Goal: Task Accomplishment & Management: Manage account settings

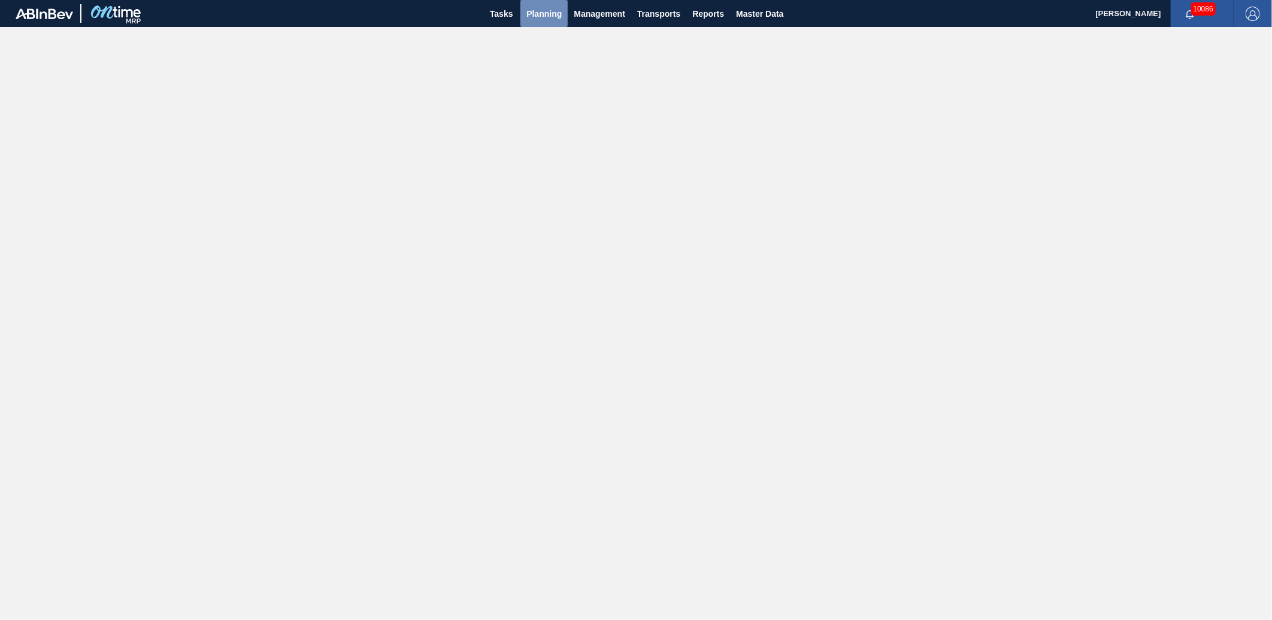
click at [544, 16] on span "Planning" at bounding box center [543, 14] width 35 height 14
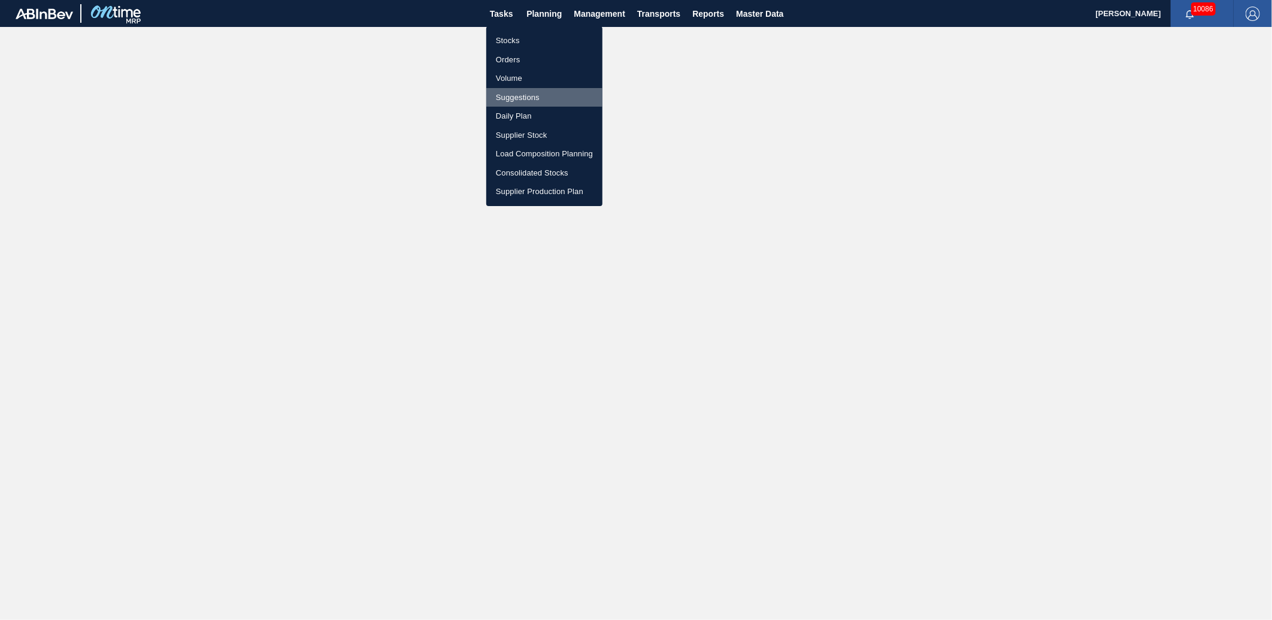
click at [525, 97] on li "Suggestions" at bounding box center [544, 97] width 116 height 19
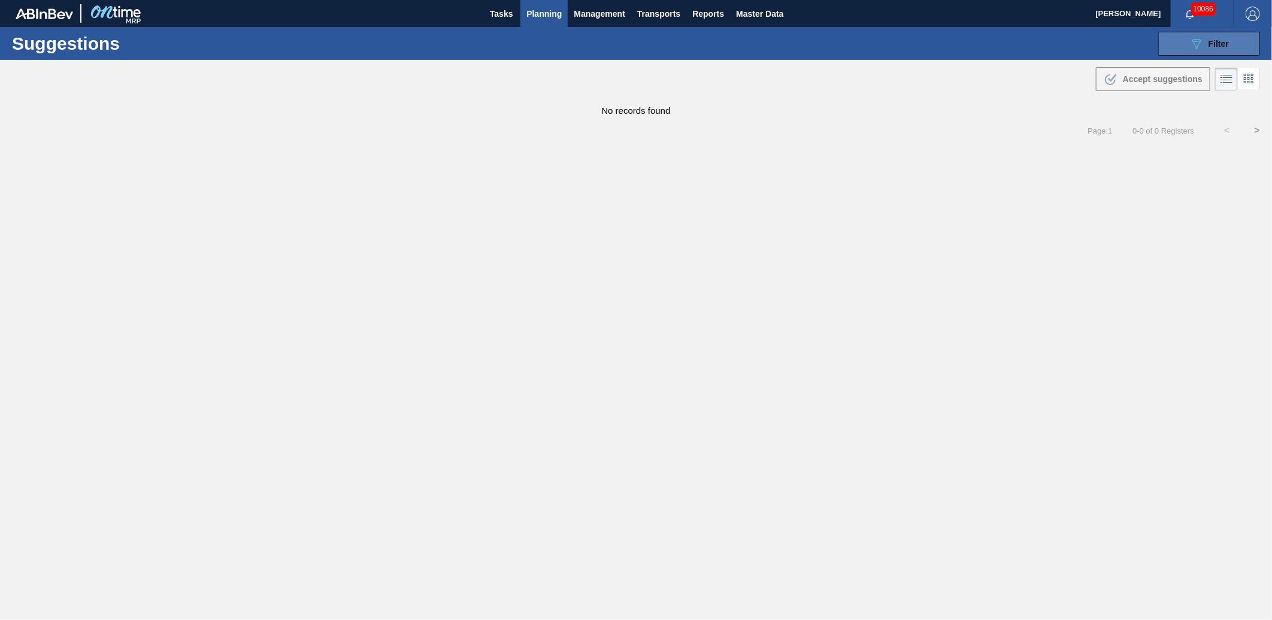
type from "[DATE]"
click at [1234, 45] on button "089F7B8B-B2A5-4AFE-B5C0-19BA573D28AC Filter" at bounding box center [1209, 44] width 102 height 24
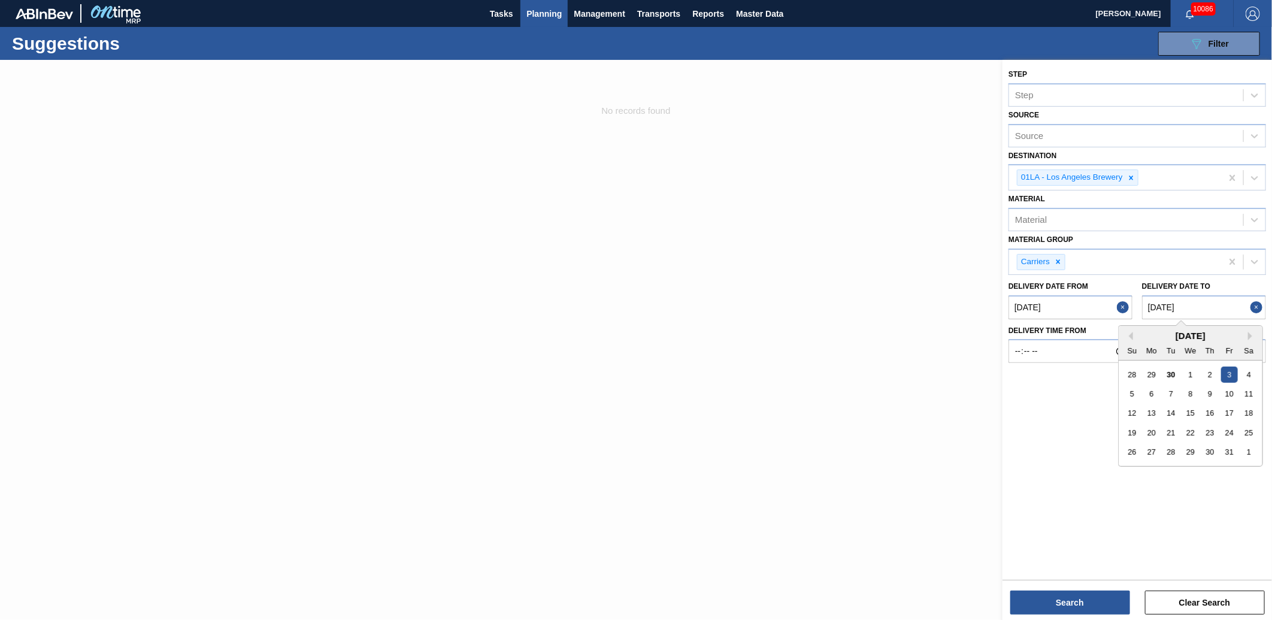
click at [1198, 302] on to "[DATE]" at bounding box center [1204, 307] width 124 height 24
click at [1231, 411] on div "17" at bounding box center [1229, 413] width 16 height 16
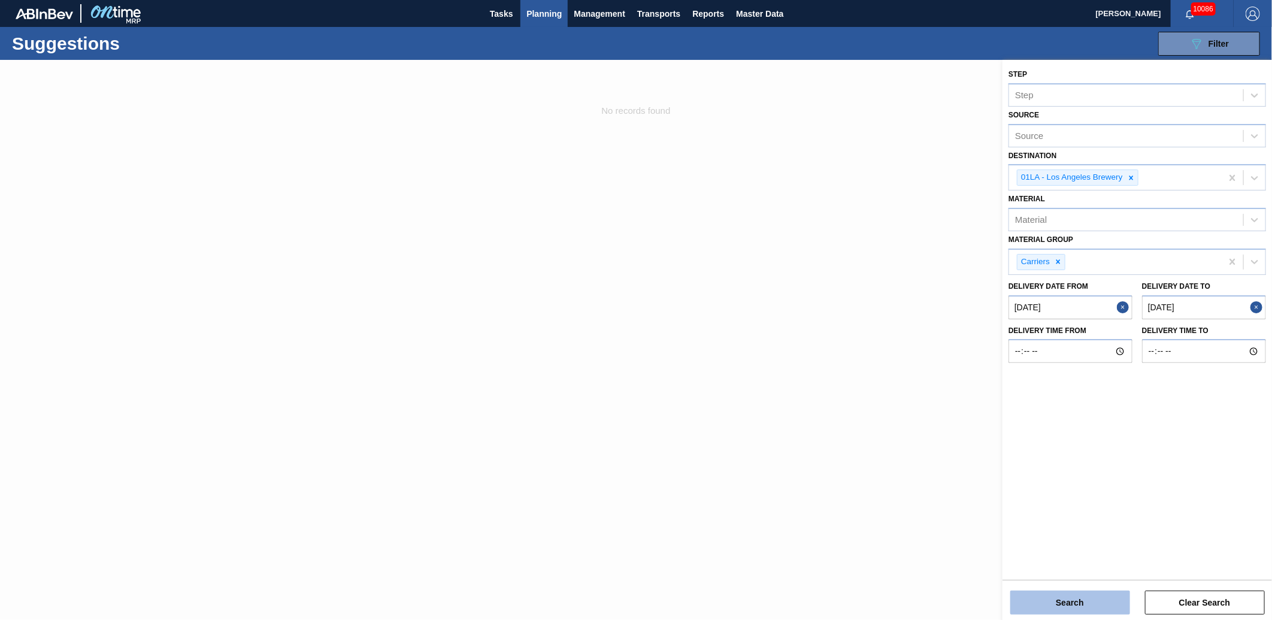
click at [1079, 602] on button "Search" at bounding box center [1070, 603] width 120 height 24
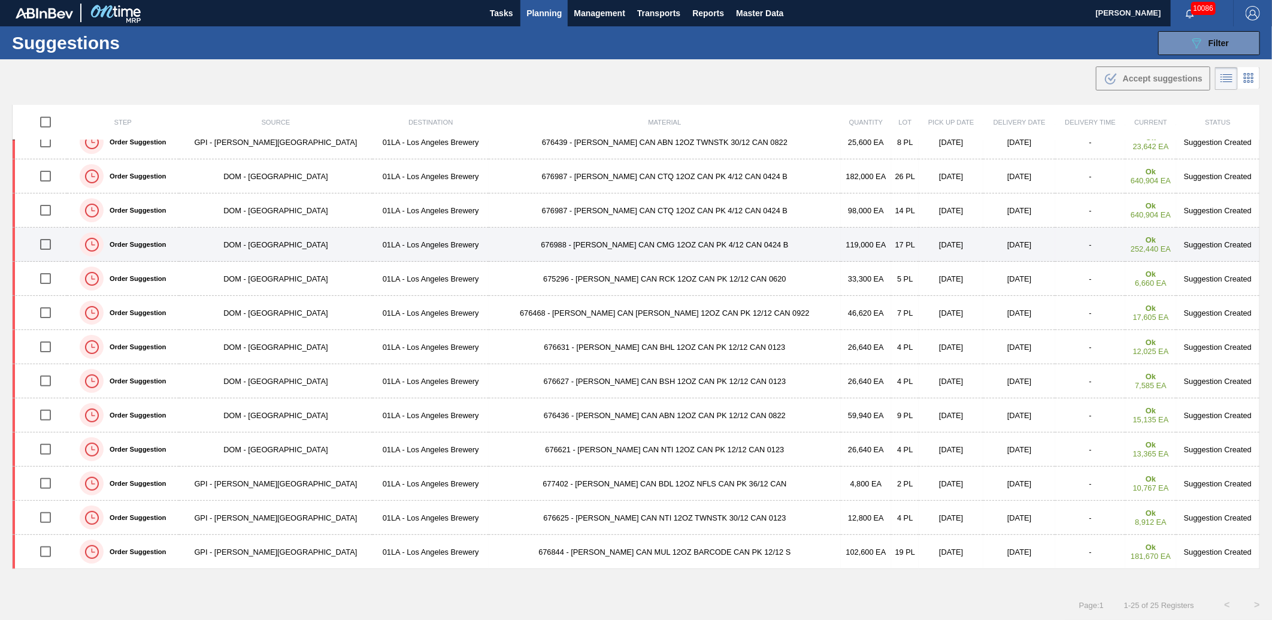
scroll to position [292, 0]
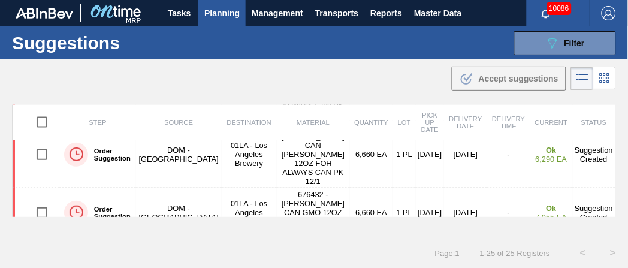
click at [402, 63] on div ".b{fill:var(--color-action-default)} Accept suggestions" at bounding box center [314, 76] width 628 height 34
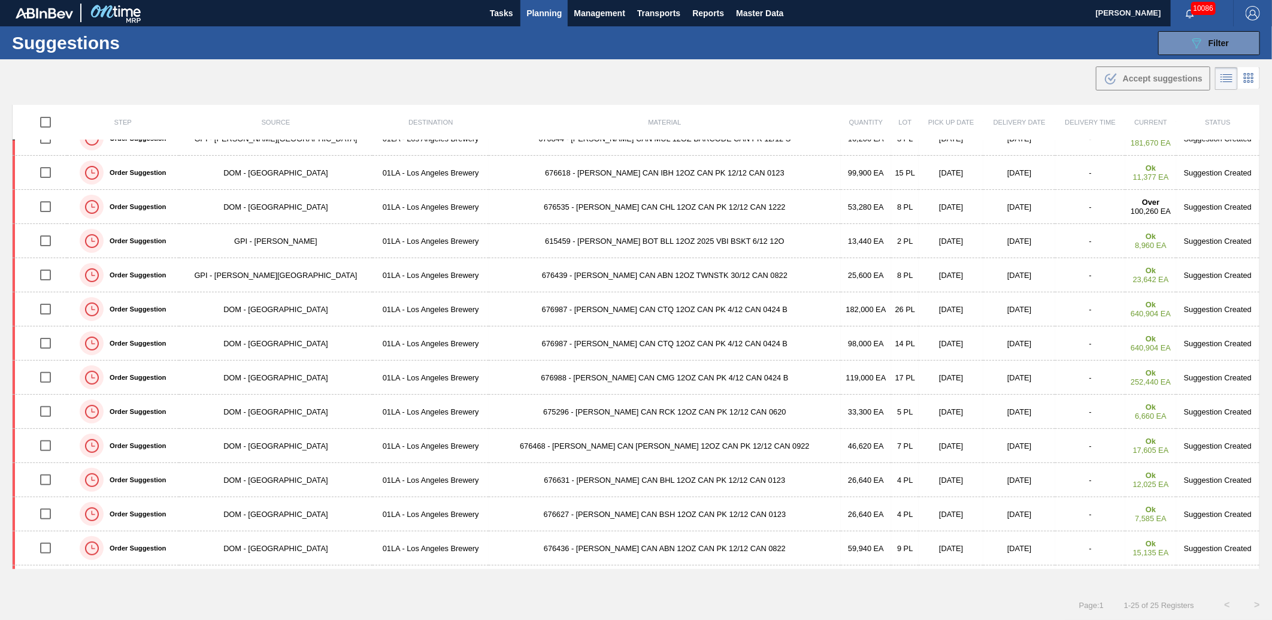
click at [758, 86] on div ".b{fill:var(--color-action-default)} Accept suggestions" at bounding box center [636, 76] width 1272 height 34
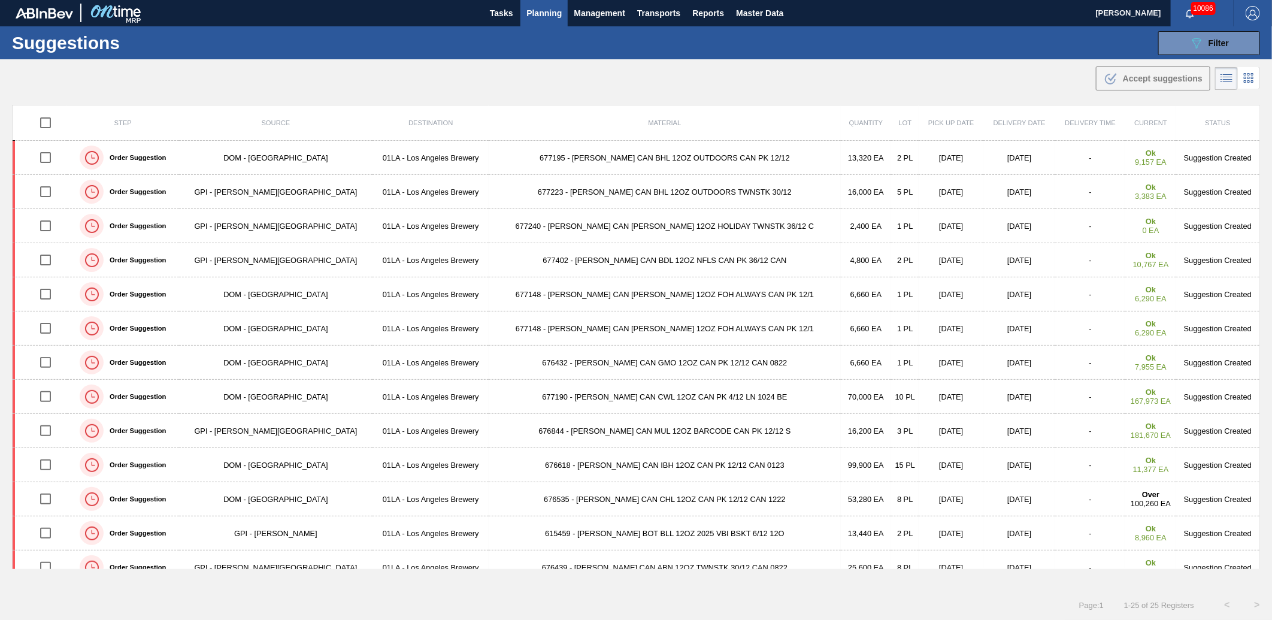
scroll to position [265, 0]
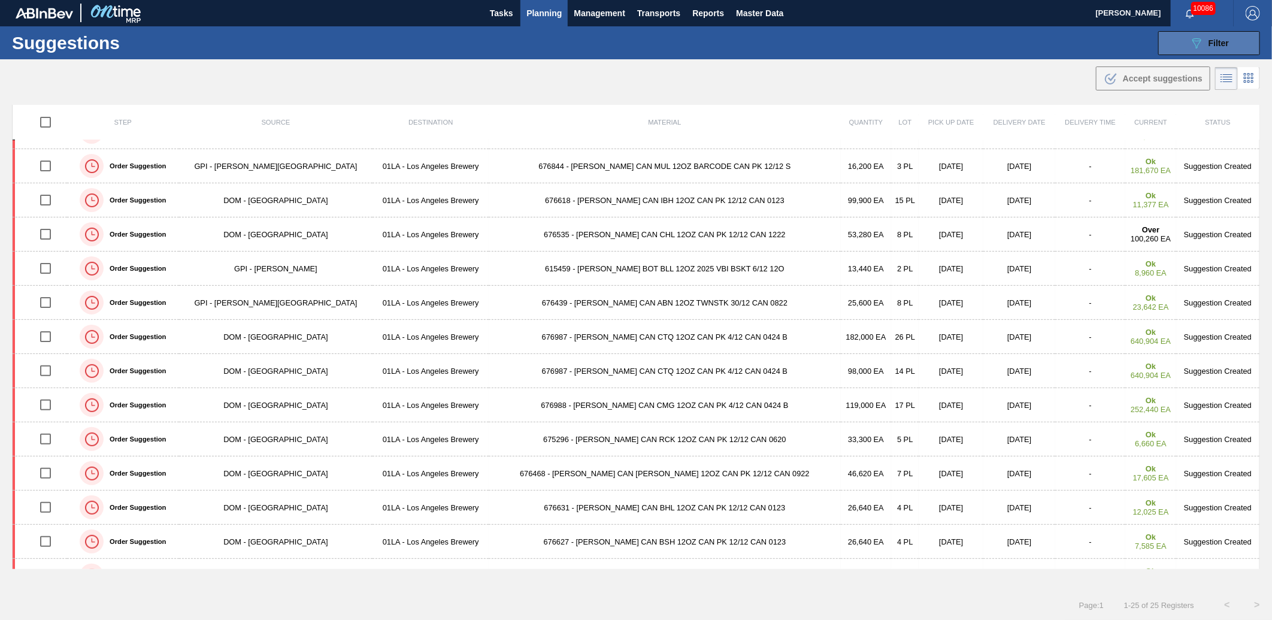
click at [1230, 48] on button "089F7B8B-B2A5-4AFE-B5C0-19BA573D28AC Filter" at bounding box center [1209, 43] width 102 height 24
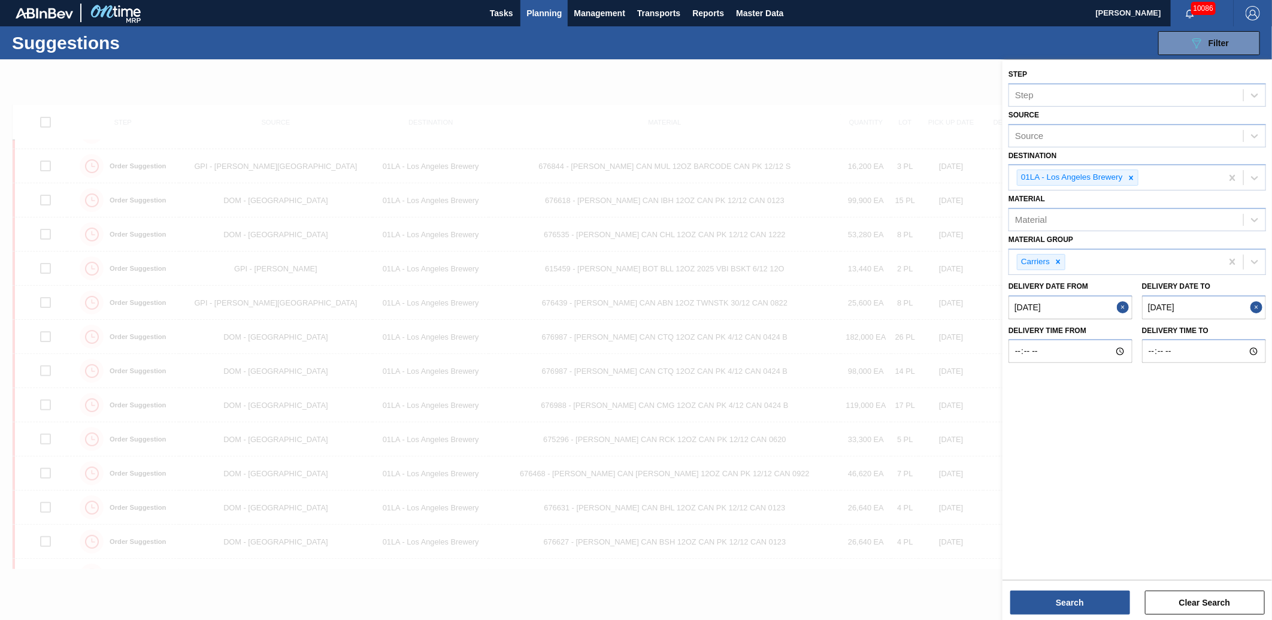
click at [1225, 302] on to "[DATE]" at bounding box center [1204, 307] width 124 height 24
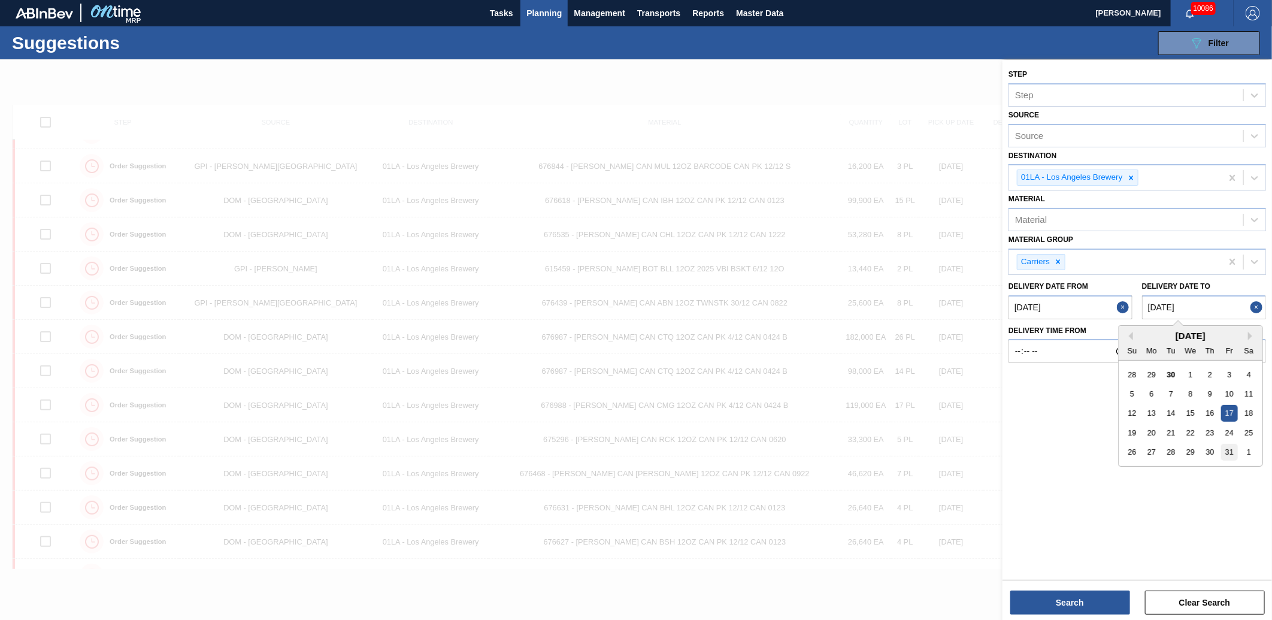
click at [1236, 445] on div "31" at bounding box center [1229, 452] width 16 height 16
type to "[DATE]"
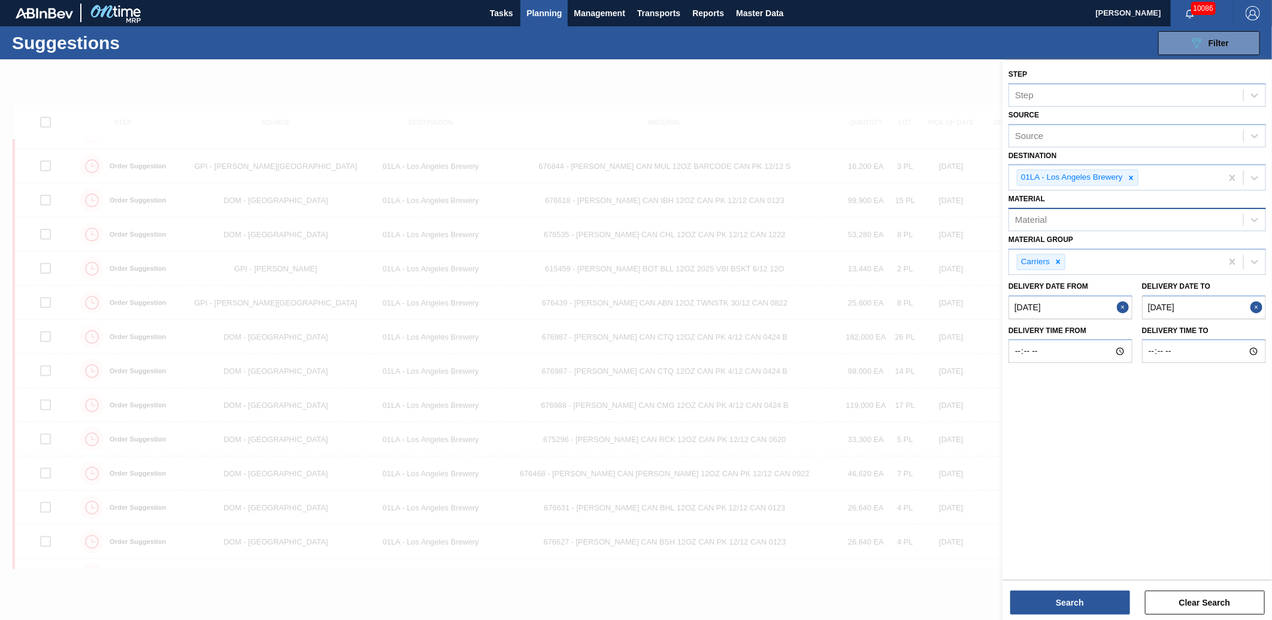
click at [1080, 219] on div "Material" at bounding box center [1126, 219] width 234 height 17
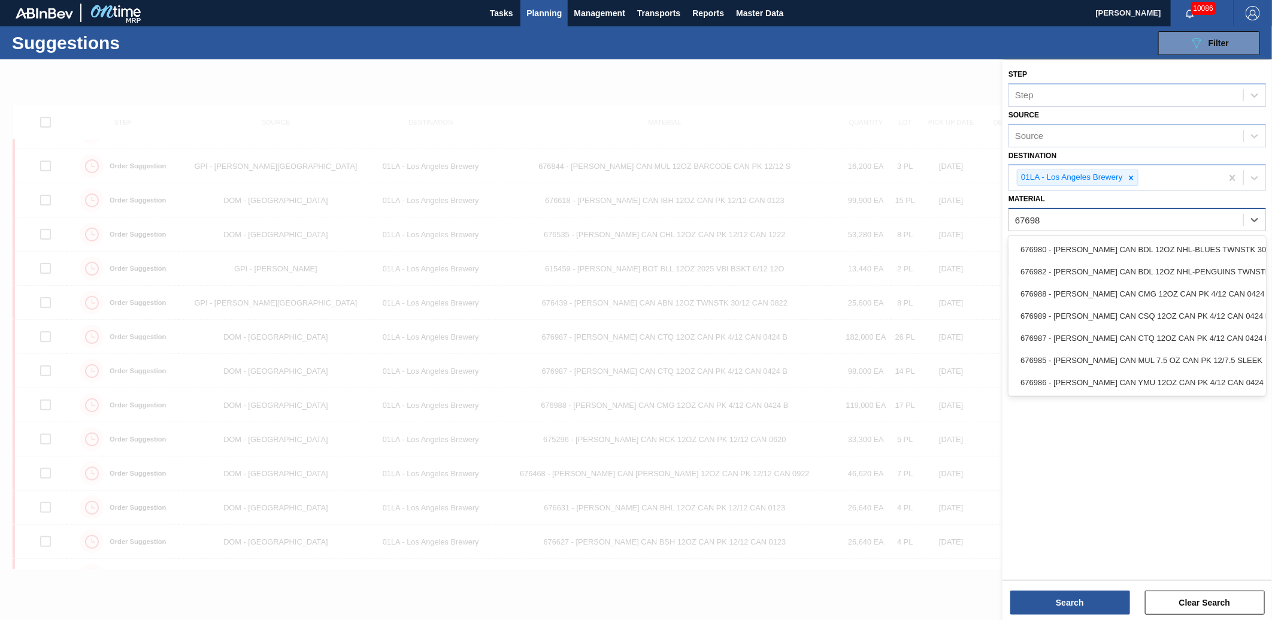
type input "676987"
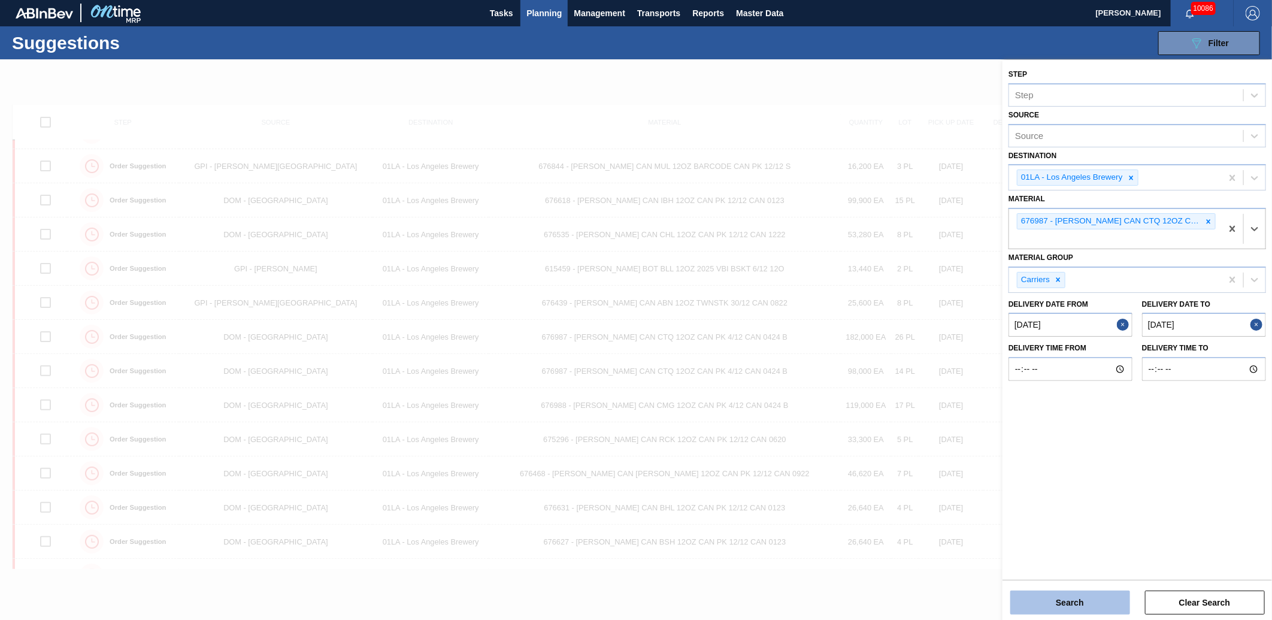
click at [1067, 611] on button "Search" at bounding box center [1070, 603] width 120 height 24
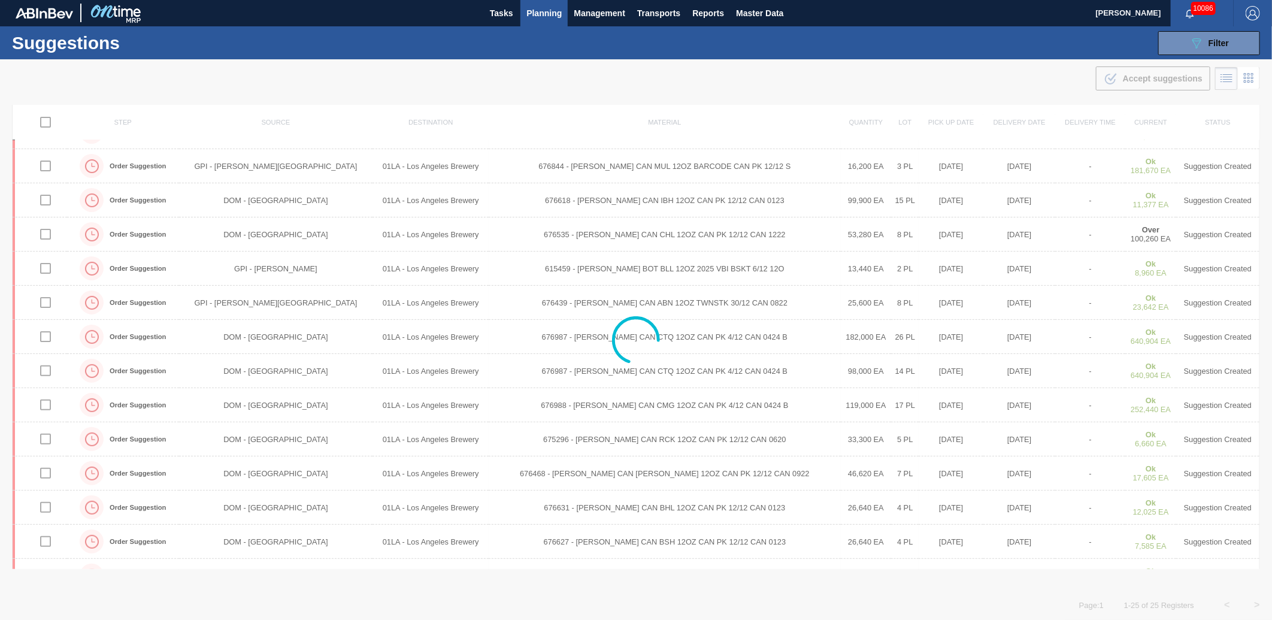
scroll to position [0, 0]
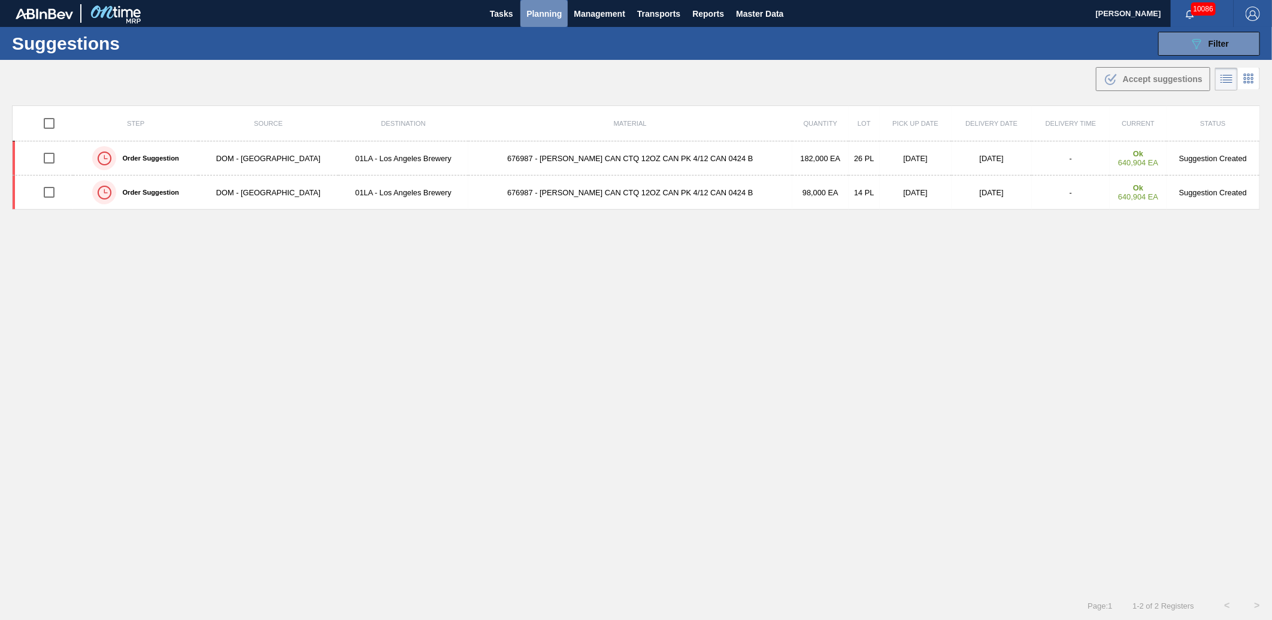
click at [556, 16] on span "Planning" at bounding box center [543, 14] width 35 height 14
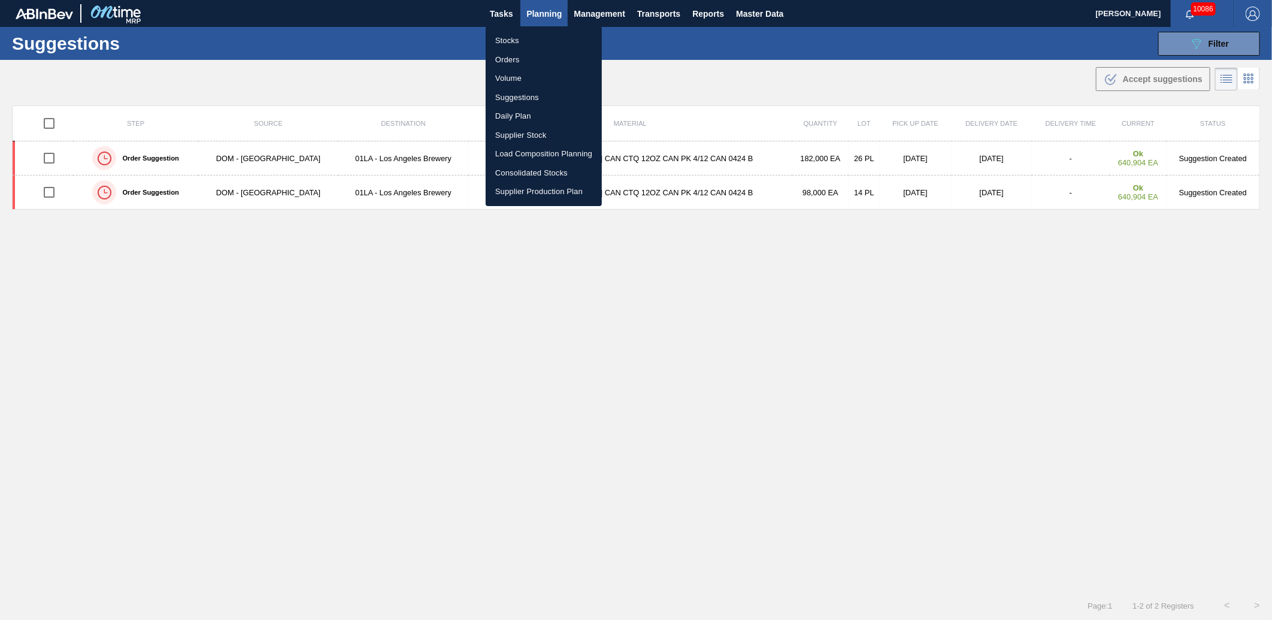
click at [526, 40] on li "Stocks" at bounding box center [544, 40] width 116 height 19
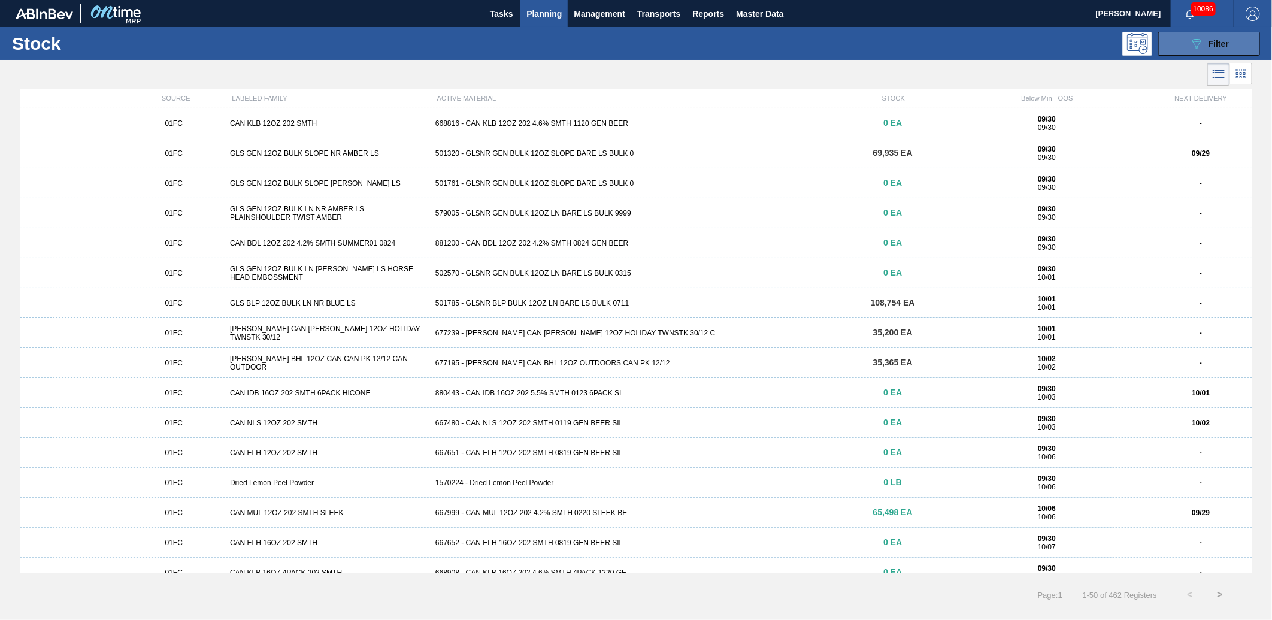
click at [1232, 36] on button "089F7B8B-B2A5-4AFE-B5C0-19BA573D28AC Filter" at bounding box center [1209, 44] width 102 height 24
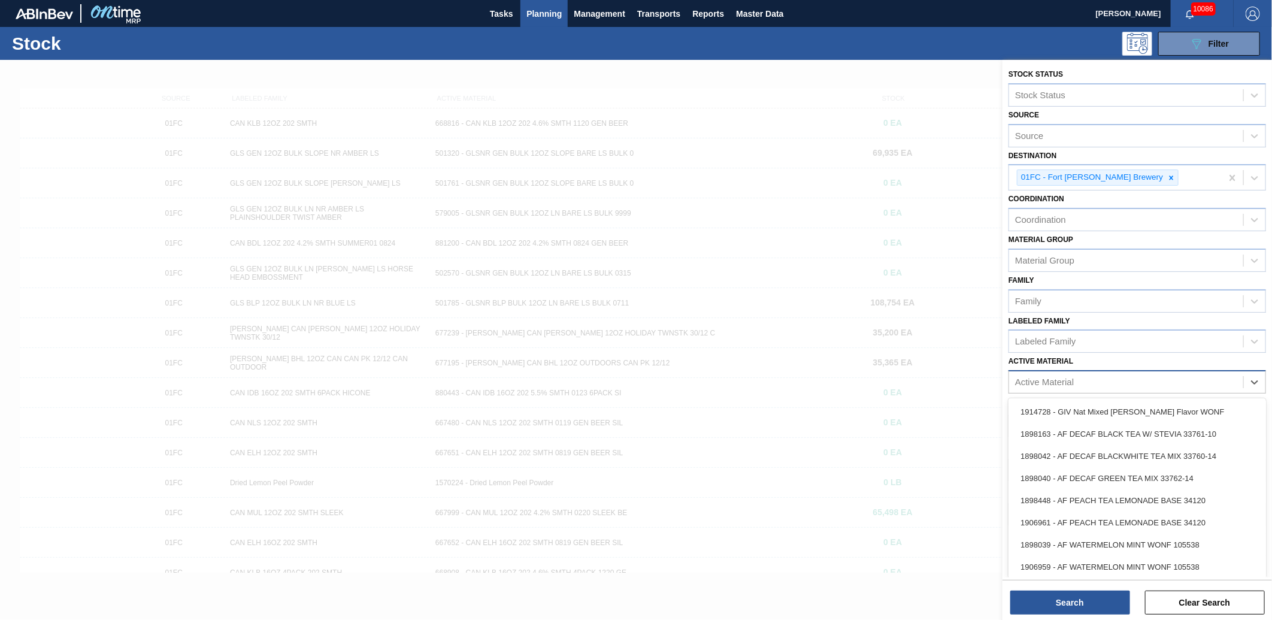
click at [1082, 381] on div "Active Material" at bounding box center [1126, 382] width 234 height 17
type Material "676987"
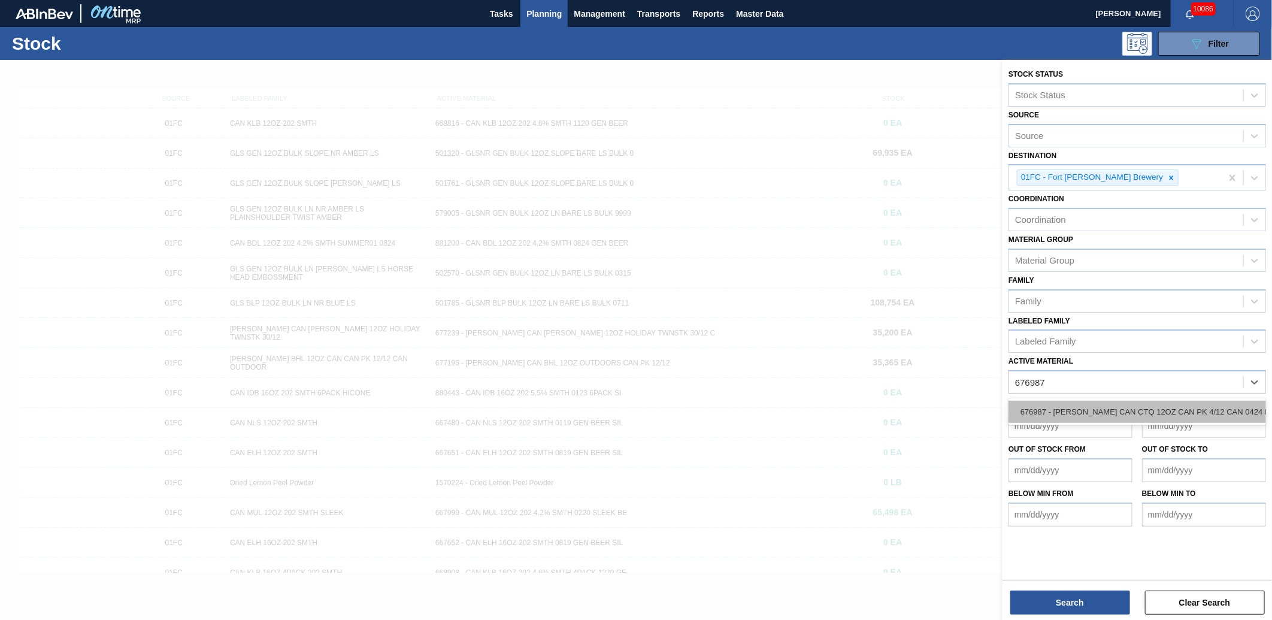
click at [1085, 410] on div "676987 - [PERSON_NAME] CAN CTQ 12OZ CAN PK 4/12 CAN 0424 B" at bounding box center [1138, 412] width 258 height 22
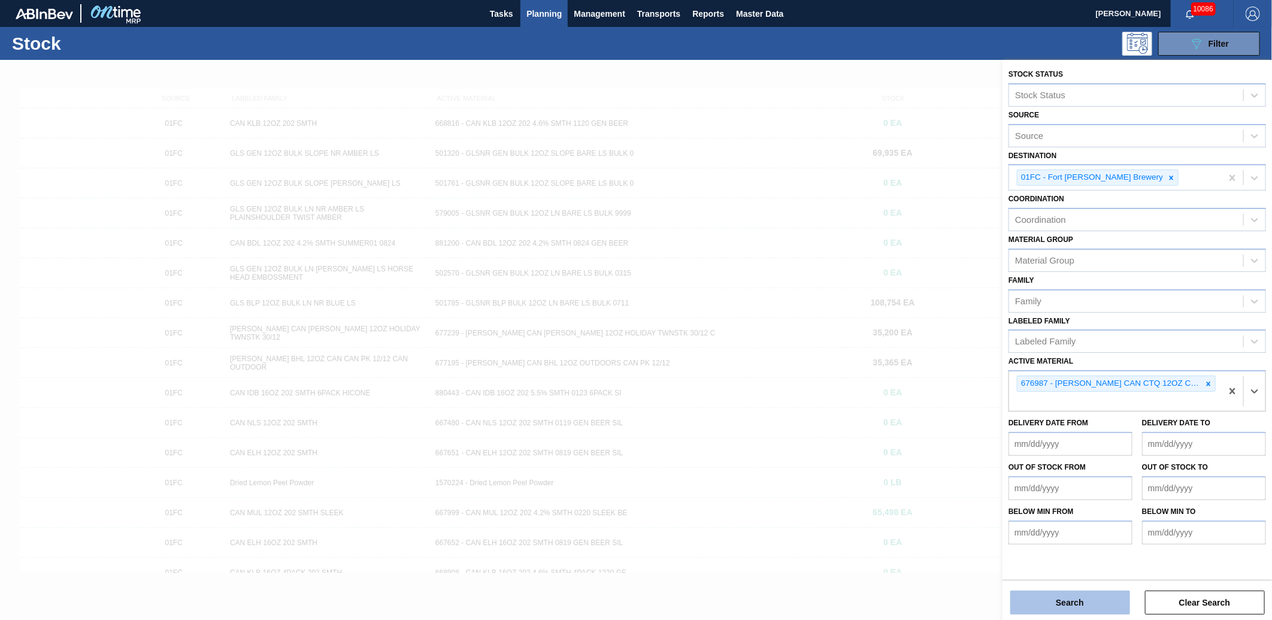
click at [1121, 596] on button "Search" at bounding box center [1070, 603] width 120 height 24
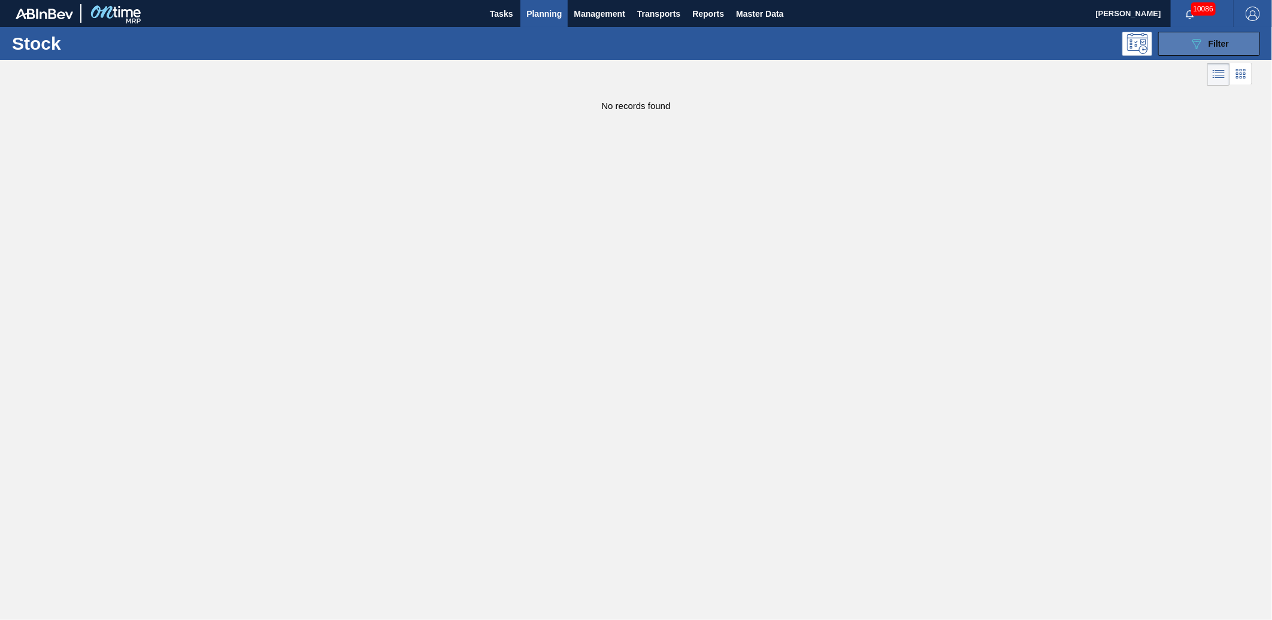
click at [1223, 41] on span "Filter" at bounding box center [1219, 44] width 20 height 10
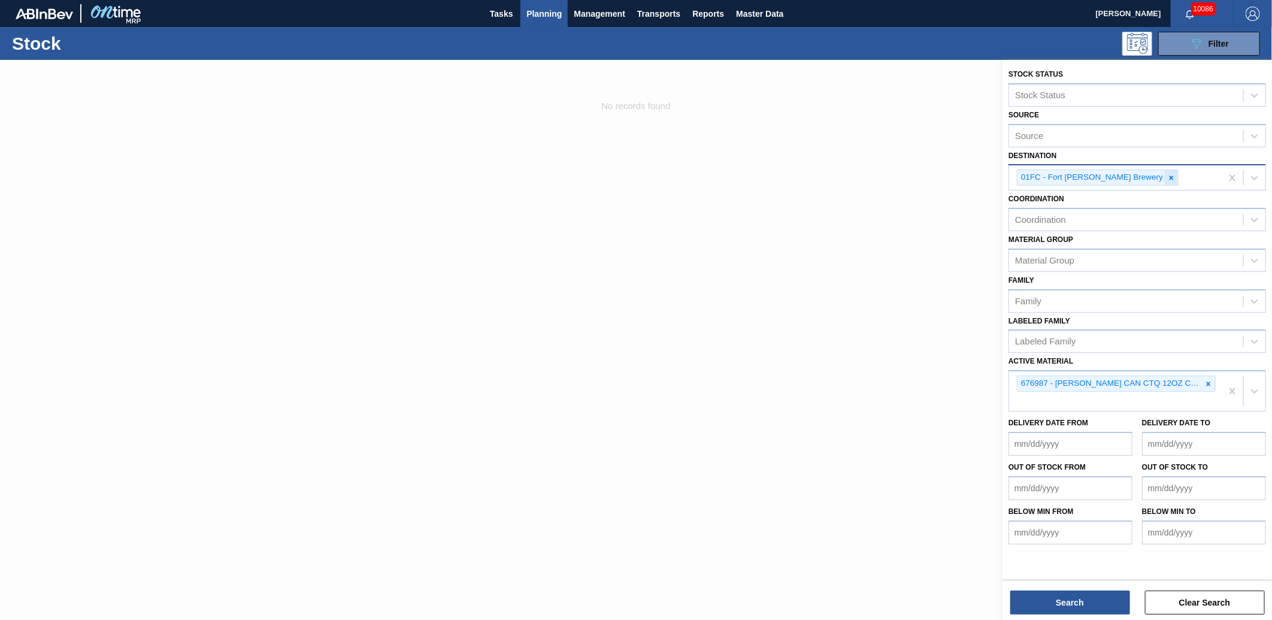
click at [1167, 178] on icon at bounding box center [1171, 178] width 8 height 8
click at [1250, 175] on icon at bounding box center [1255, 176] width 12 height 12
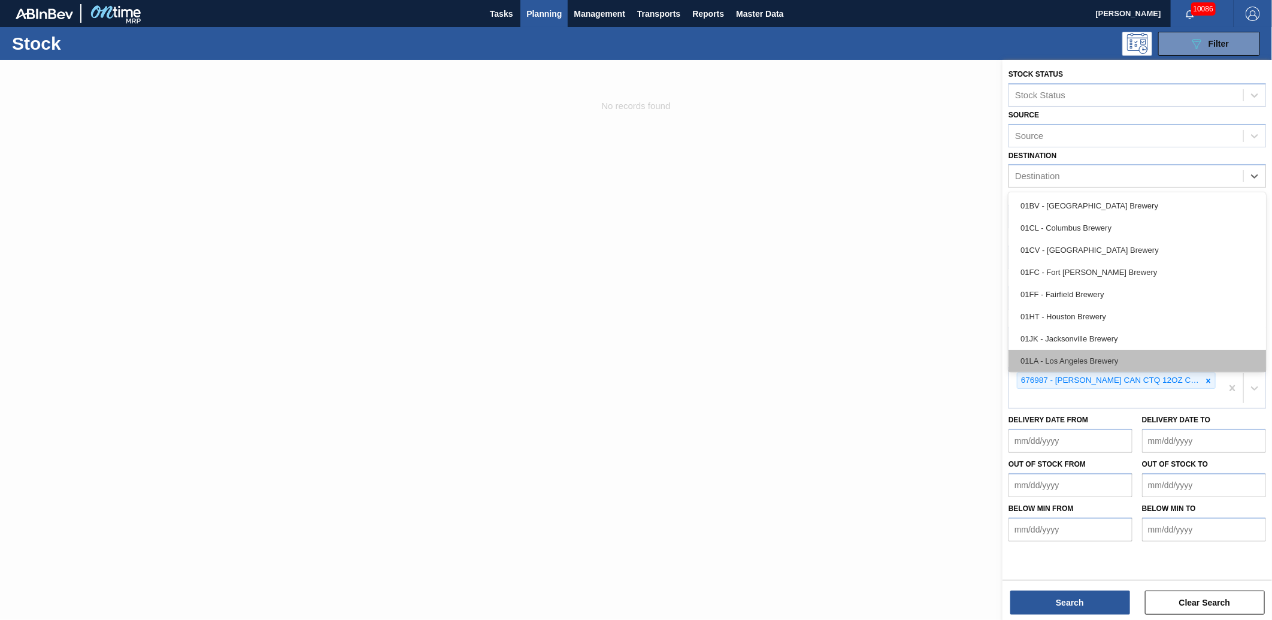
click at [1078, 356] on div "01LA - Los Angeles Brewery" at bounding box center [1138, 361] width 258 height 22
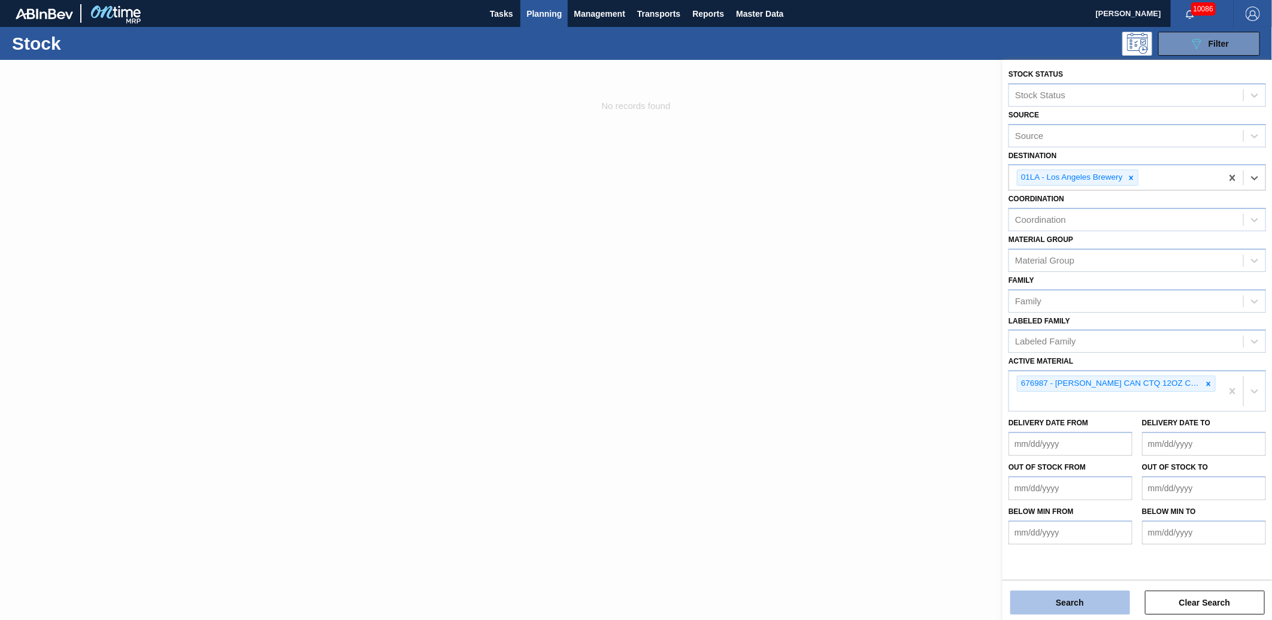
click at [1064, 595] on button "Search" at bounding box center [1070, 603] width 120 height 24
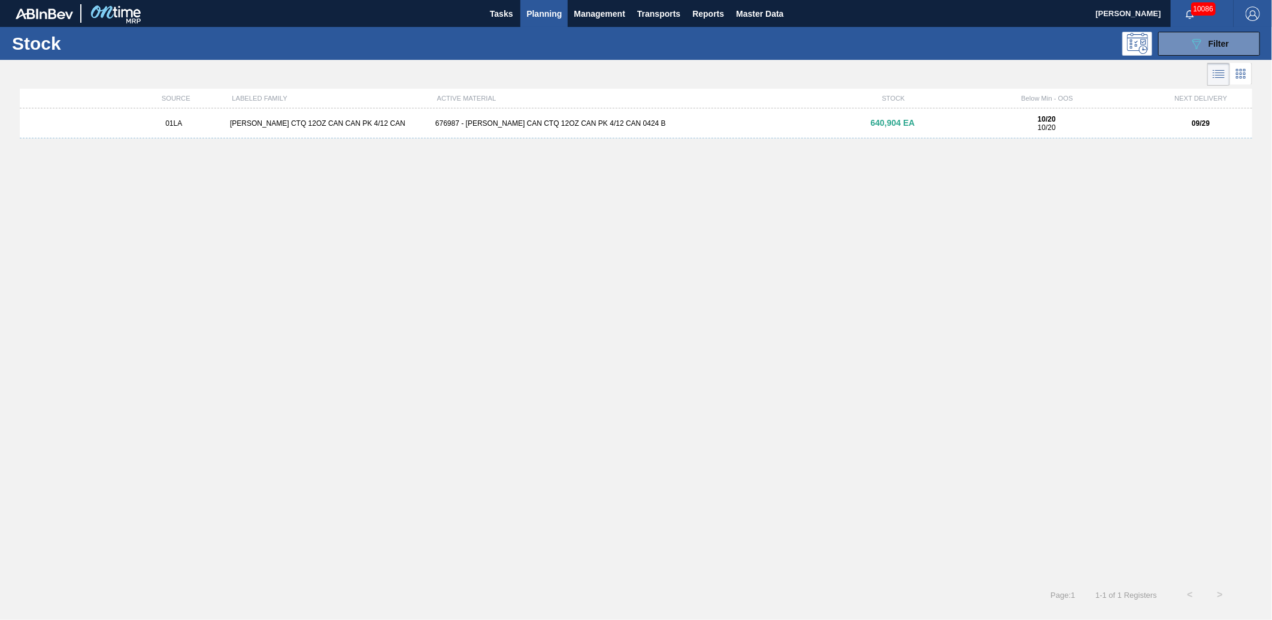
click at [577, 122] on div "676987 - [PERSON_NAME] CAN CTQ 12OZ CAN PK 4/12 CAN 0424 B" at bounding box center [636, 123] width 411 height 8
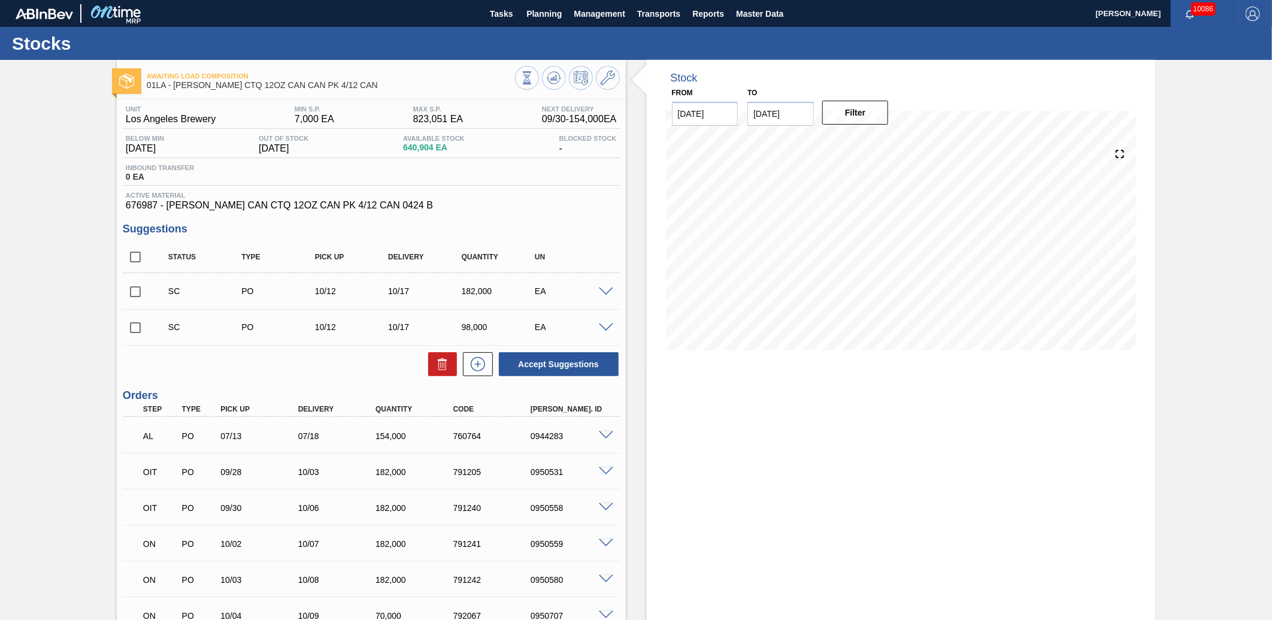
click at [780, 123] on input "[DATE]" at bounding box center [780, 114] width 66 height 24
click at [861, 256] on div "31" at bounding box center [859, 258] width 16 height 16
type input "[DATE]"
click at [846, 116] on button "Filter" at bounding box center [855, 113] width 66 height 24
click at [608, 83] on icon at bounding box center [608, 78] width 14 height 14
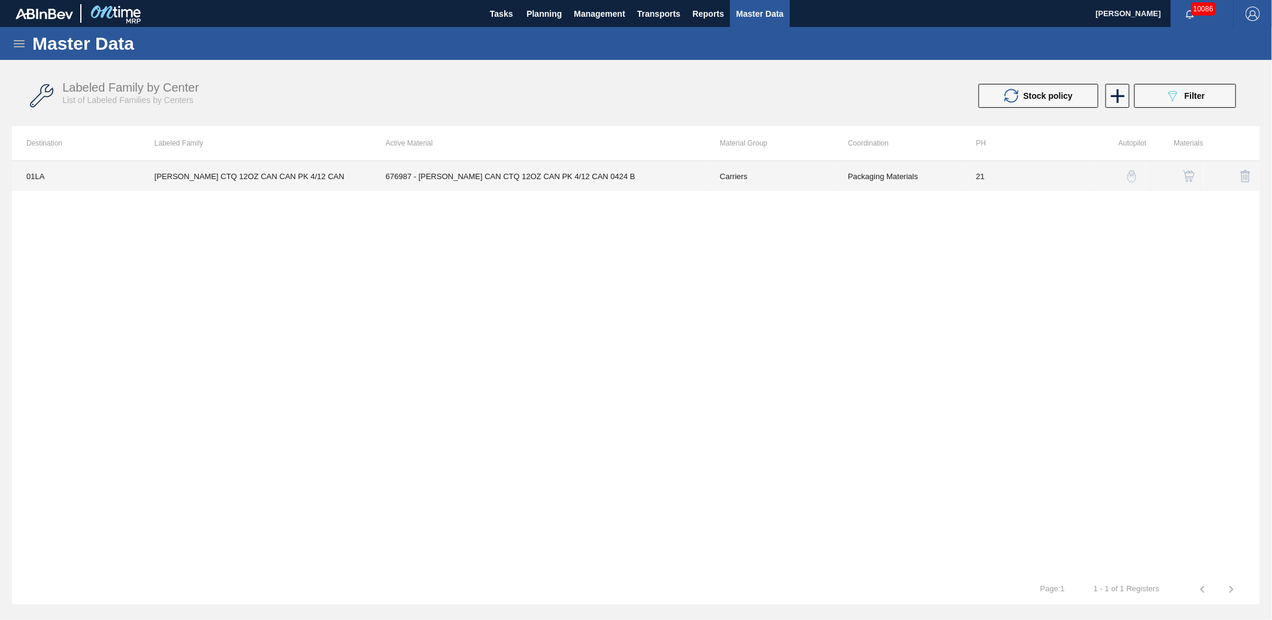
click at [623, 177] on td "676987 - [PERSON_NAME] CAN CTQ 12OZ CAN PK 4/12 CAN 0424 B" at bounding box center [538, 176] width 334 height 30
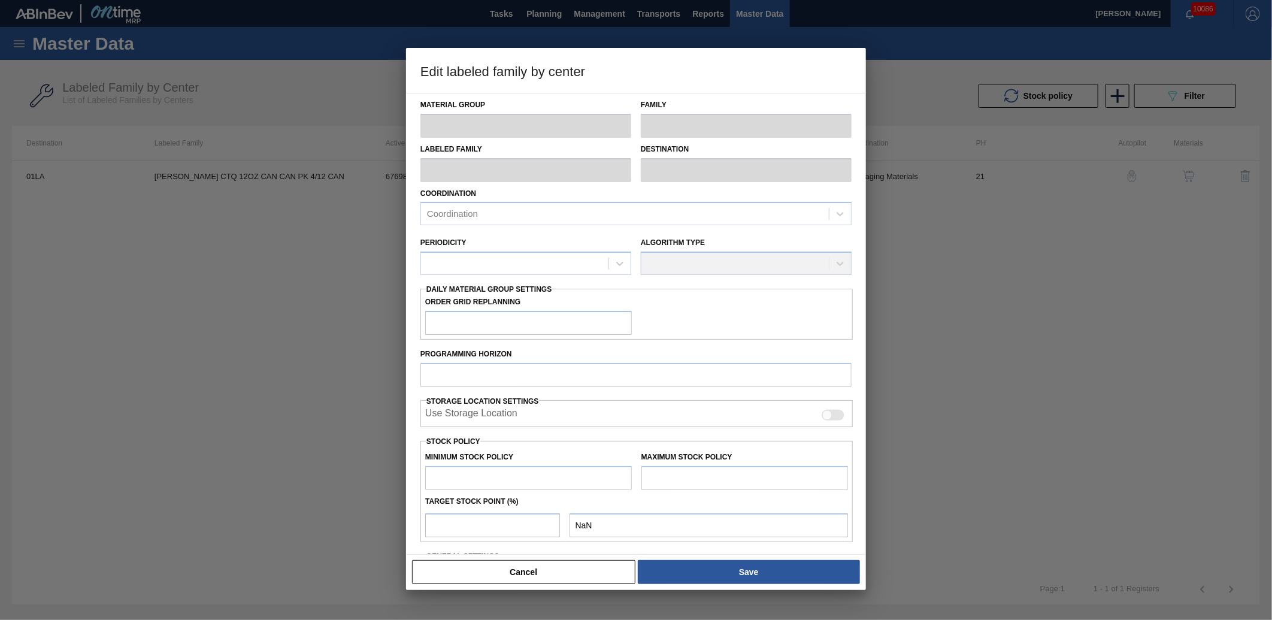
type input "Carriers"
type input "Can Carriers"
type input "[PERSON_NAME] CTQ 12OZ CAN CAN PK 4/12 CAN"
type input "01LA - Los Angeles Brewery"
type input "21"
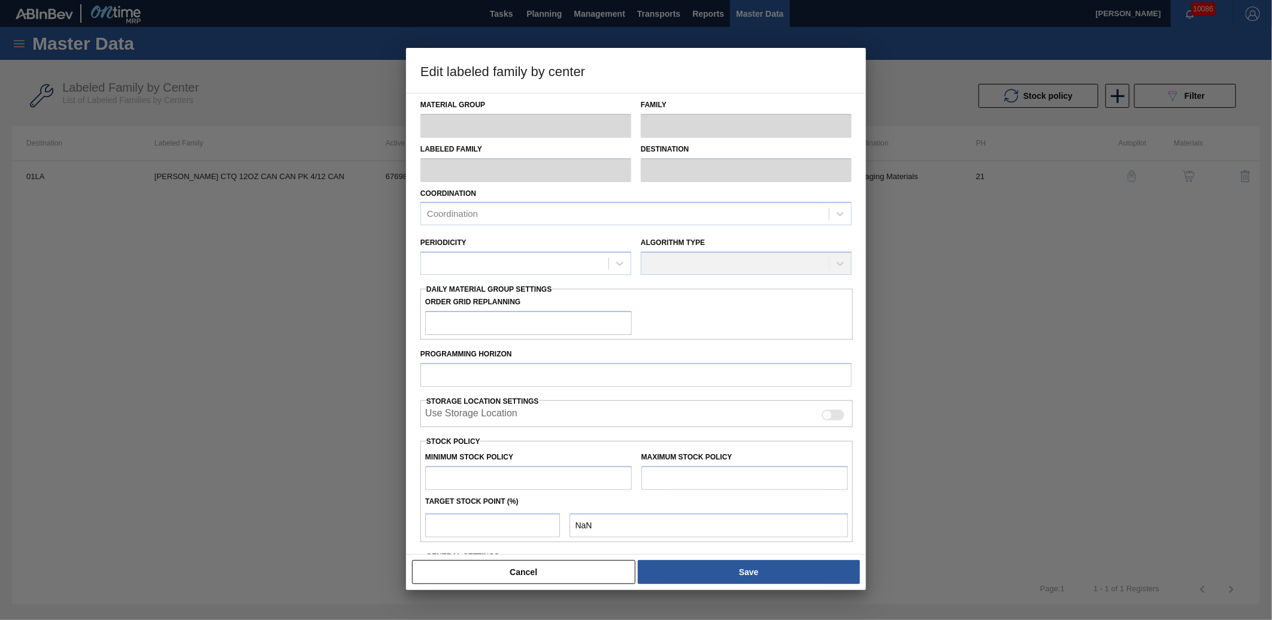
type input "7,000"
type input "823,051"
type input "0"
type input "7,000"
checkbox input "true"
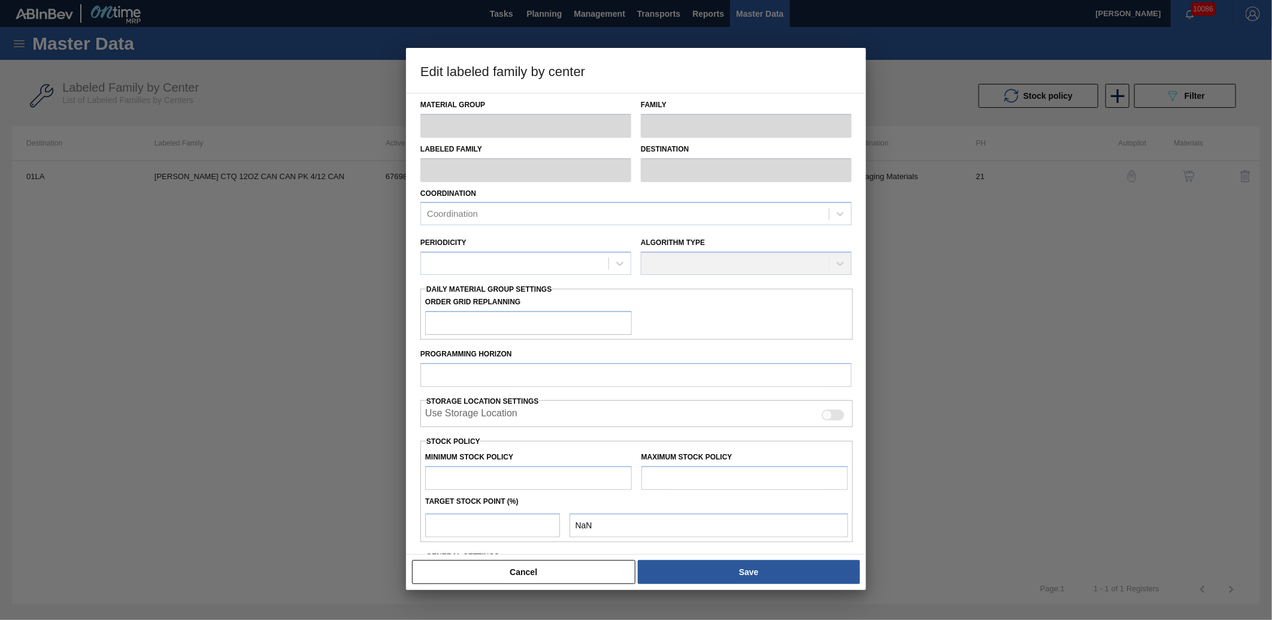
checkbox input "true"
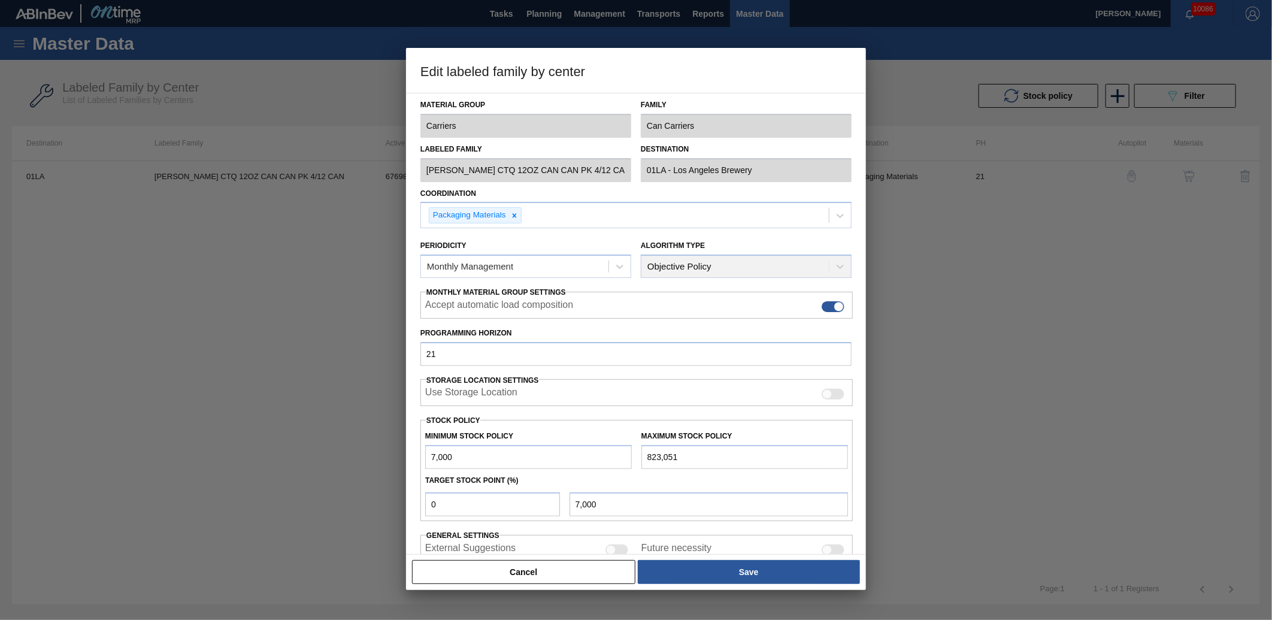
scroll to position [70, 0]
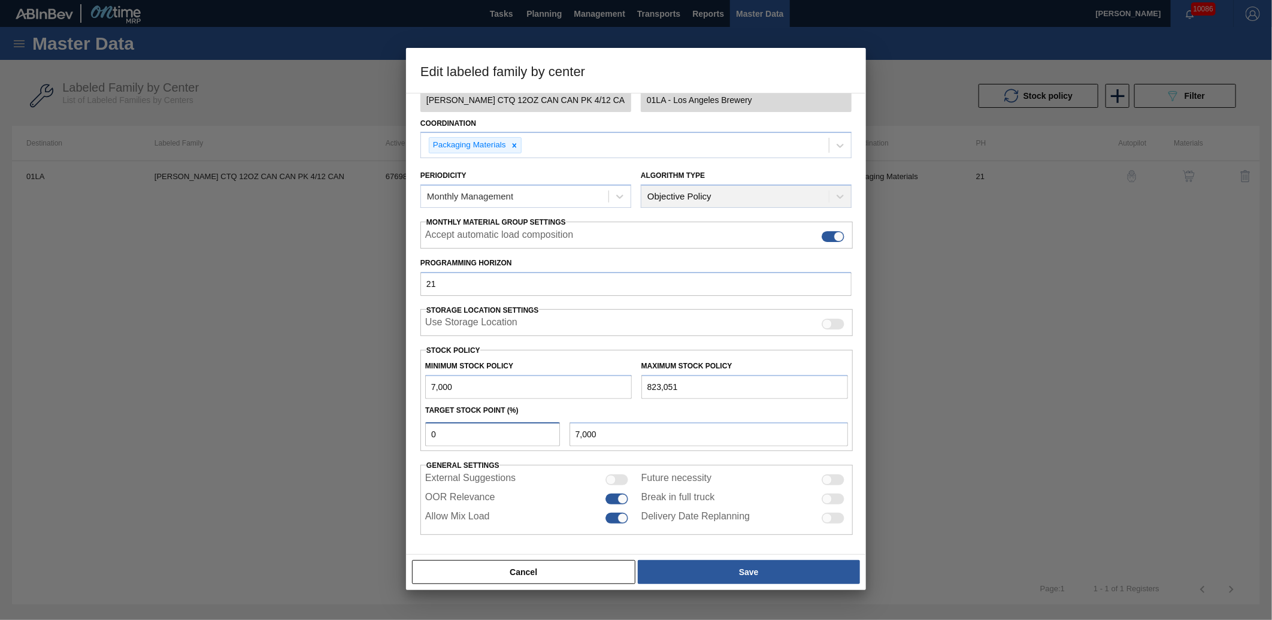
drag, startPoint x: 514, startPoint y: 428, endPoint x: 324, endPoint y: 438, distance: 190.1
click at [324, 438] on div "Edit labeled family by center Material Group Carriers Family Can Carriers Label…" at bounding box center [636, 310] width 1272 height 620
type input "2"
type input "23,321"
type input "20"
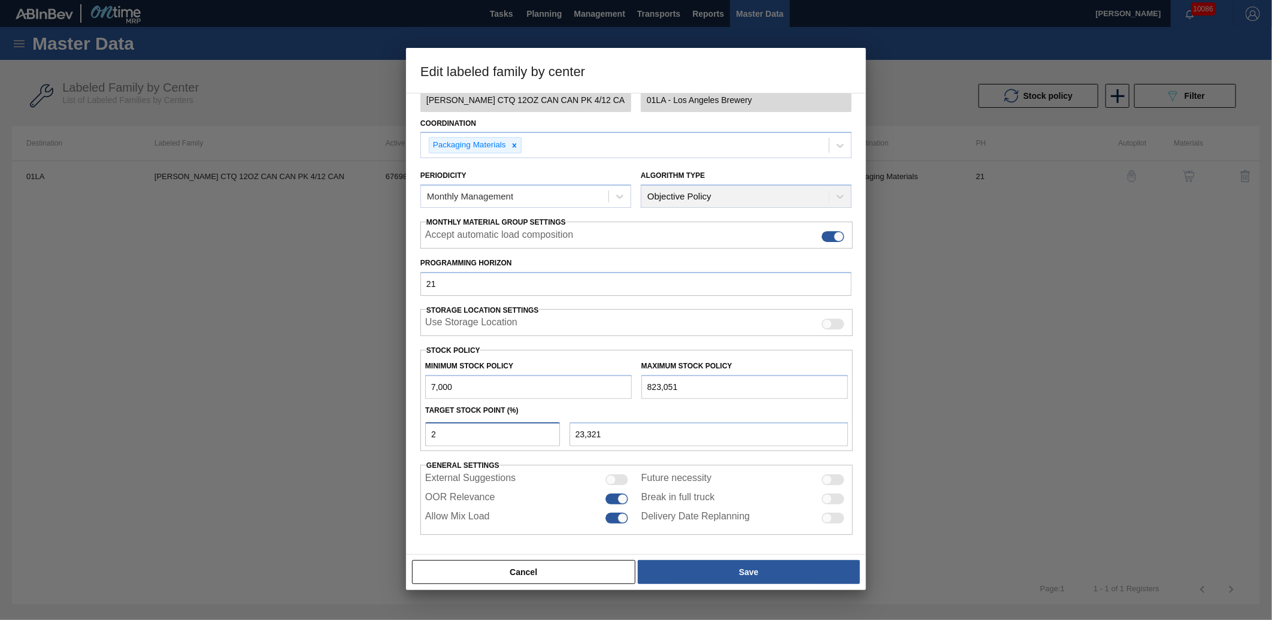
type input "170,210"
type input "20"
click at [737, 563] on button "Save" at bounding box center [749, 572] width 222 height 24
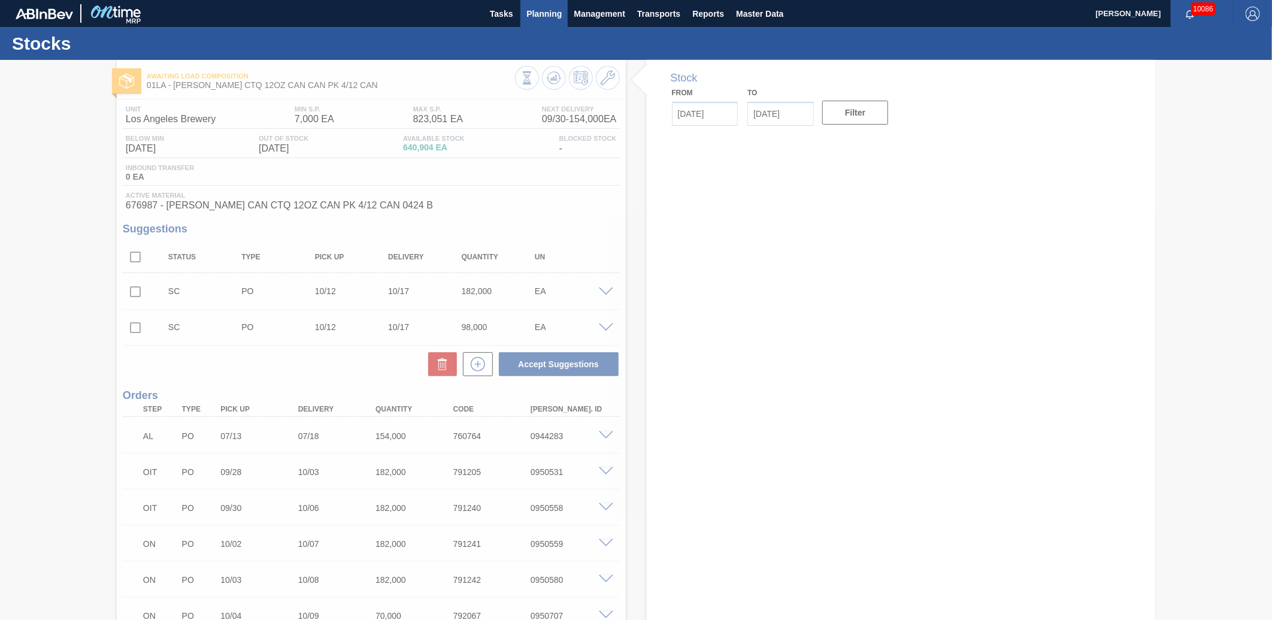
type input "[DATE]"
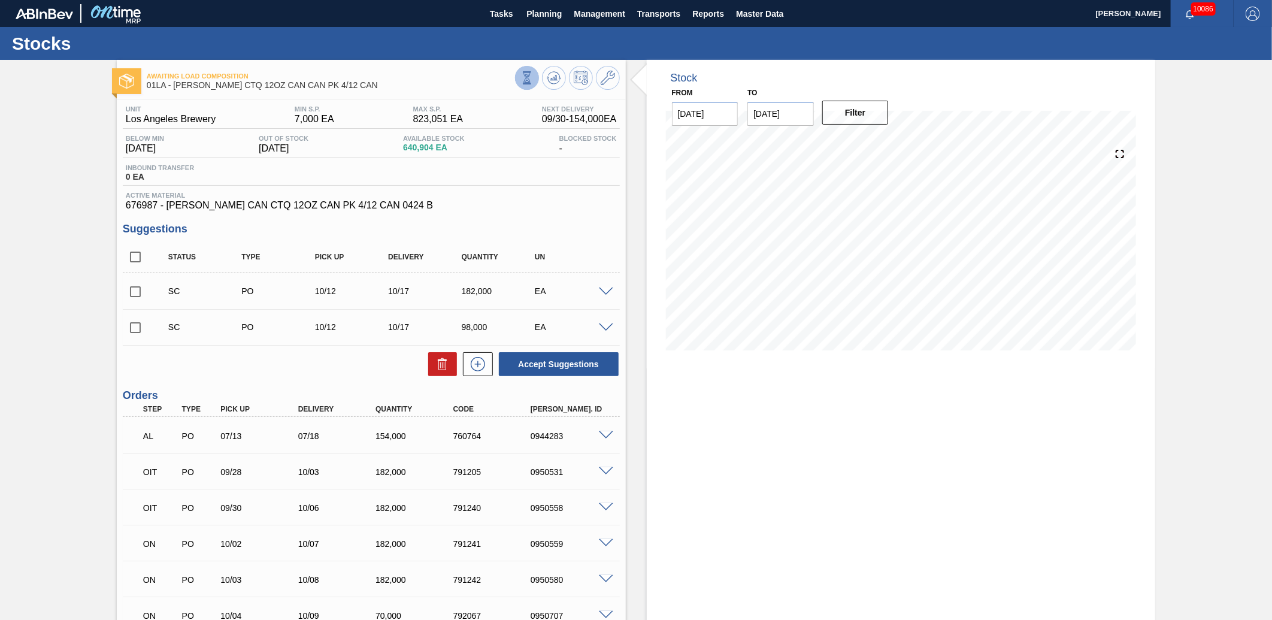
click at [529, 75] on icon at bounding box center [526, 77] width 13 height 13
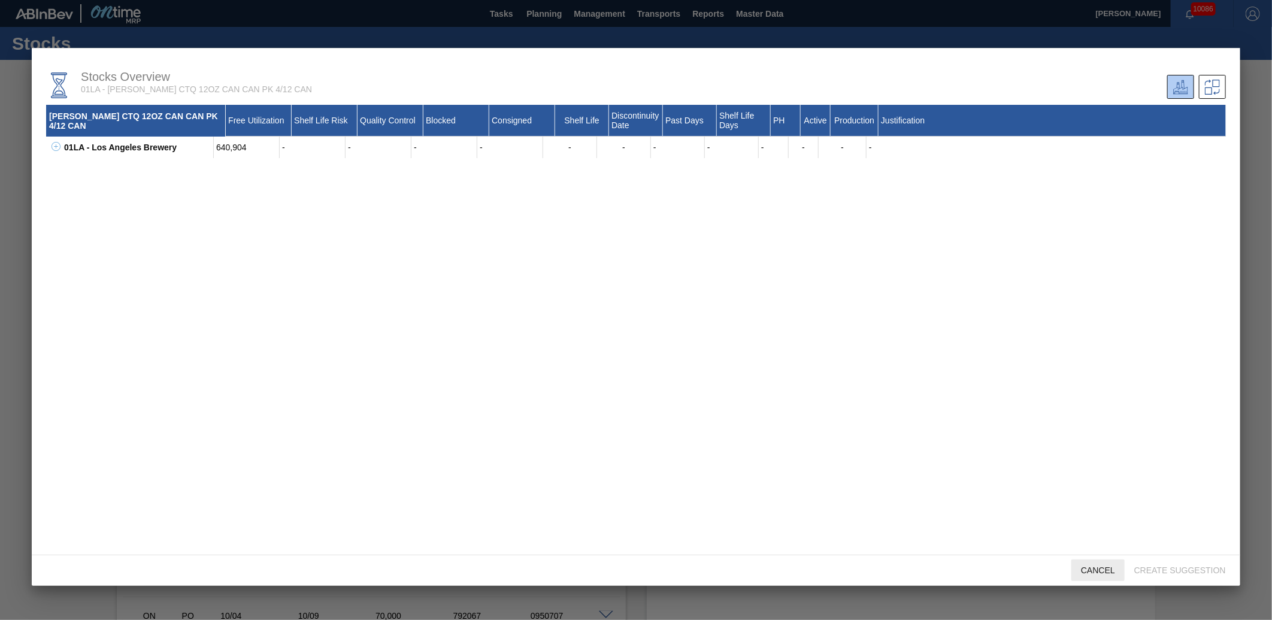
click at [1084, 576] on div "Cancel" at bounding box center [1097, 570] width 53 height 22
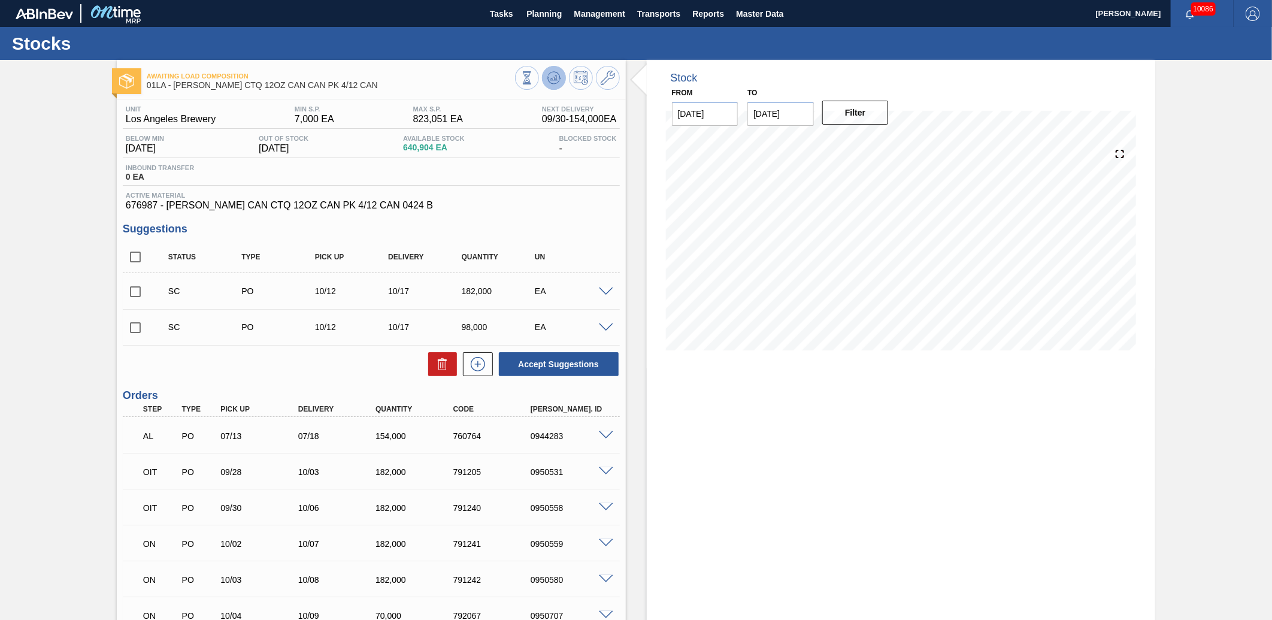
click at [556, 76] on icon at bounding box center [554, 78] width 14 height 14
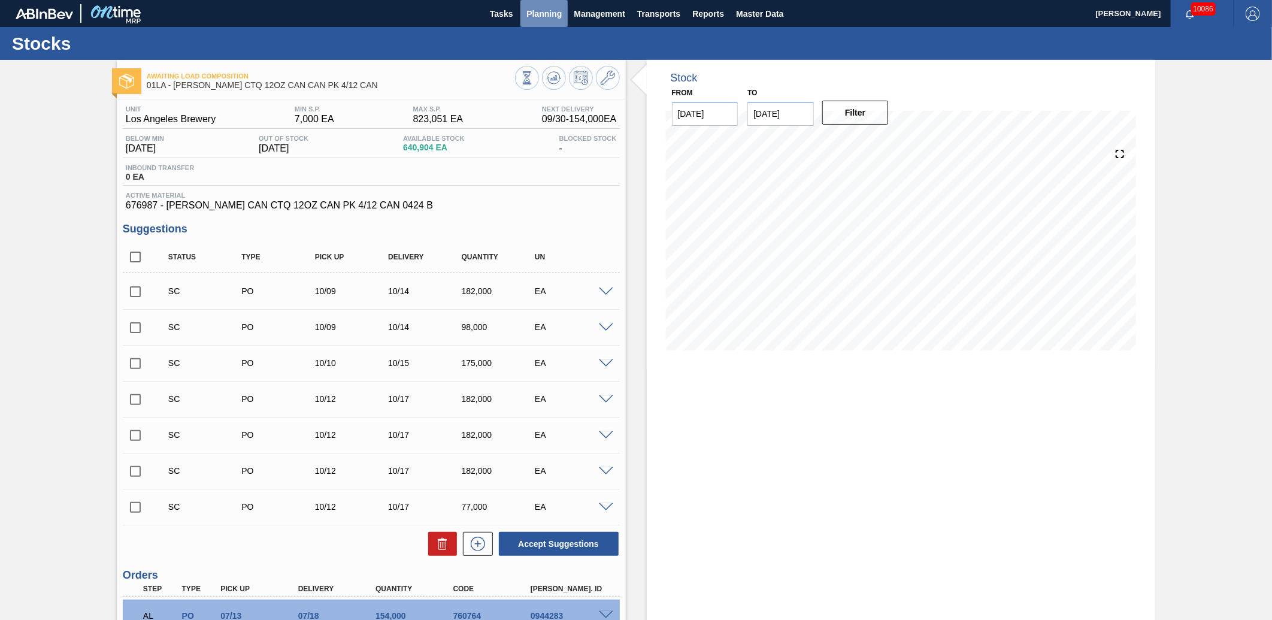
click at [559, 13] on span "Planning" at bounding box center [543, 14] width 35 height 14
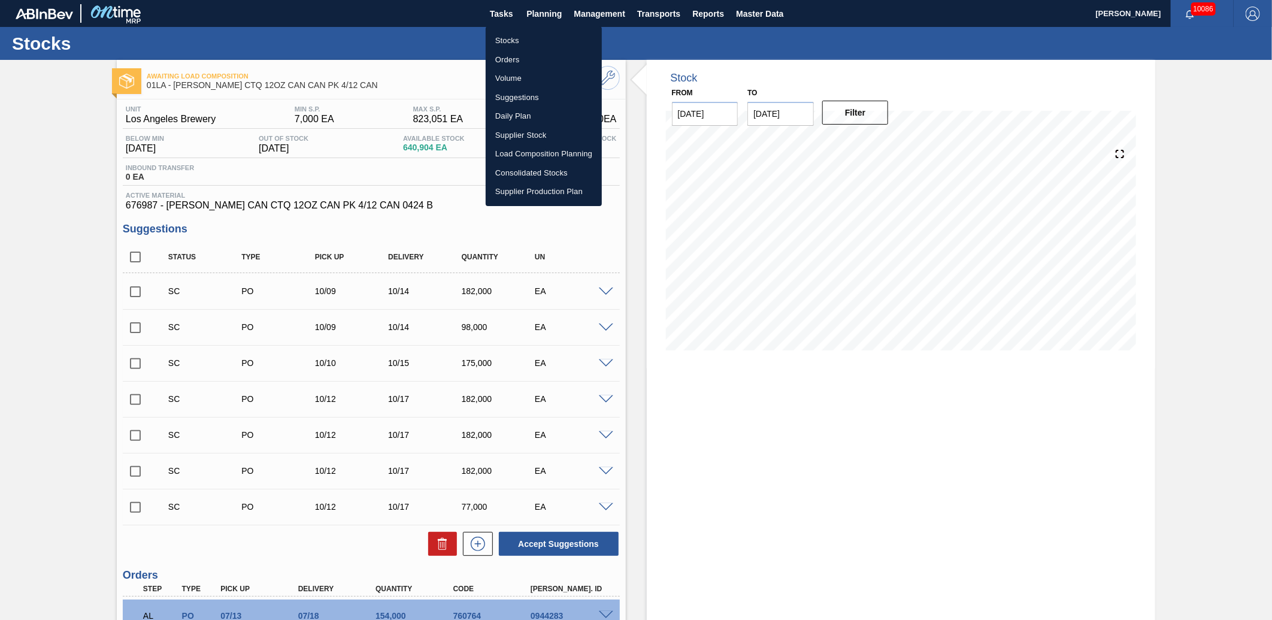
click at [531, 38] on li "Stocks" at bounding box center [544, 40] width 116 height 19
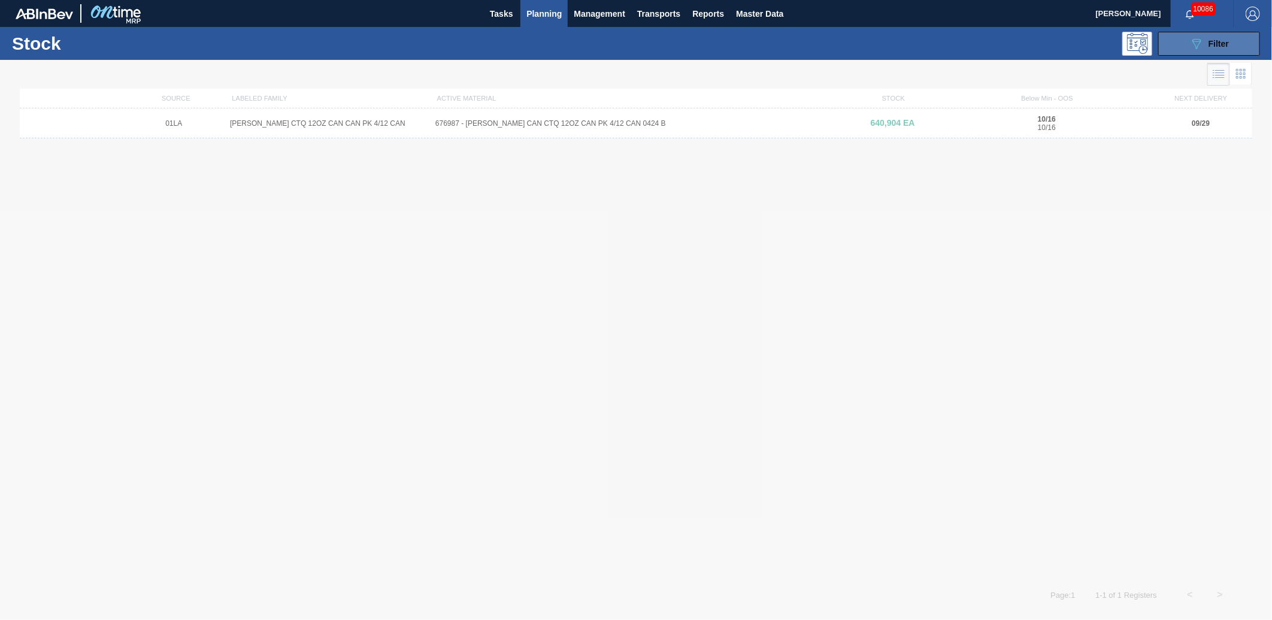
click at [1222, 46] on span "Filter" at bounding box center [1219, 44] width 20 height 10
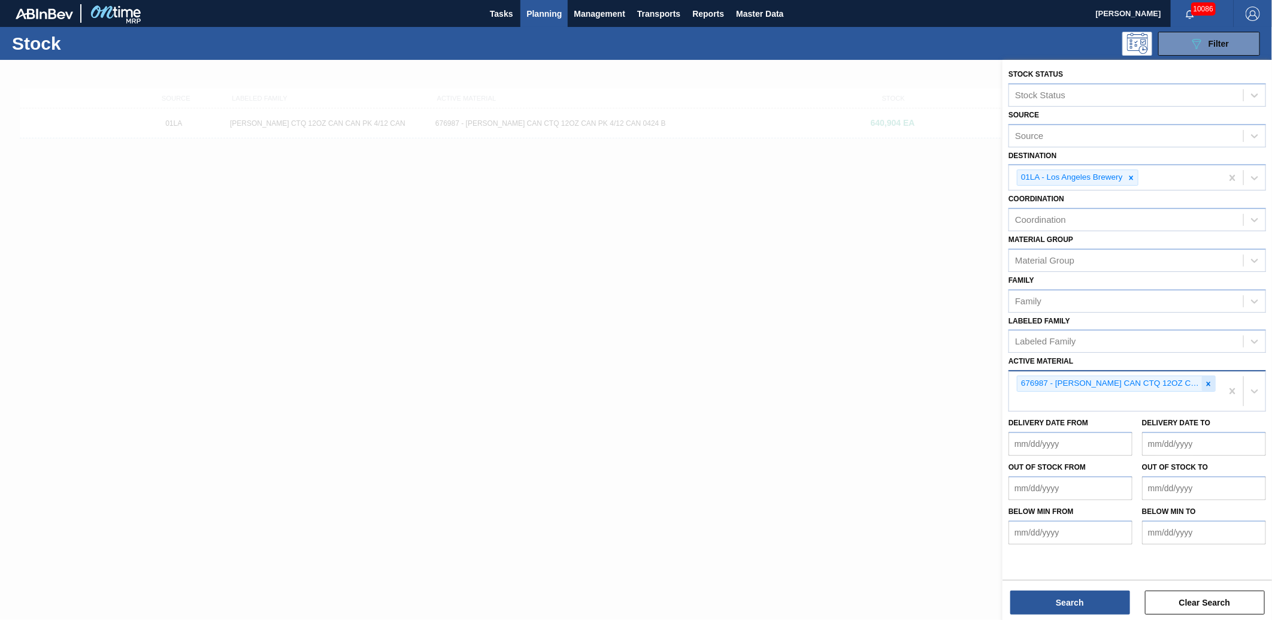
click at [1206, 380] on icon at bounding box center [1208, 384] width 8 height 8
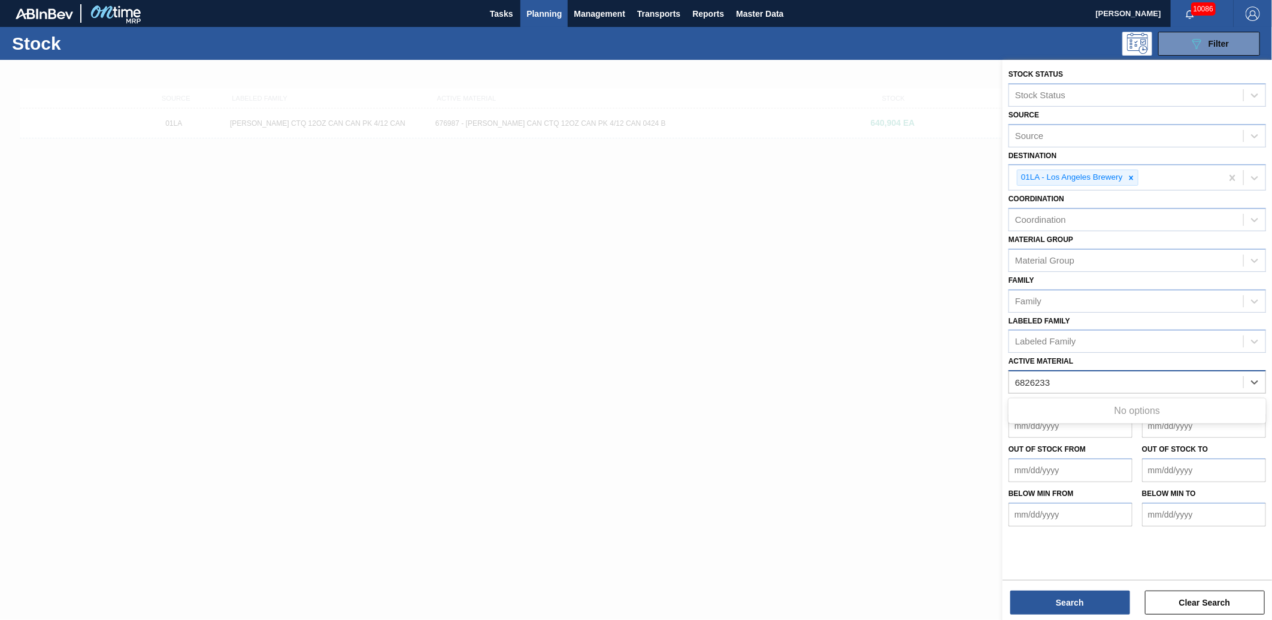
type Material "6826233"
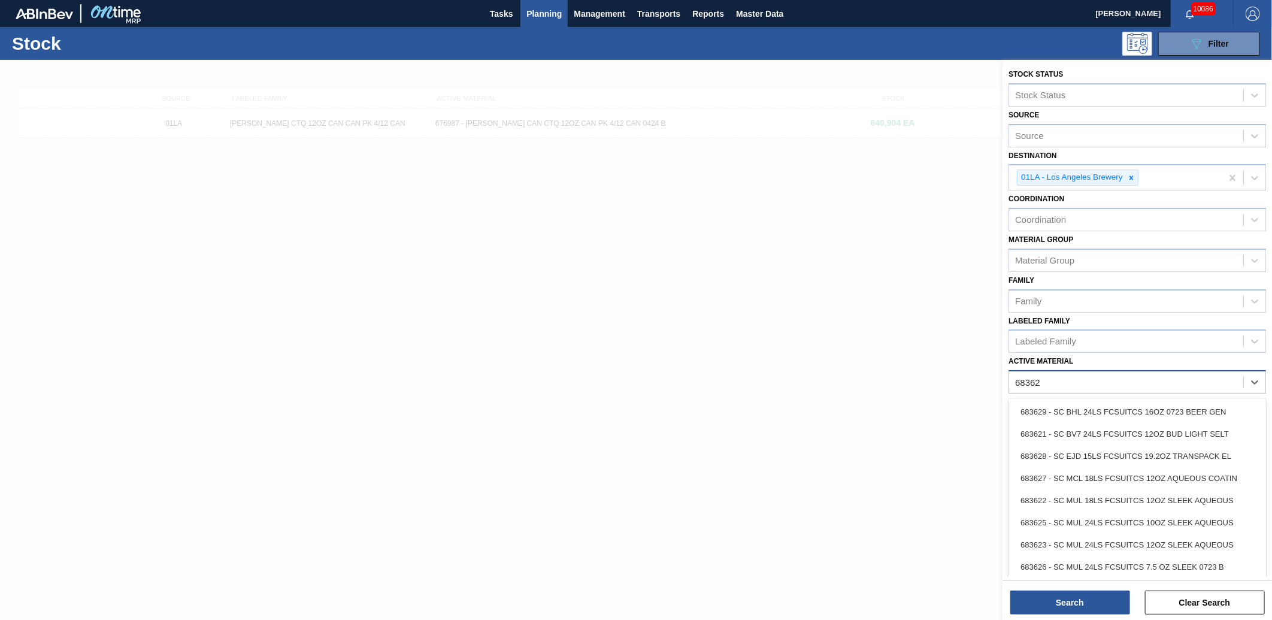
type Material "683622"
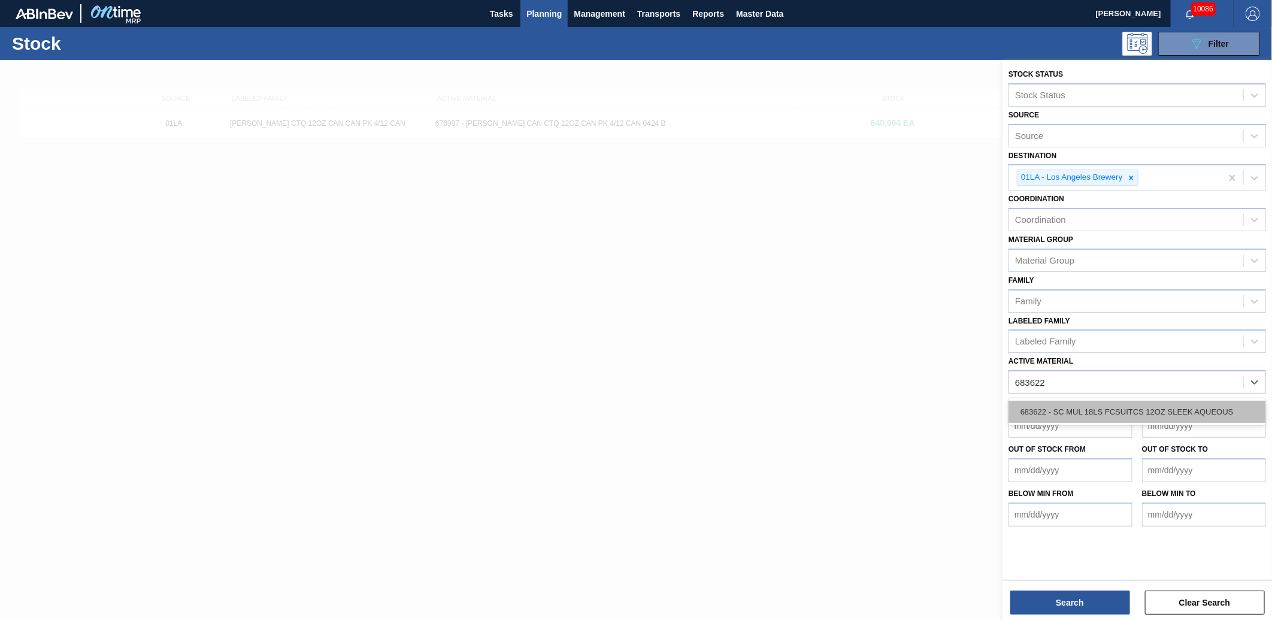
click at [1064, 406] on div "683622 - SC MUL 18LS FCSUITCS 12OZ SLEEK AQUEOUS" at bounding box center [1138, 412] width 258 height 22
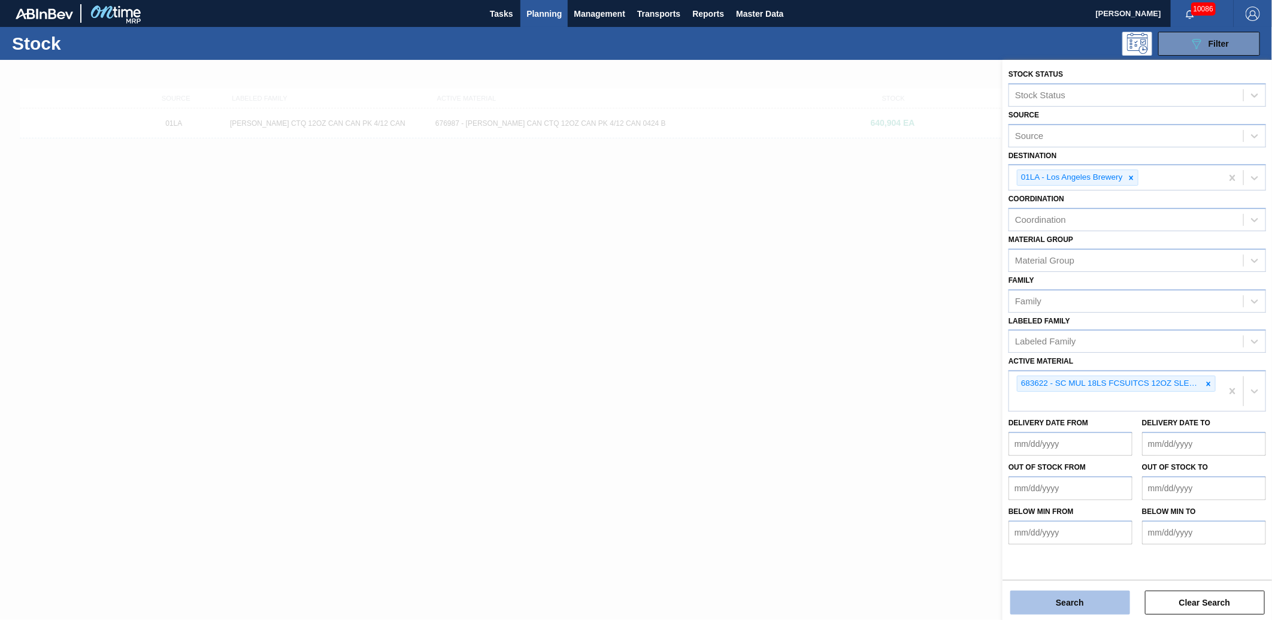
click at [1062, 597] on button "Search" at bounding box center [1070, 603] width 120 height 24
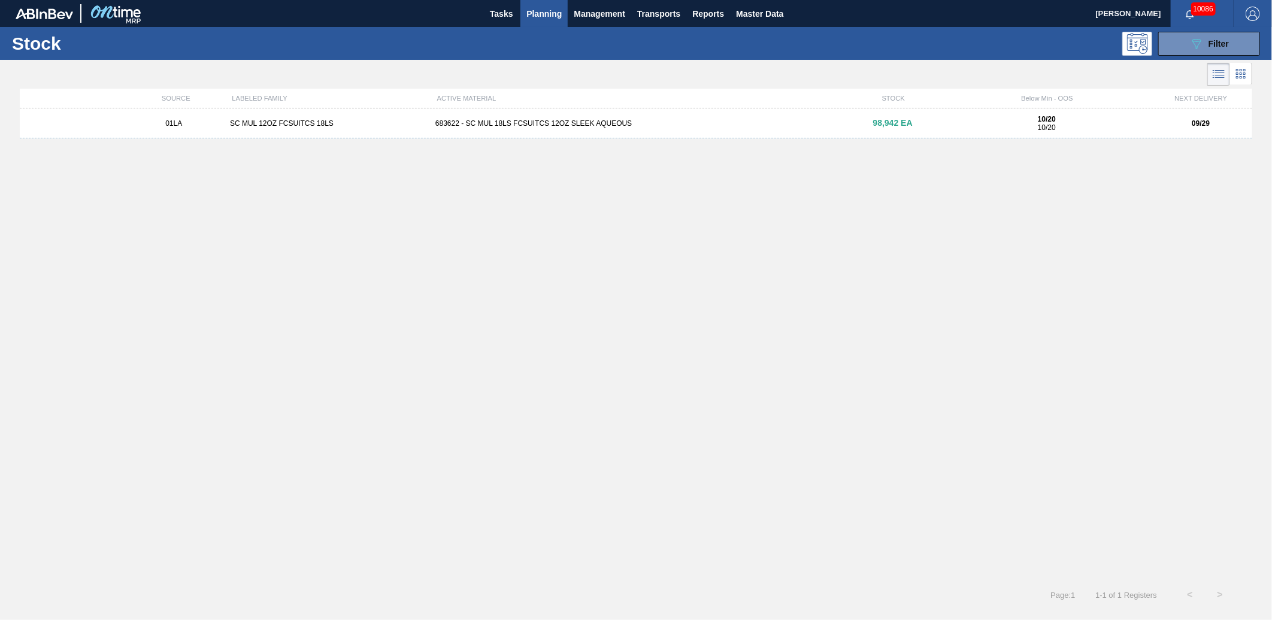
click at [563, 125] on div "683622 - SC MUL 18LS FCSUITCS 12OZ SLEEK AQUEOUS" at bounding box center [636, 123] width 411 height 8
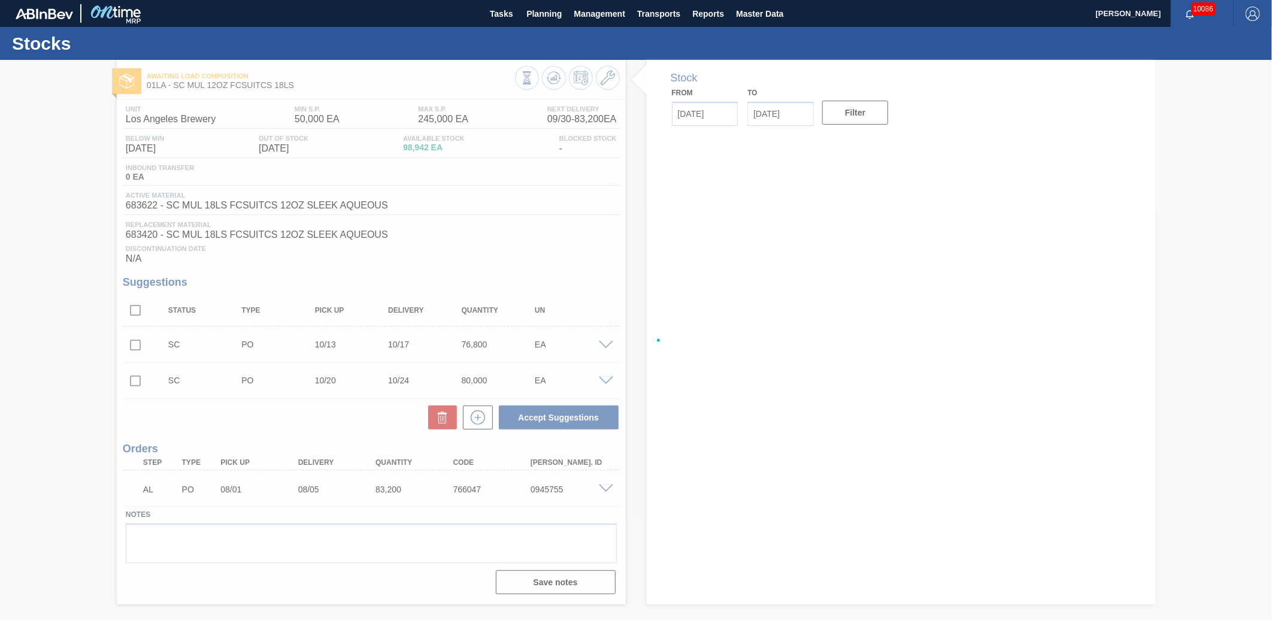
type input "[DATE]"
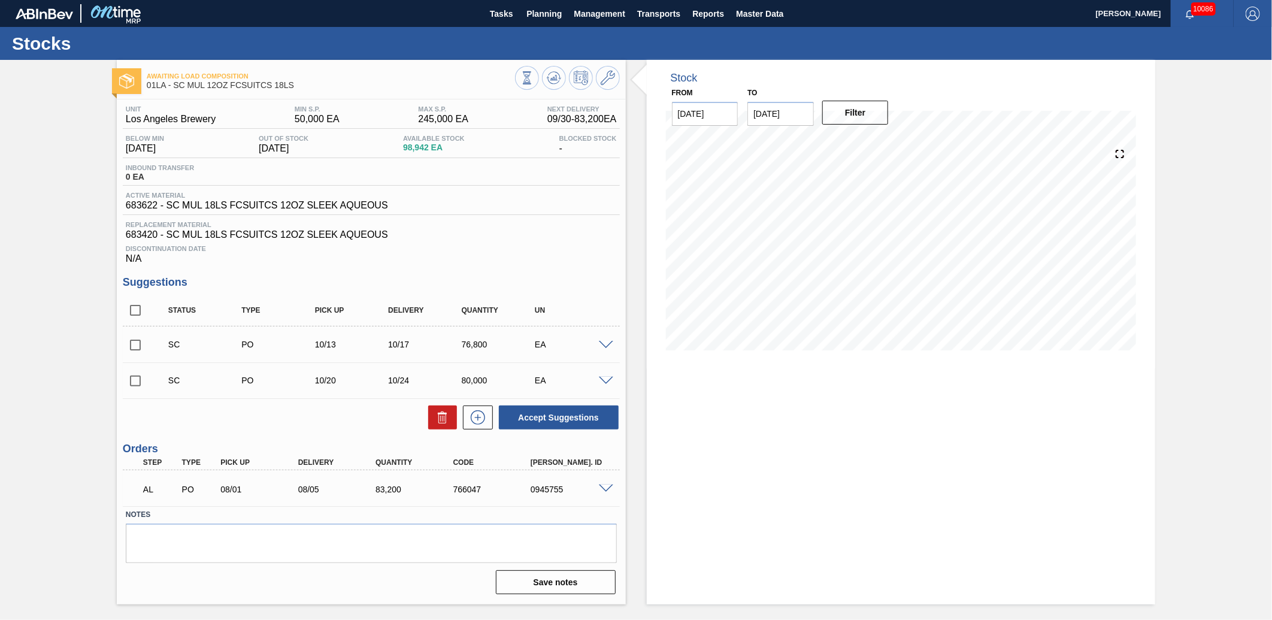
click at [602, 81] on icon at bounding box center [608, 78] width 14 height 14
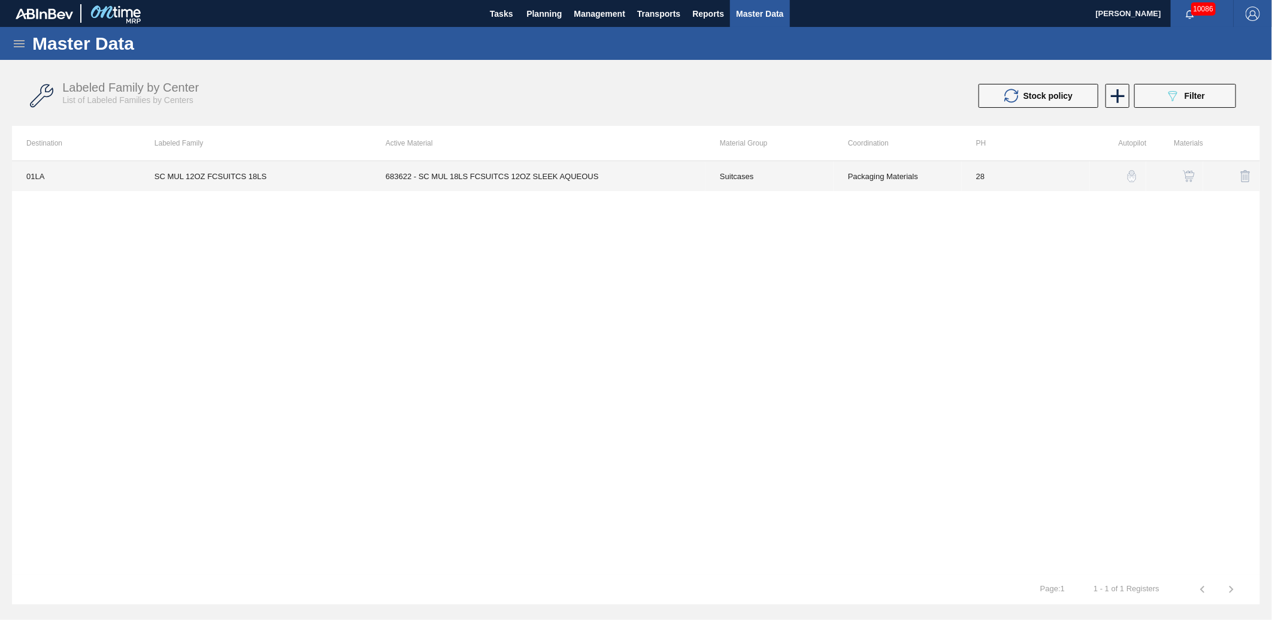
click at [549, 180] on td "683622 - SC MUL 18LS FCSUITCS 12OZ SLEEK AQUEOUS" at bounding box center [538, 176] width 334 height 30
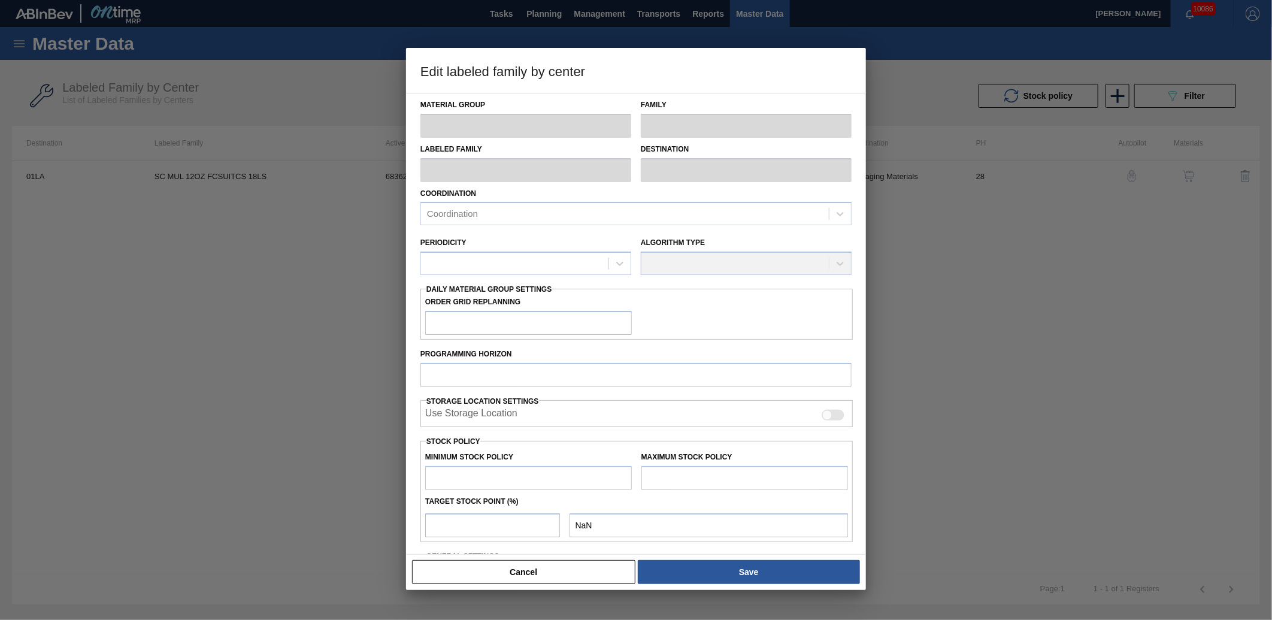
type input "Suitcases"
type input "SC MUL 12OZ FCSUITCS 18LS"
type input "01LA - Los Angeles Brewery"
type input "28"
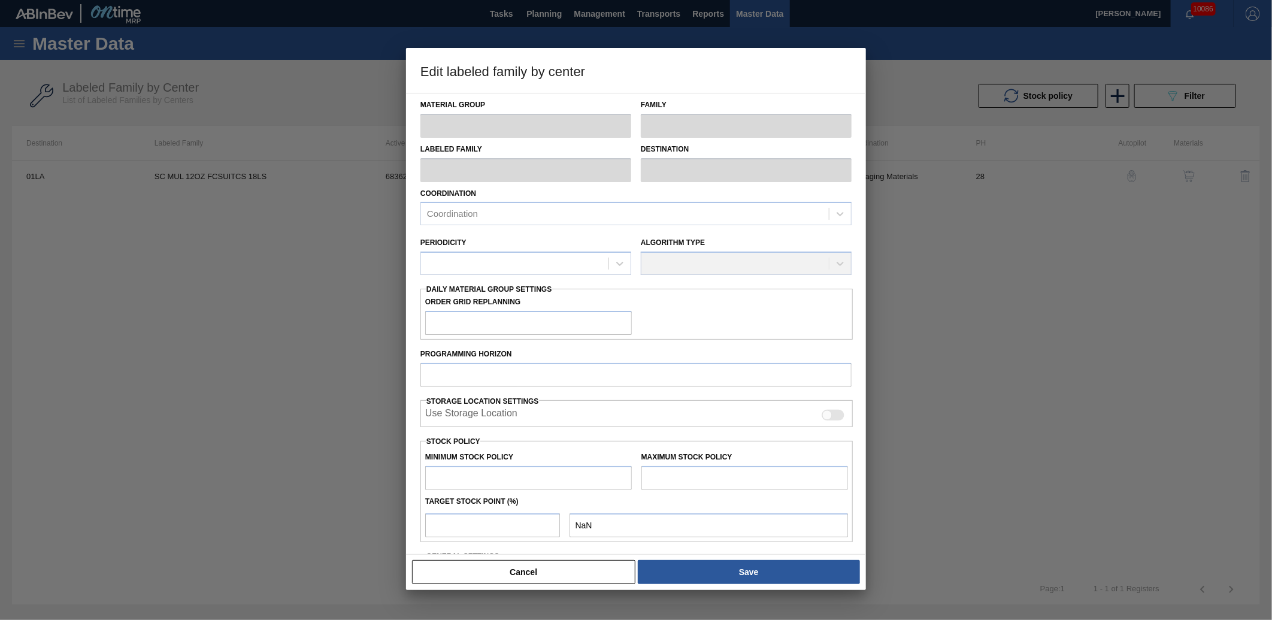
type input "50,000"
type input "245,000"
type input "0"
type input "50,000"
checkbox input "true"
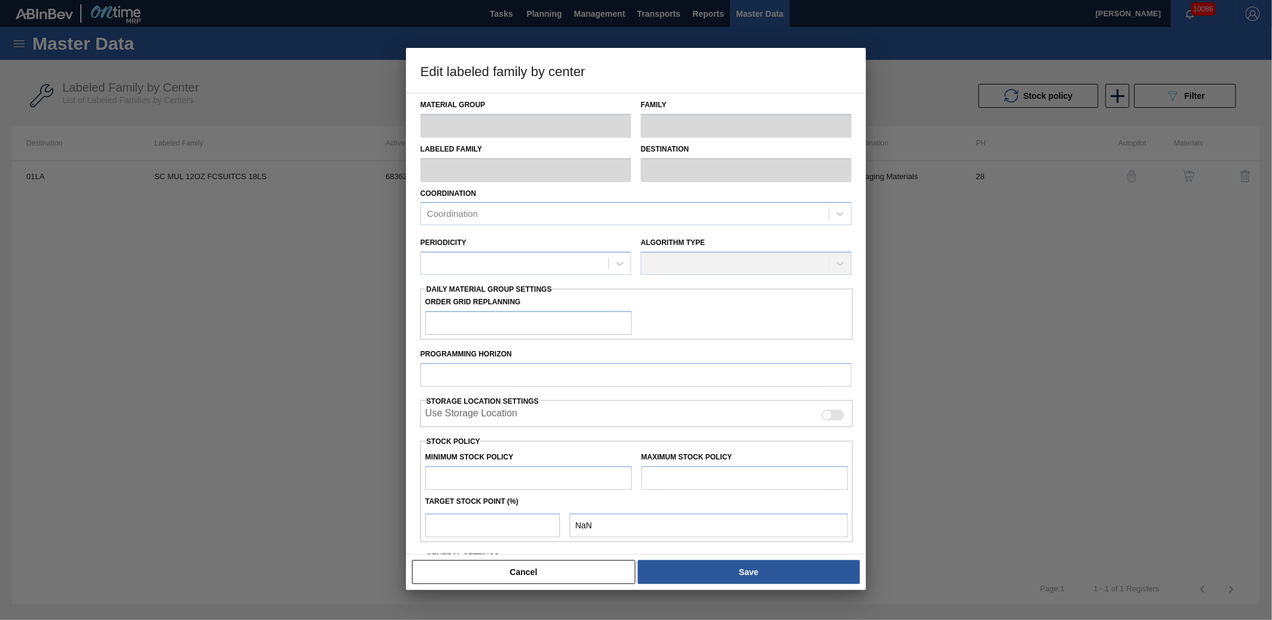
checkbox input "true"
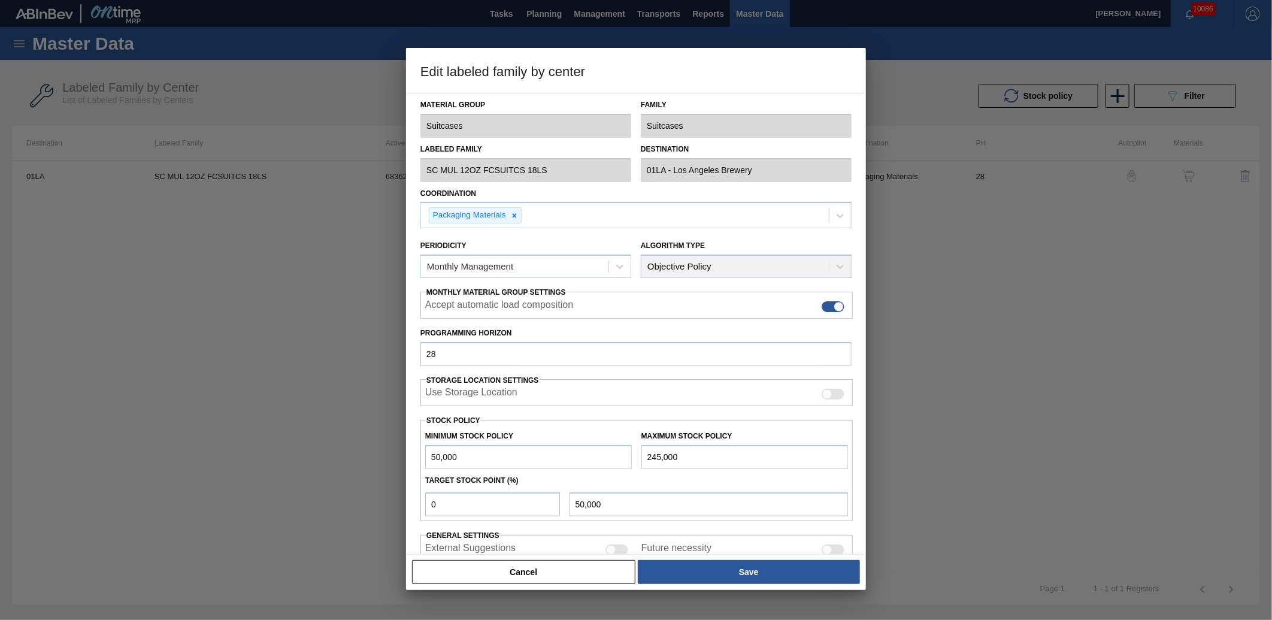
scroll to position [70, 0]
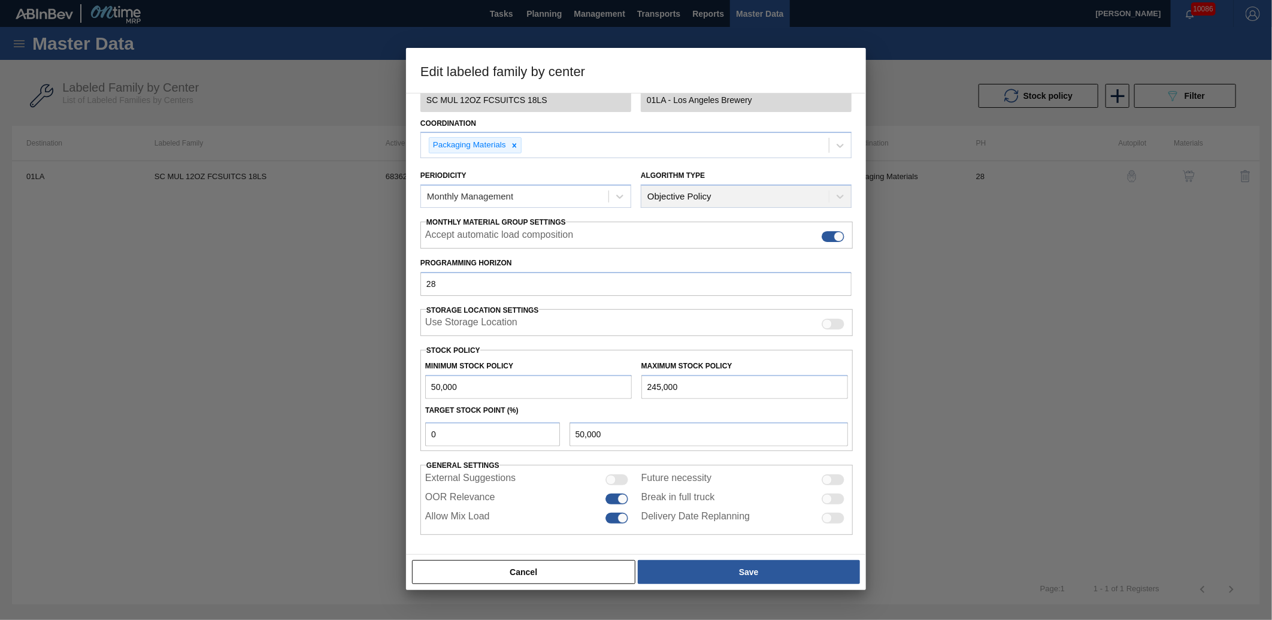
drag, startPoint x: 716, startPoint y: 63, endPoint x: 851, endPoint y: 71, distance: 135.0
click at [851, 71] on h3 "Edit labeled family by center" at bounding box center [636, 71] width 460 height 46
drag, startPoint x: 726, startPoint y: 68, endPoint x: 771, endPoint y: 91, distance: 49.8
click at [771, 91] on h3 "Edit labeled family by center" at bounding box center [636, 71] width 460 height 46
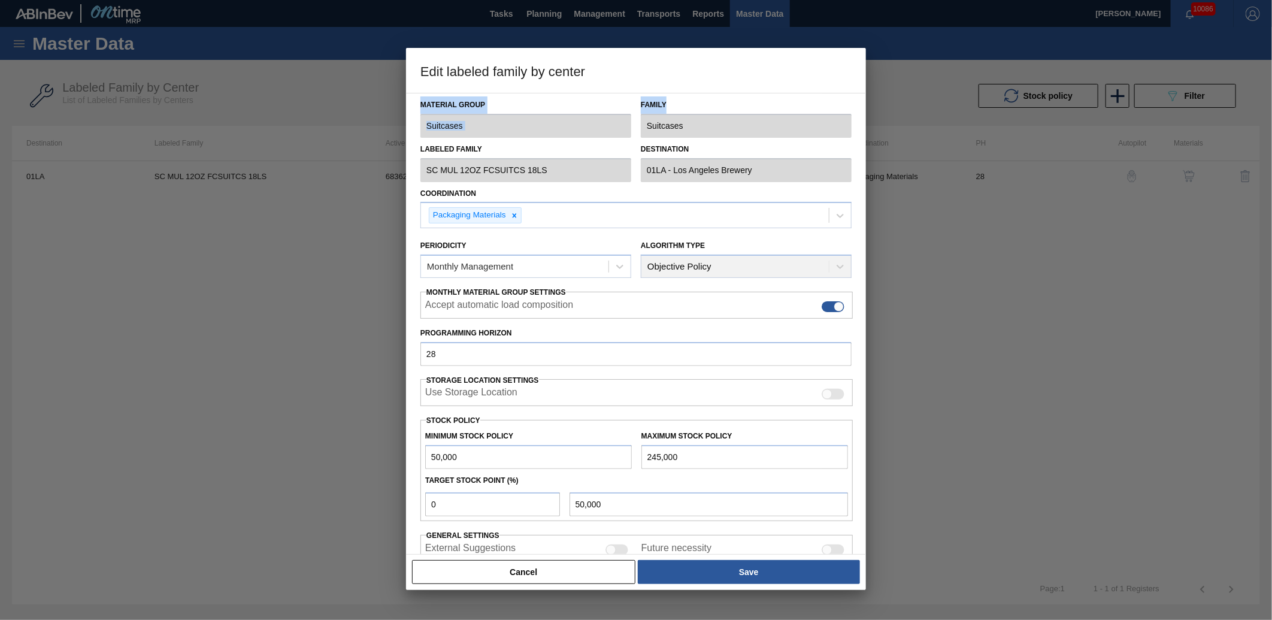
drag, startPoint x: 609, startPoint y: 62, endPoint x: 860, endPoint y: 95, distance: 253.1
click at [860, 95] on div "Edit labeled family by center Material Group Suitcases Family Suitcases Labeled…" at bounding box center [636, 319] width 460 height 542
click at [292, 381] on div at bounding box center [636, 310] width 1272 height 620
click at [564, 573] on button "Cancel" at bounding box center [523, 572] width 223 height 24
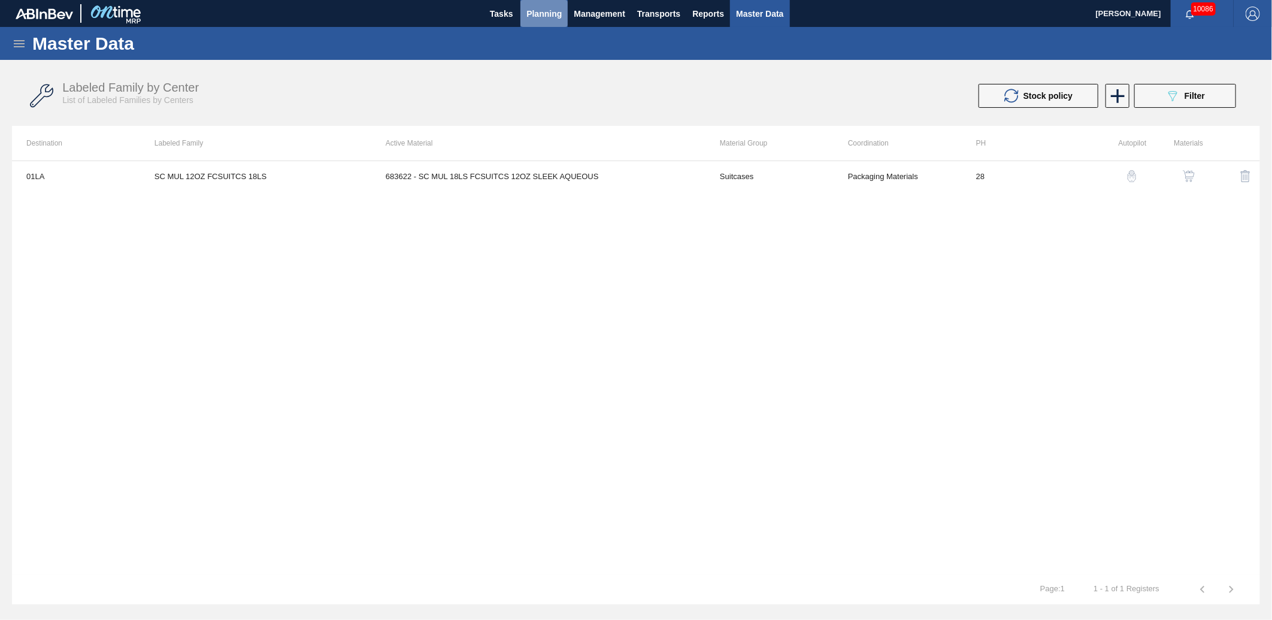
click at [550, 16] on span "Planning" at bounding box center [543, 14] width 35 height 14
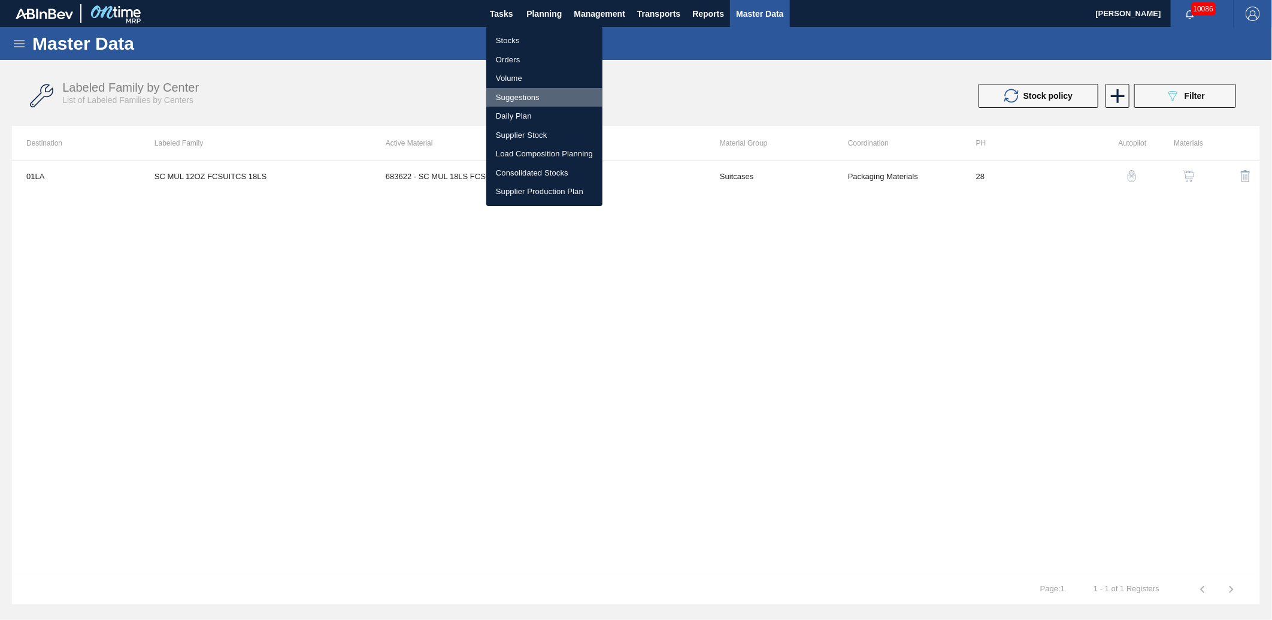
click at [523, 96] on li "Suggestions" at bounding box center [544, 97] width 116 height 19
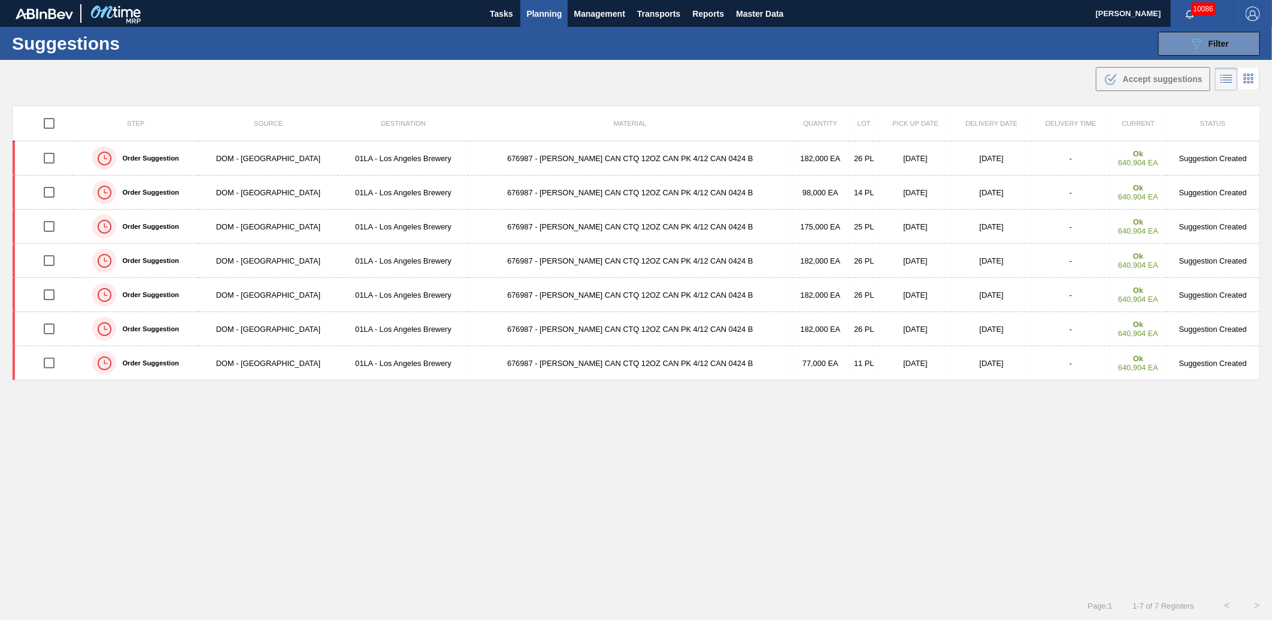
type from "[DATE]"
type to "[DATE]"
click at [1210, 43] on span "Filter" at bounding box center [1219, 44] width 20 height 10
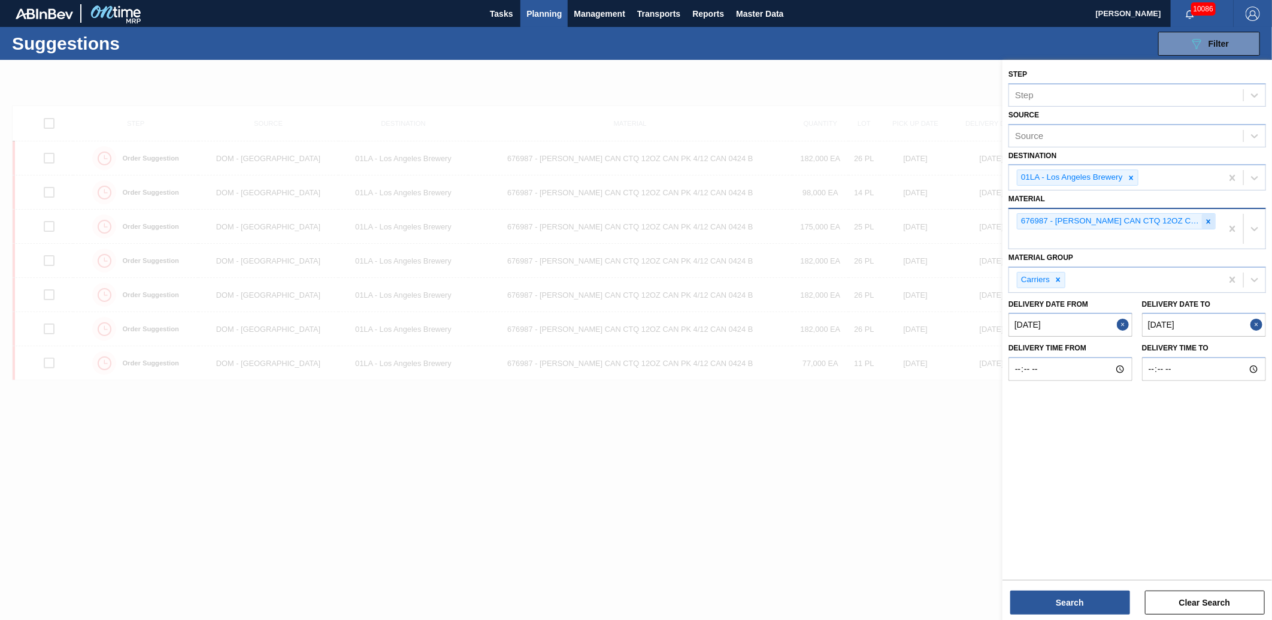
click at [1207, 222] on icon at bounding box center [1209, 221] width 4 height 4
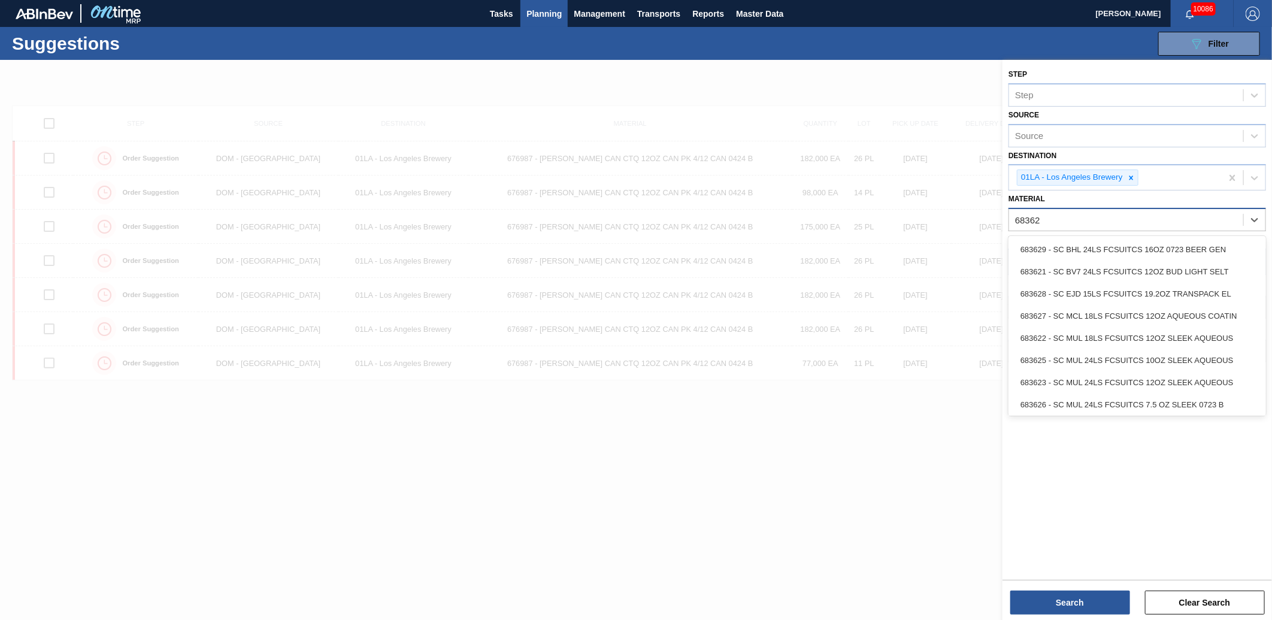
type input "683622"
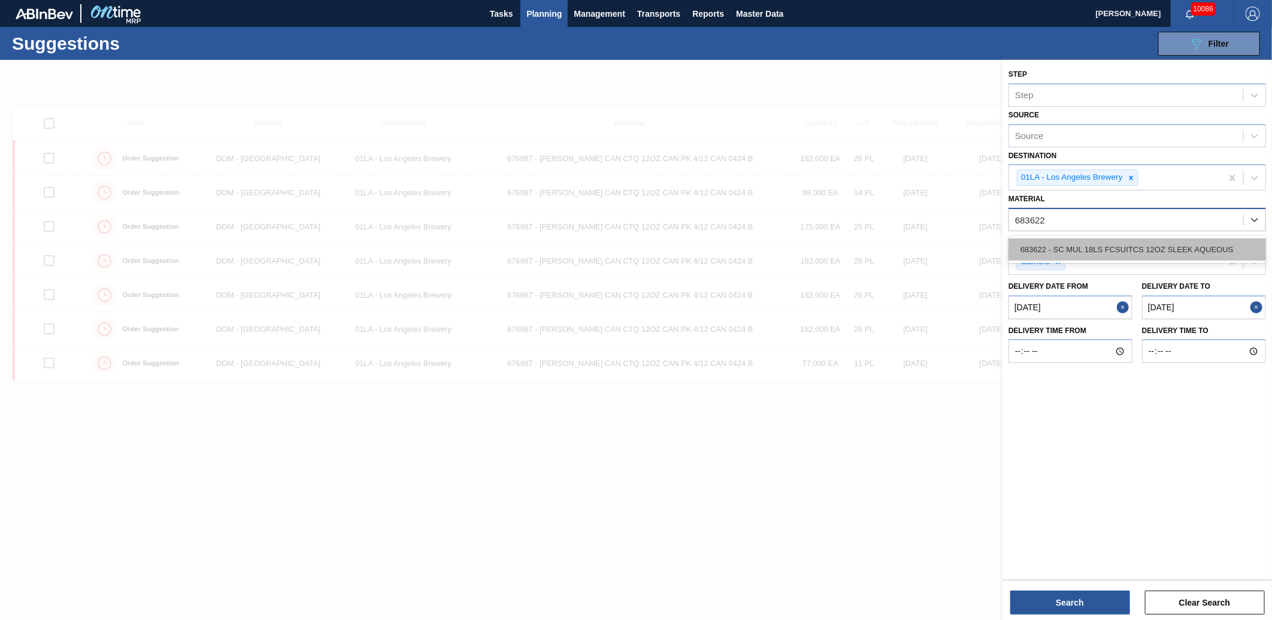
click at [1180, 244] on div "683622 - SC MUL 18LS FCSUITCS 12OZ SLEEK AQUEOUS" at bounding box center [1138, 249] width 258 height 22
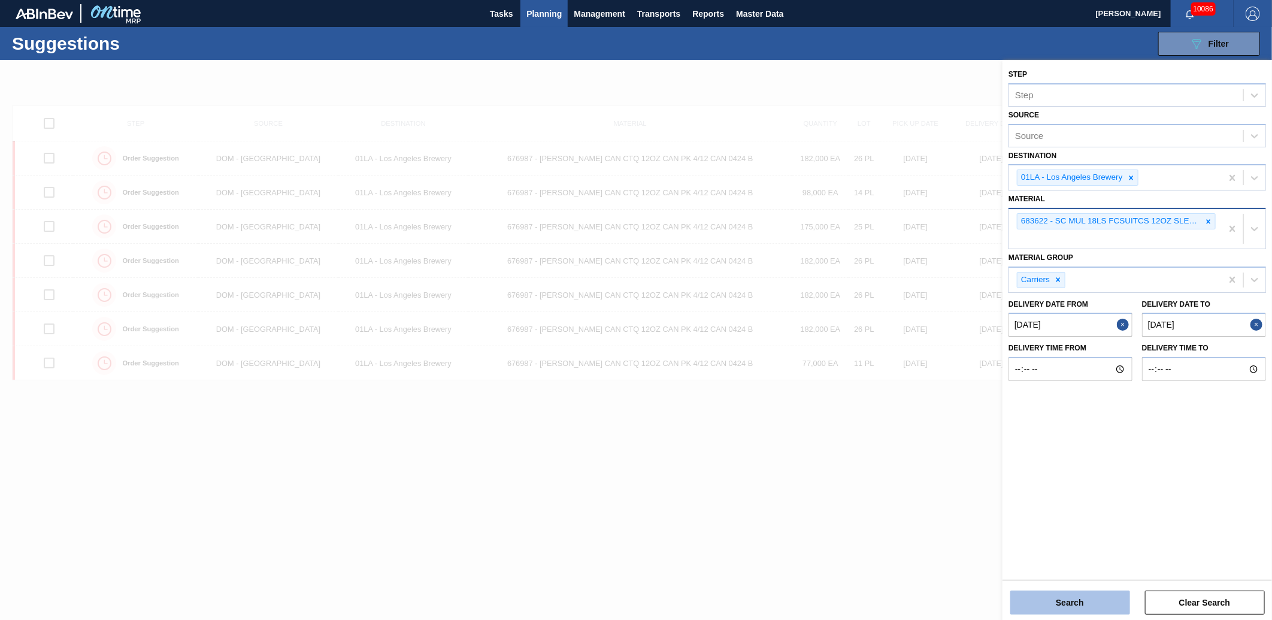
click at [1098, 596] on button "Search" at bounding box center [1070, 603] width 120 height 24
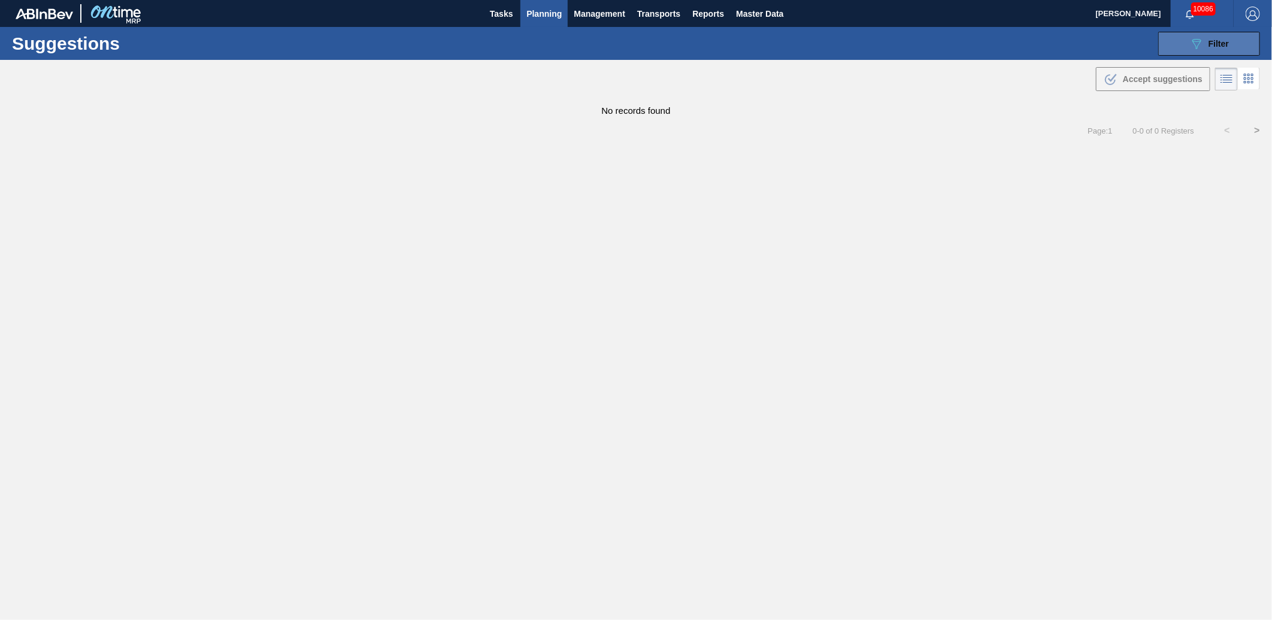
click at [1237, 49] on button "089F7B8B-B2A5-4AFE-B5C0-19BA573D28AC Filter" at bounding box center [1209, 44] width 102 height 24
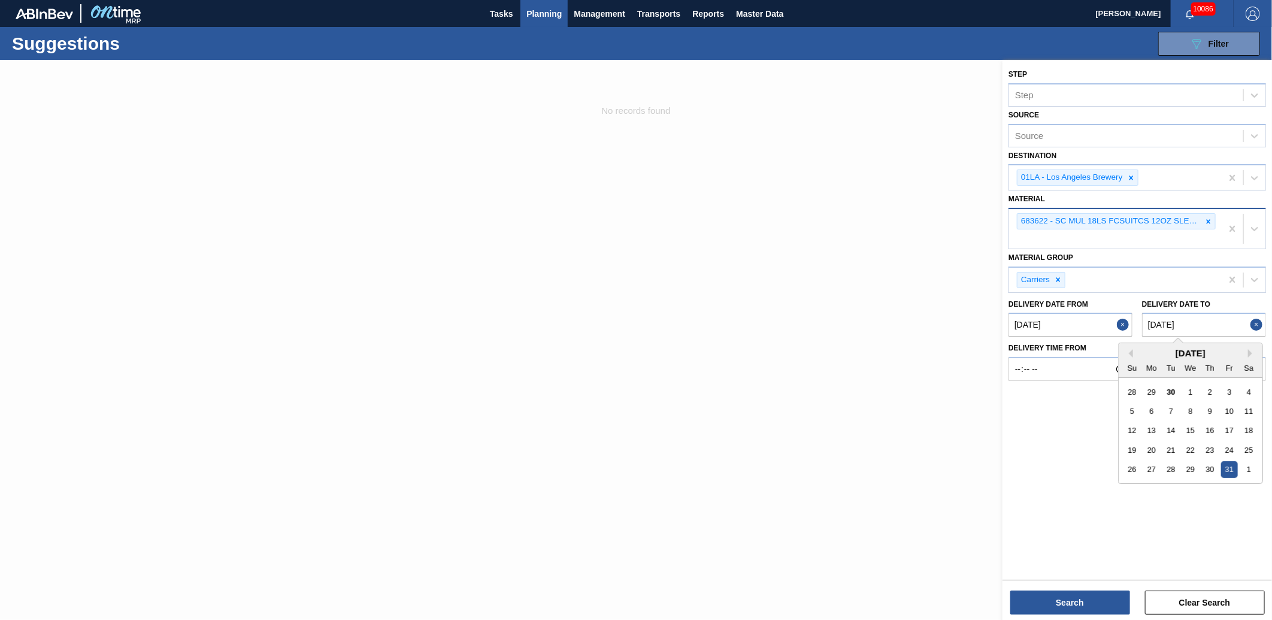
click at [1204, 329] on to "[DATE]" at bounding box center [1204, 325] width 124 height 24
click at [1252, 352] on button "Next Month" at bounding box center [1252, 353] width 8 height 8
click at [1227, 486] on div "5" at bounding box center [1229, 489] width 16 height 16
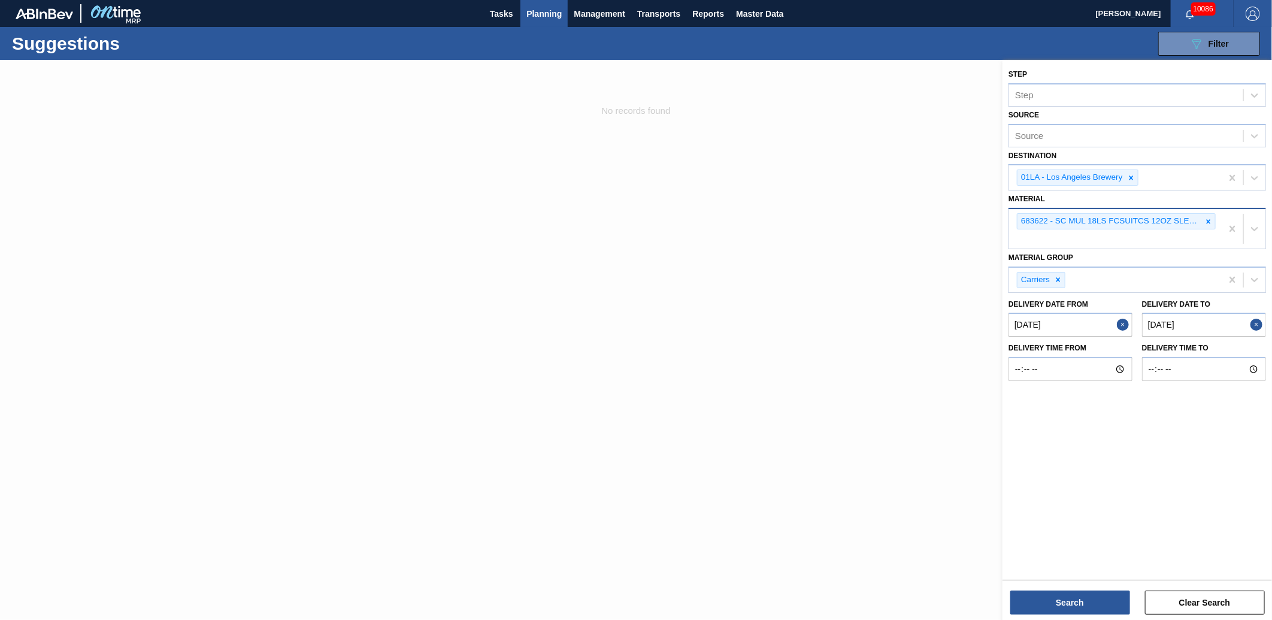
type to "12/05/2025"
click at [1088, 602] on button "Search" at bounding box center [1070, 603] width 120 height 24
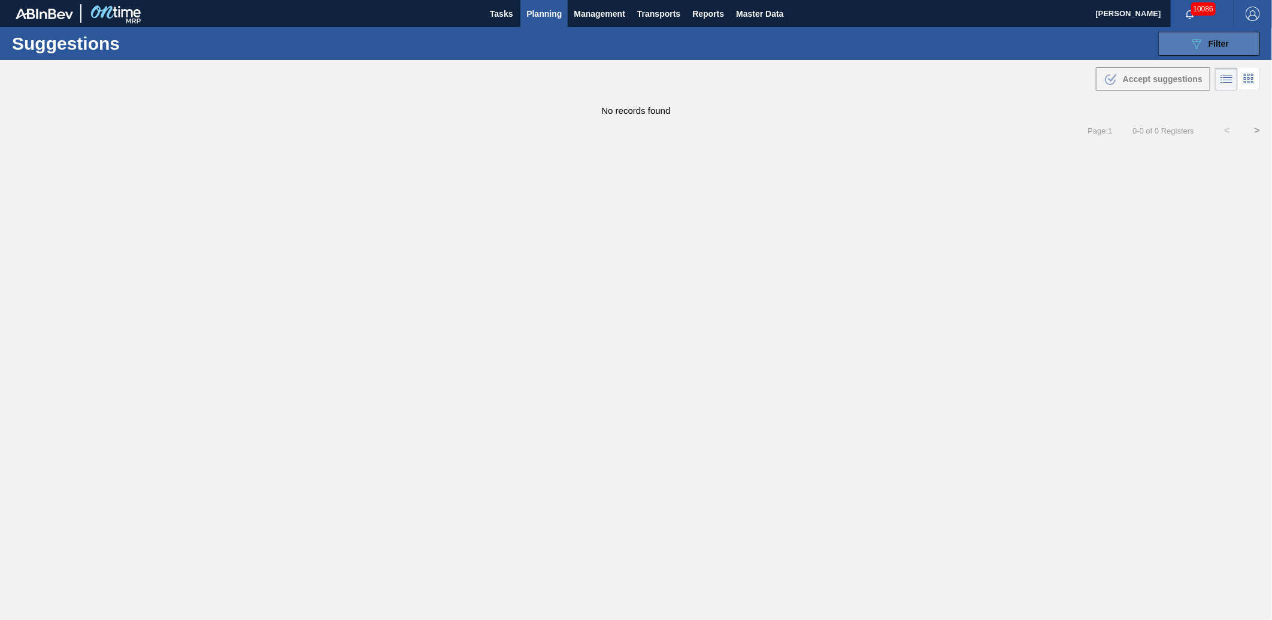
click at [1232, 43] on button "089F7B8B-B2A5-4AFE-B5C0-19BA573D28AC Filter" at bounding box center [1209, 44] width 102 height 24
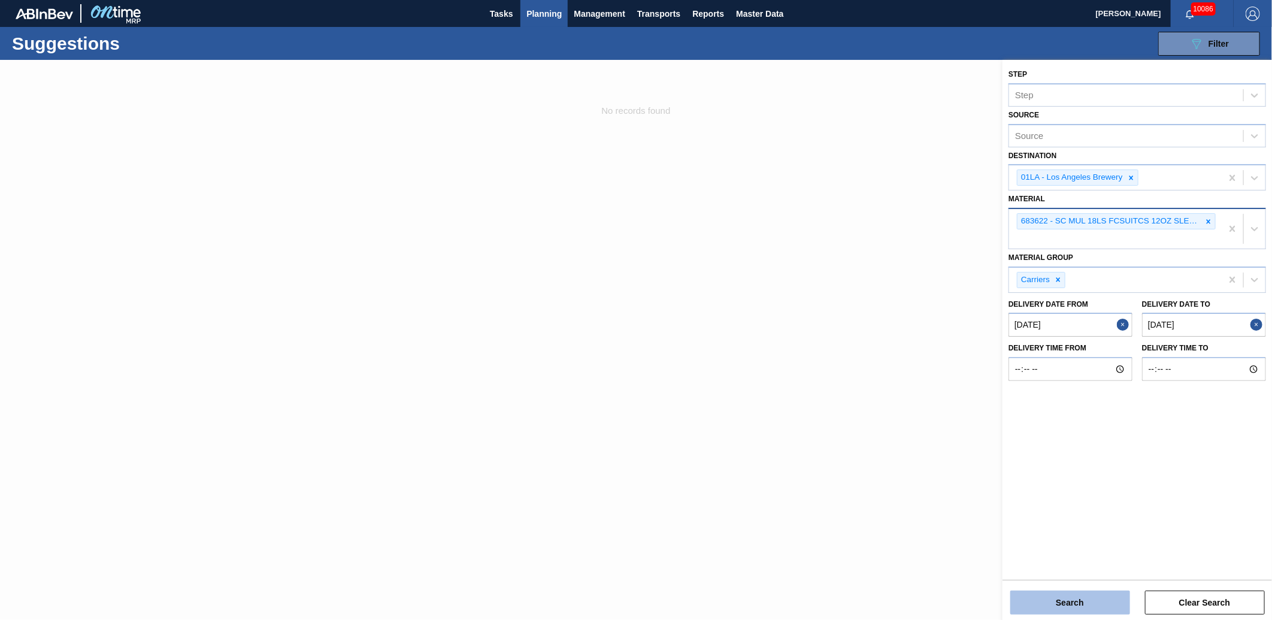
click at [1099, 599] on button "Search" at bounding box center [1070, 603] width 120 height 24
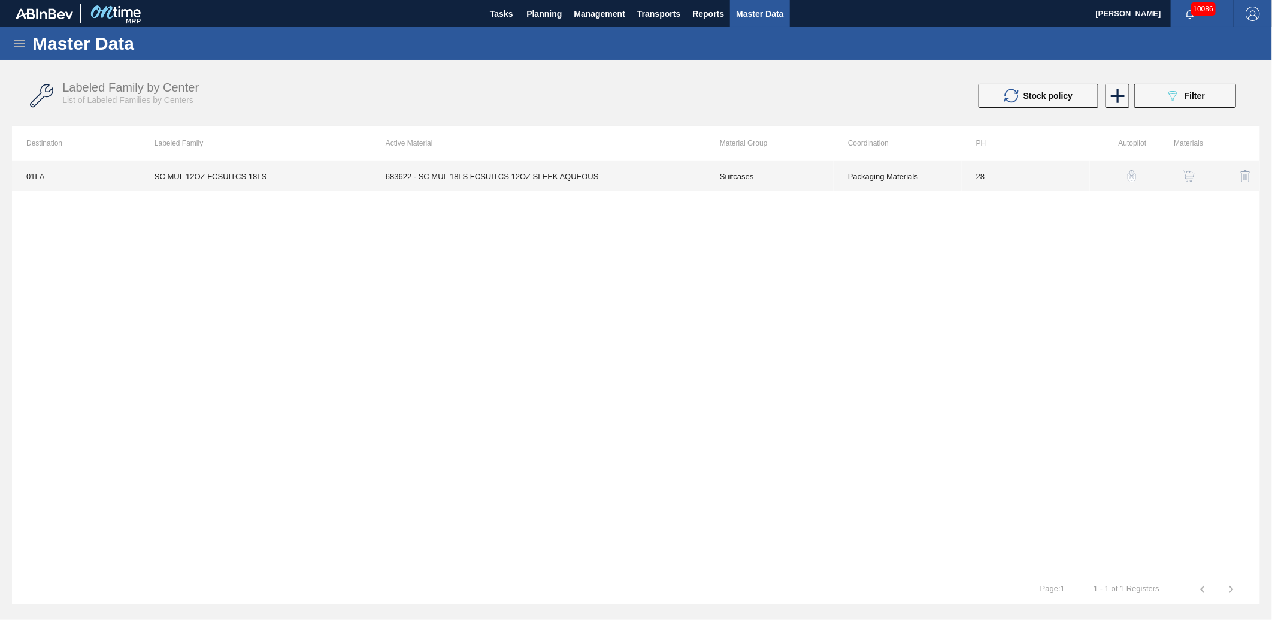
click at [490, 174] on td "683622 - SC MUL 18LS FCSUITCS 12OZ SLEEK AQUEOUS" at bounding box center [538, 176] width 334 height 30
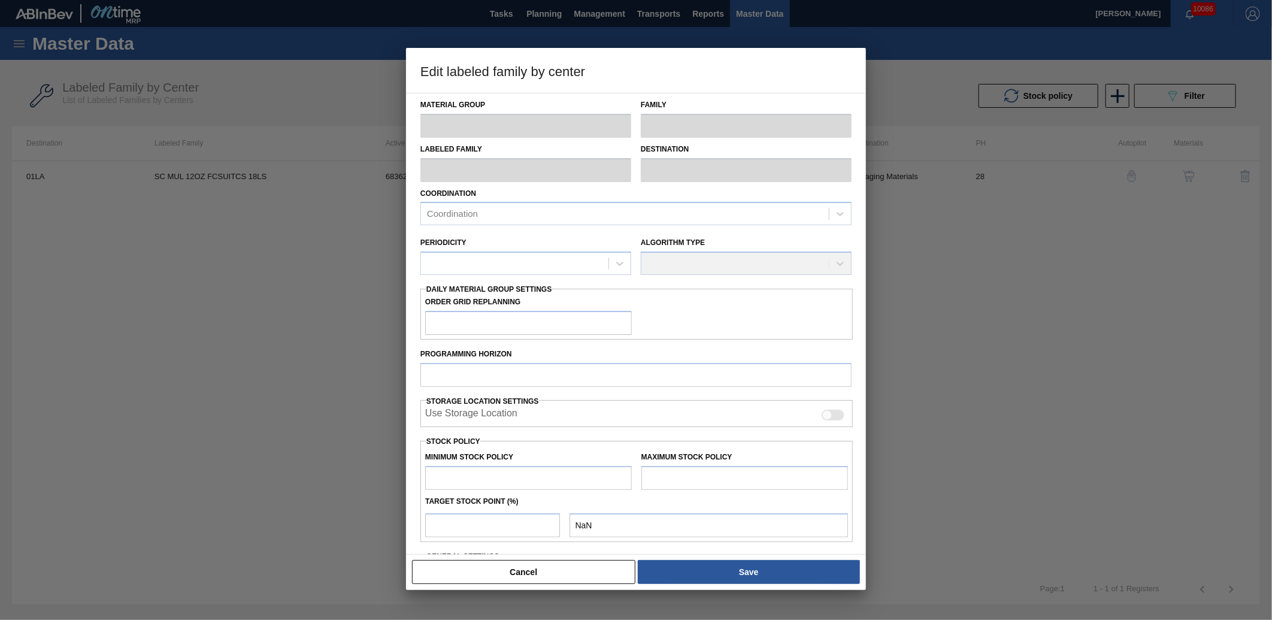
type input "Suitcases"
type input "SC MUL 12OZ FCSUITCS 18LS"
type input "01LA - Los Angeles Brewery"
type input "28"
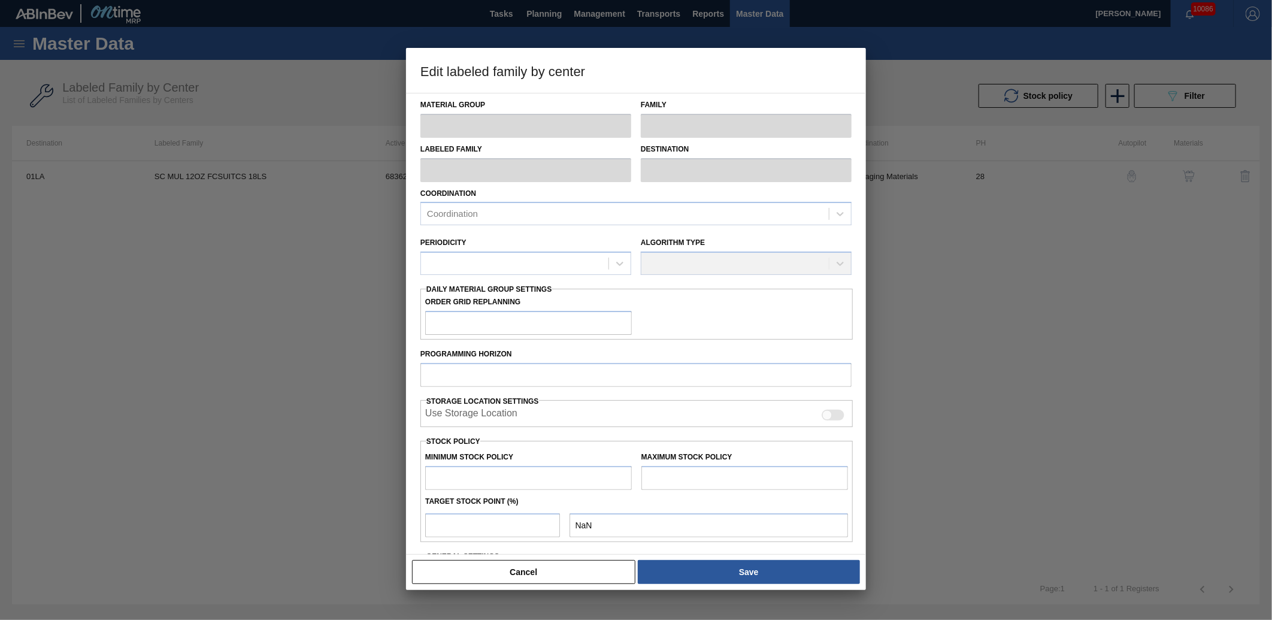
type input "50,000"
type input "245,000"
type input "0"
type input "50,000"
checkbox input "true"
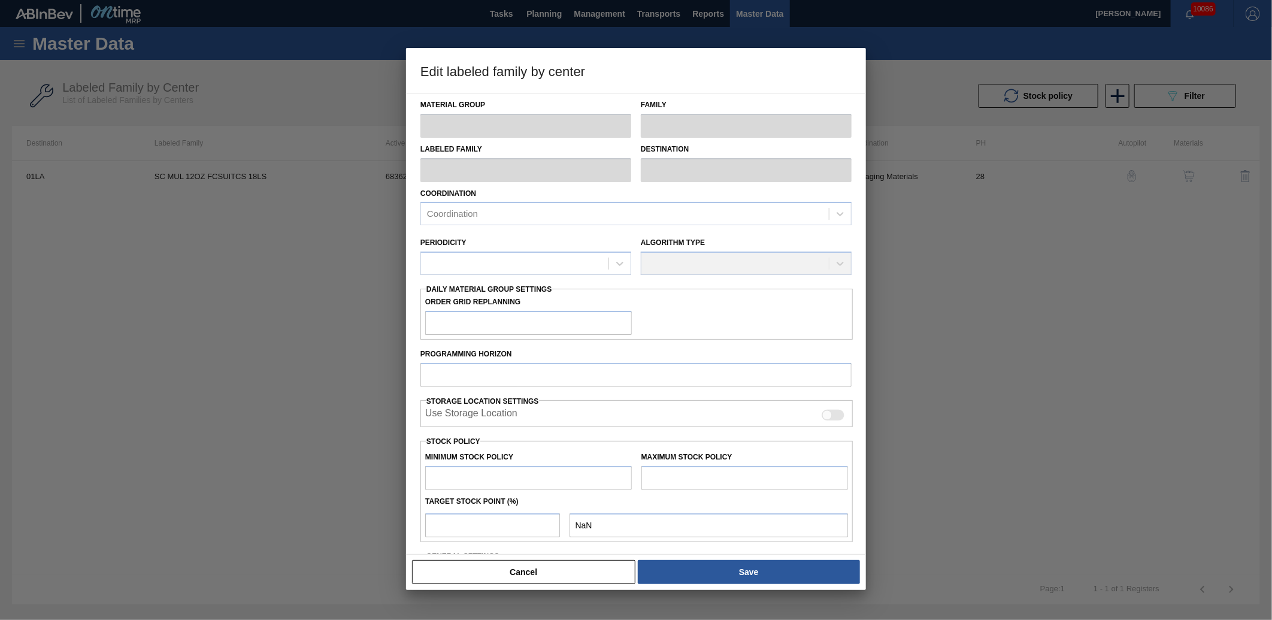
checkbox input "true"
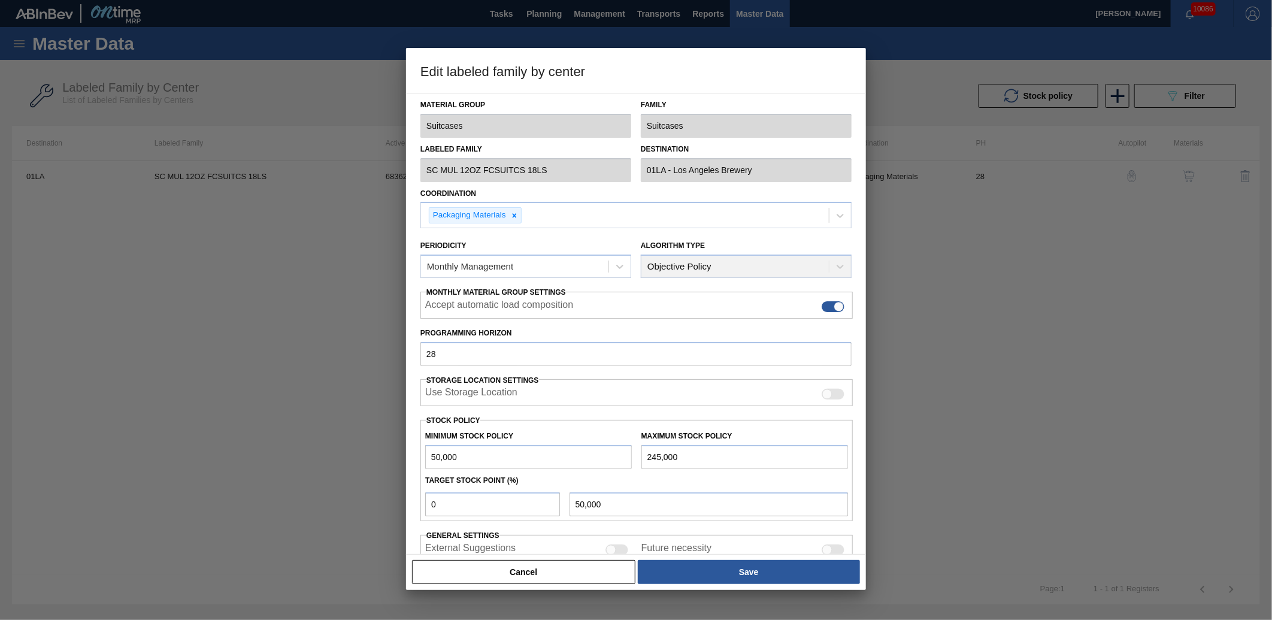
drag, startPoint x: 543, startPoint y: 565, endPoint x: 572, endPoint y: 502, distance: 69.4
click at [543, 564] on button "Cancel" at bounding box center [523, 572] width 223 height 24
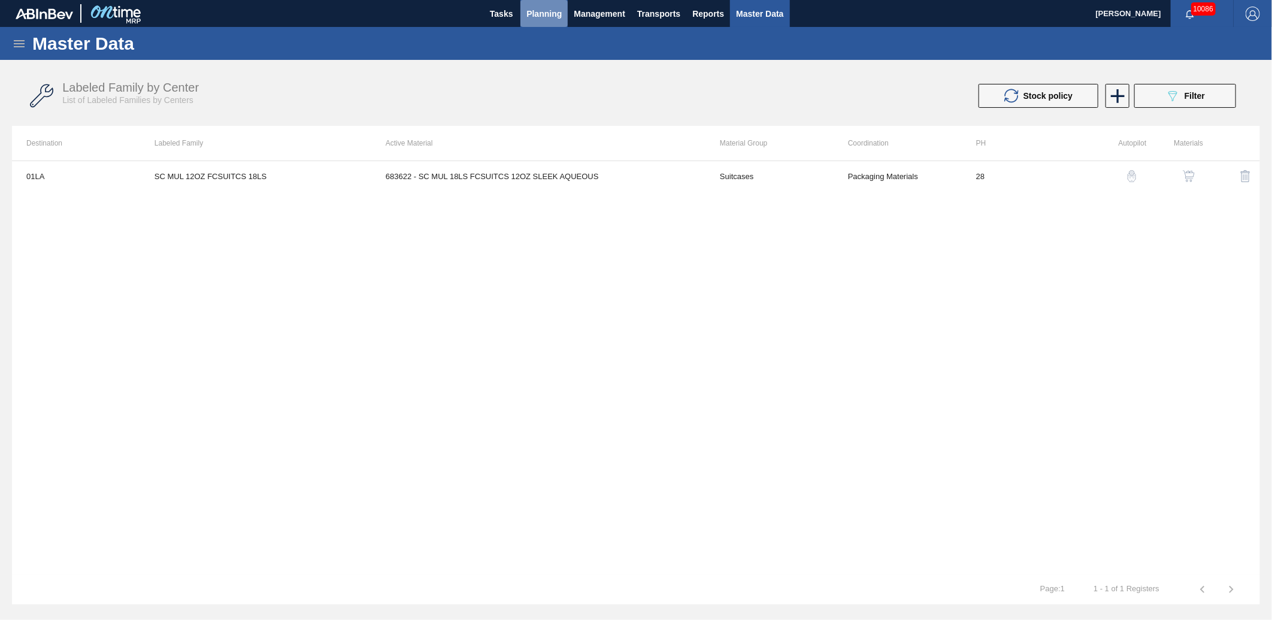
click at [550, 12] on span "Planning" at bounding box center [543, 14] width 35 height 14
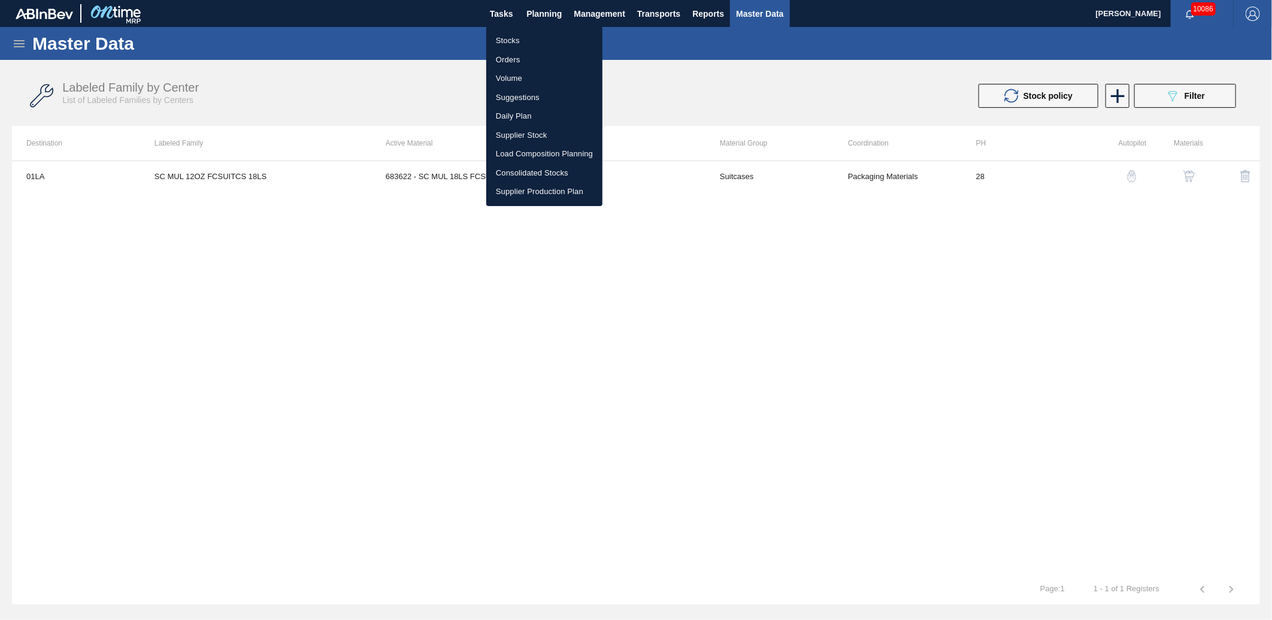
drag, startPoint x: 830, startPoint y: 438, endPoint x: 749, endPoint y: 614, distance: 194.5
click at [828, 445] on div at bounding box center [636, 310] width 1272 height 620
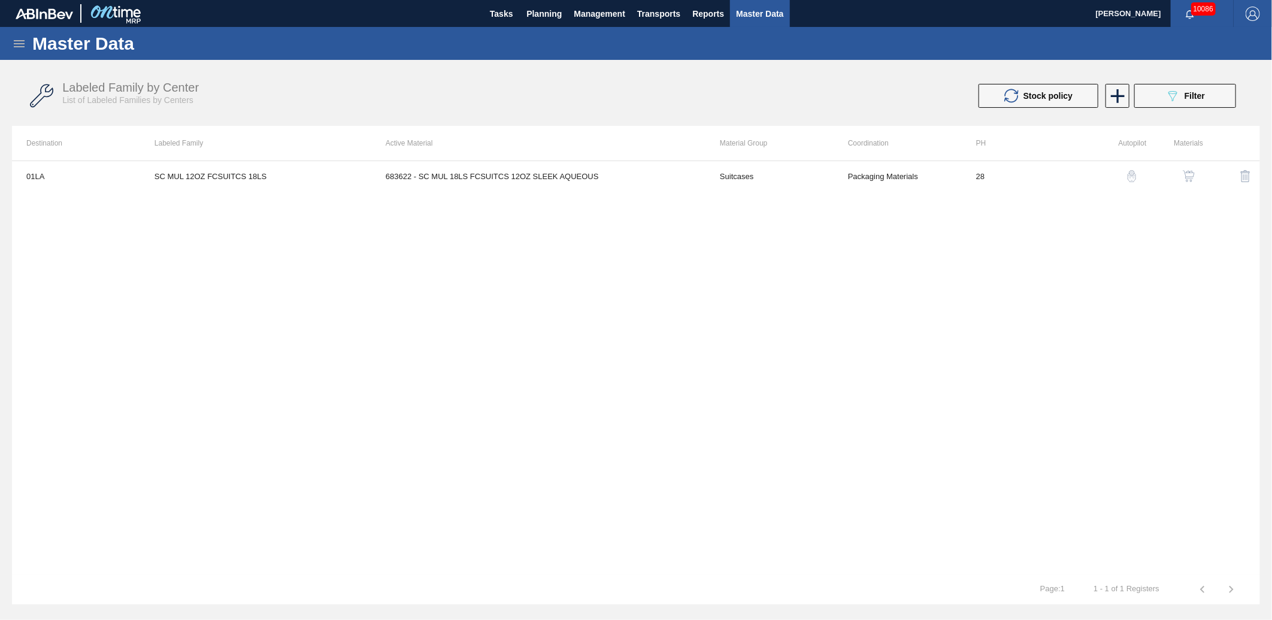
click at [1100, 277] on div "01LA SC MUL 12OZ FCSUITCS 18LS 683622 - SC MUL 18LS FCSUITCS 12OZ SLEEK AQUEOUS…" at bounding box center [636, 368] width 1248 height 414
click at [537, 14] on span "Planning" at bounding box center [543, 14] width 35 height 14
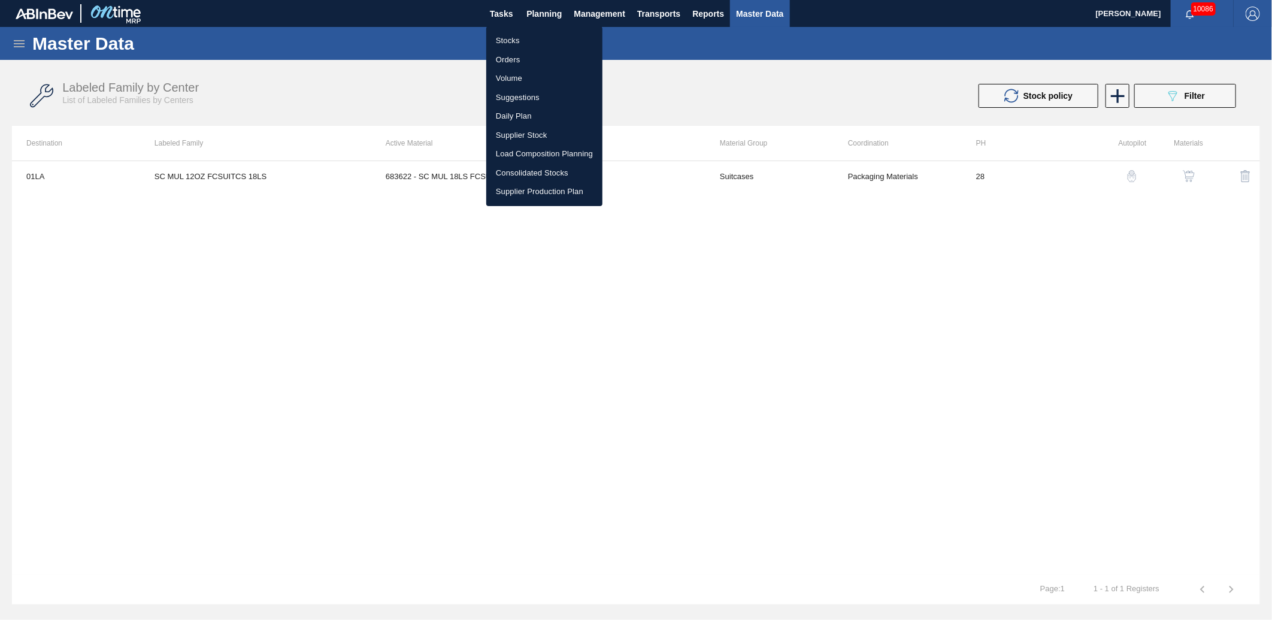
click at [517, 98] on li "Suggestions" at bounding box center [544, 97] width 116 height 19
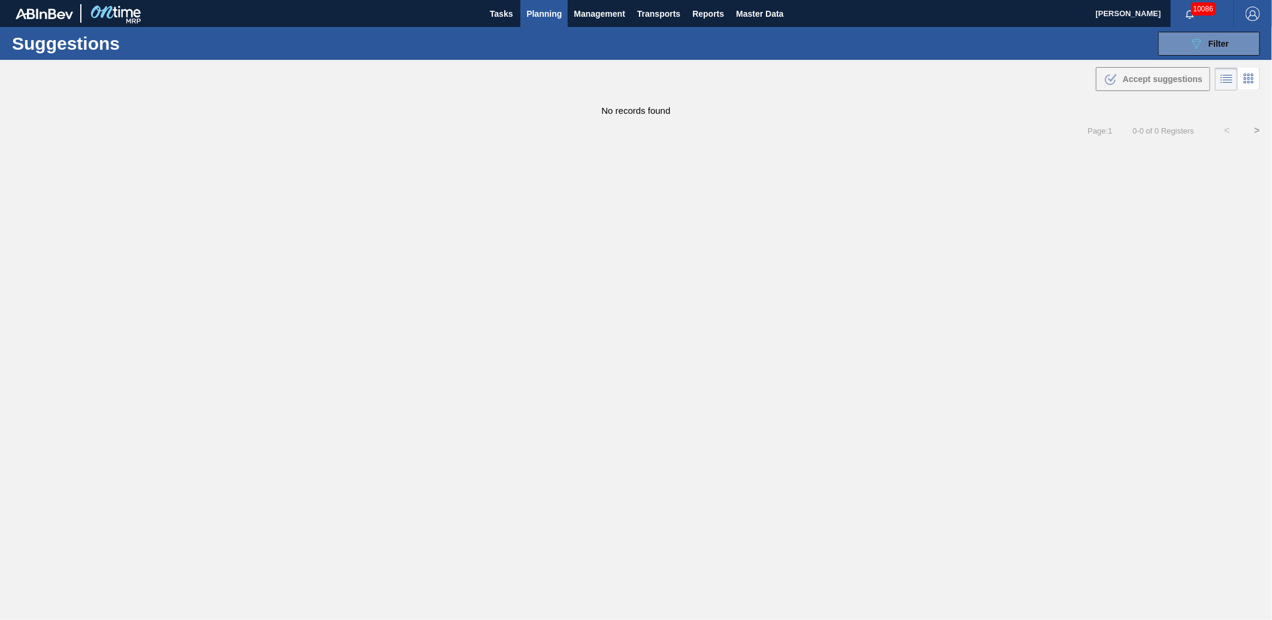
type from "[DATE]"
type to "12/05/2025"
click at [1212, 43] on span "Filter" at bounding box center [1219, 44] width 20 height 10
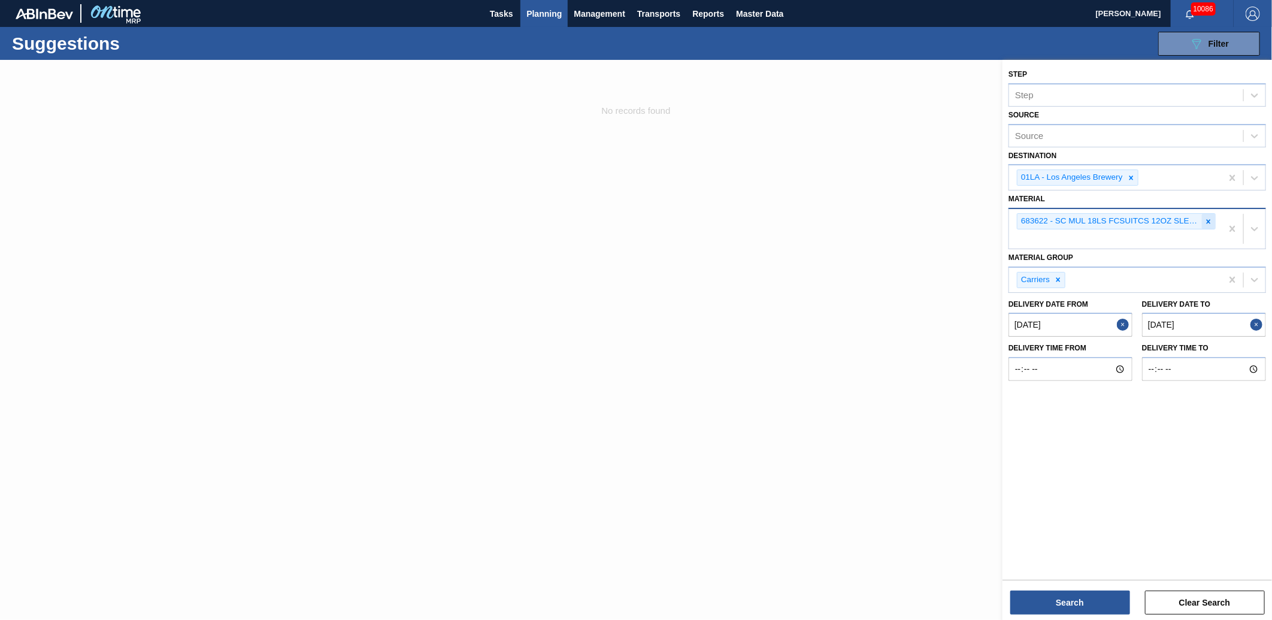
click at [1210, 217] on icon at bounding box center [1208, 221] width 8 height 8
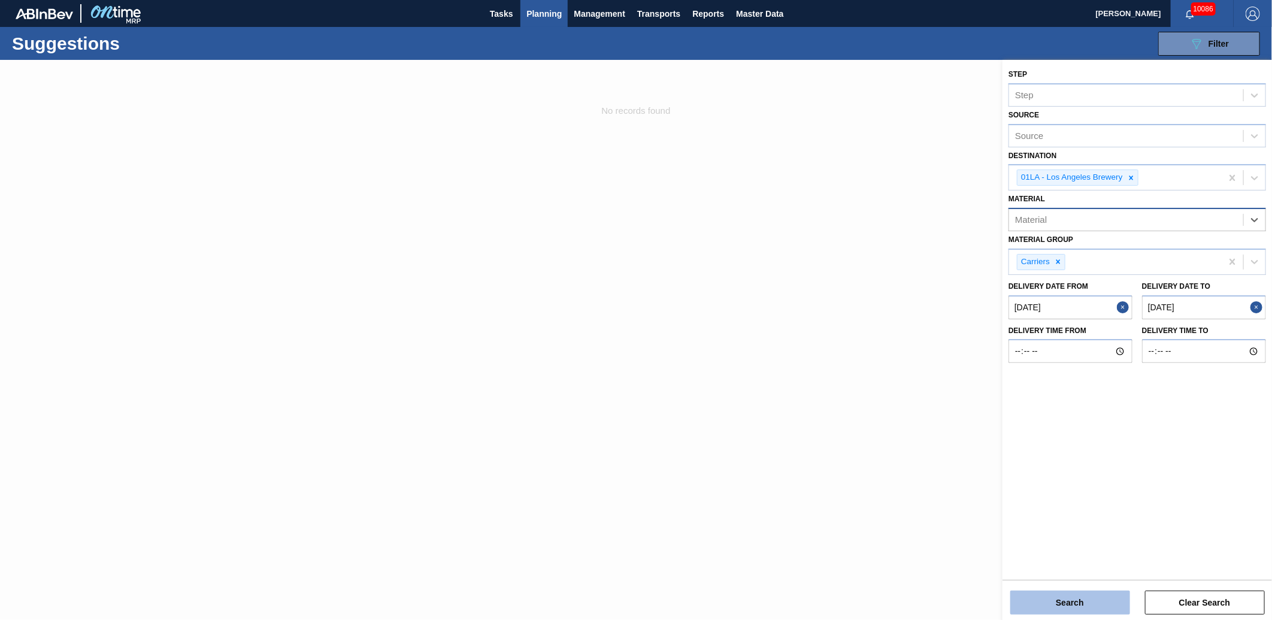
click at [1078, 605] on button "Search" at bounding box center [1070, 603] width 120 height 24
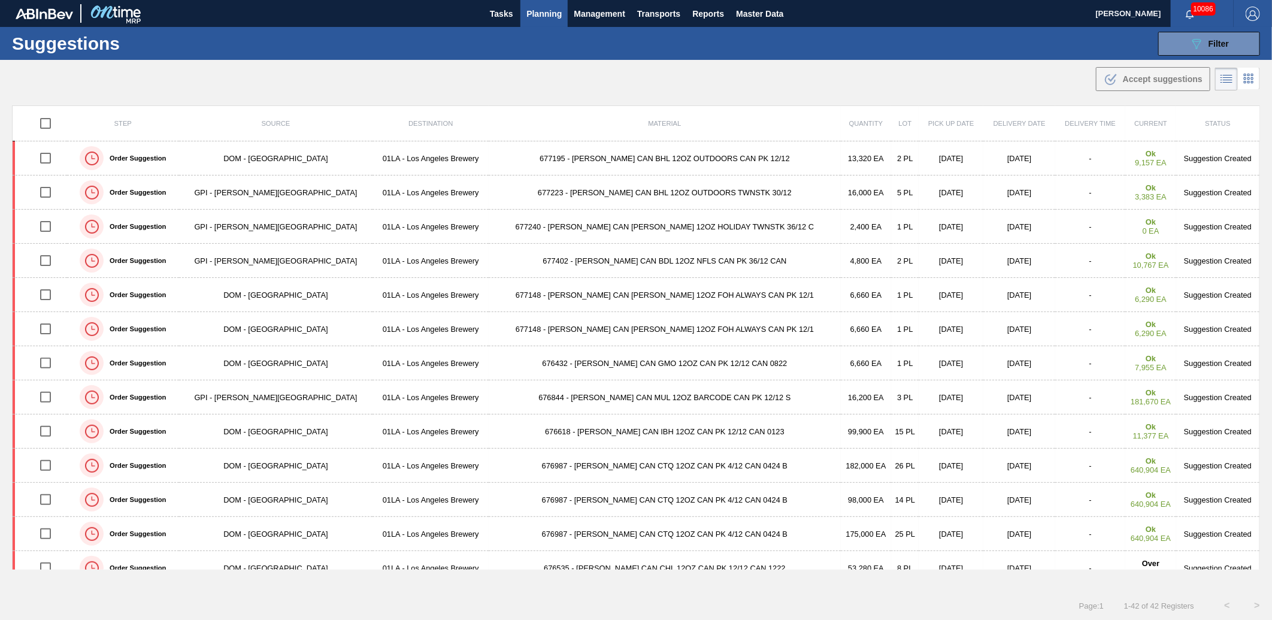
click at [931, 48] on div "Suggestions 089F7B8B-B2A5-4AFE-B5C0-19BA573D28AC Filter Step Step Source Source…" at bounding box center [636, 43] width 1272 height 33
click at [813, 45] on div "Suggestions 089F7B8B-B2A5-4AFE-B5C0-19BA573D28AC Filter Step Step Source Source…" at bounding box center [636, 43] width 1272 height 33
click at [1214, 37] on div "089F7B8B-B2A5-4AFE-B5C0-19BA573D28AC Filter" at bounding box center [1209, 44] width 40 height 14
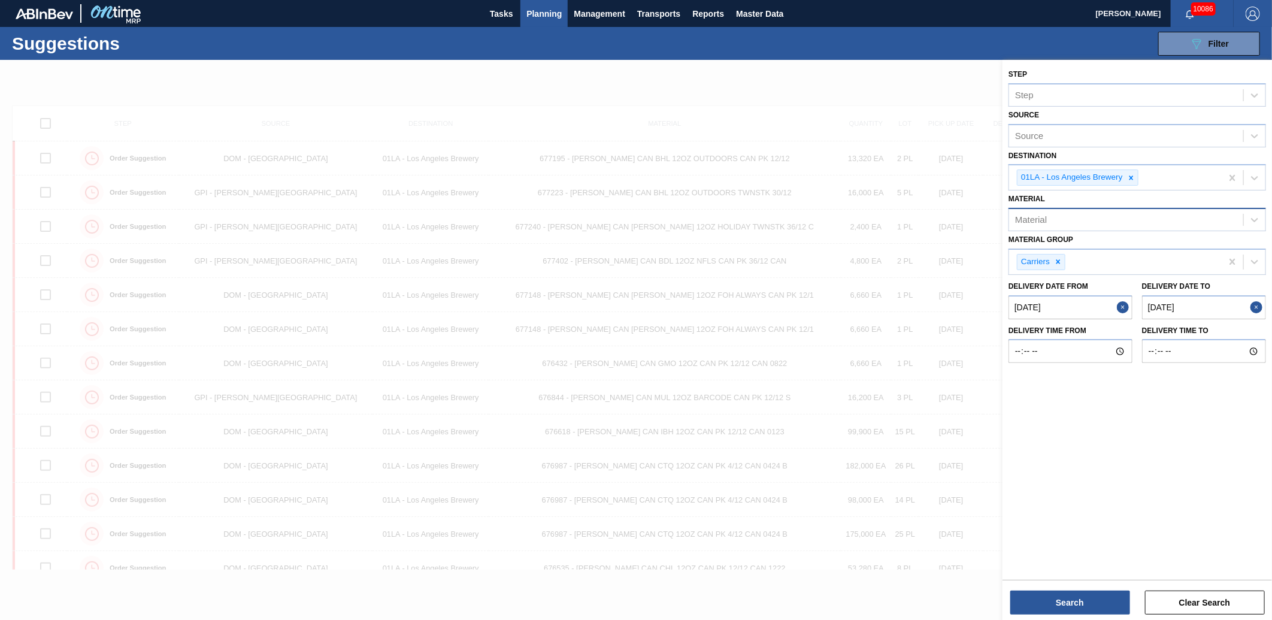
click at [1061, 54] on div "Suggestions 089F7B8B-B2A5-4AFE-B5C0-19BA573D28AC Filter Step Step Source Source…" at bounding box center [636, 43] width 1272 height 33
click at [1066, 599] on button "Search" at bounding box center [1070, 603] width 120 height 24
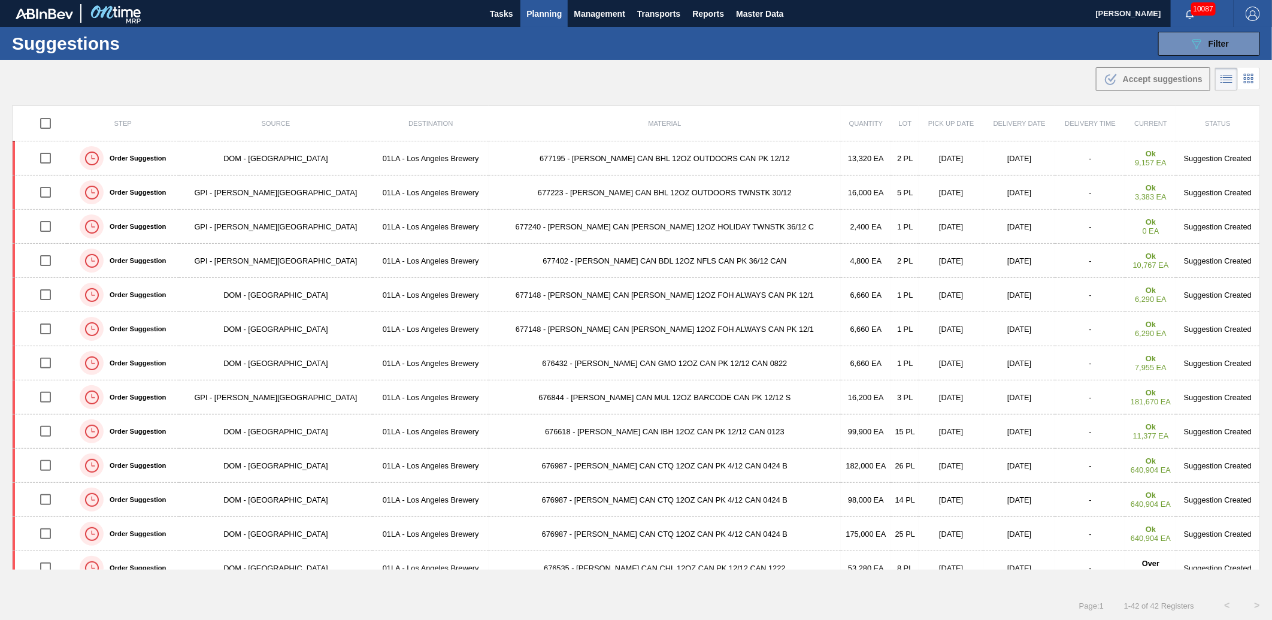
type from "[DATE]"
type to "[DATE]"
click at [959, 99] on main "Tasks Planning Management Transports Reports Master Data Ken Truong 10087 Mark …" at bounding box center [636, 310] width 1272 height 620
drag, startPoint x: 953, startPoint y: 72, endPoint x: 975, endPoint y: 44, distance: 35.0
click at [953, 72] on div ".b{fill:var(--color-action-default)} Accept suggestions" at bounding box center [636, 77] width 1272 height 34
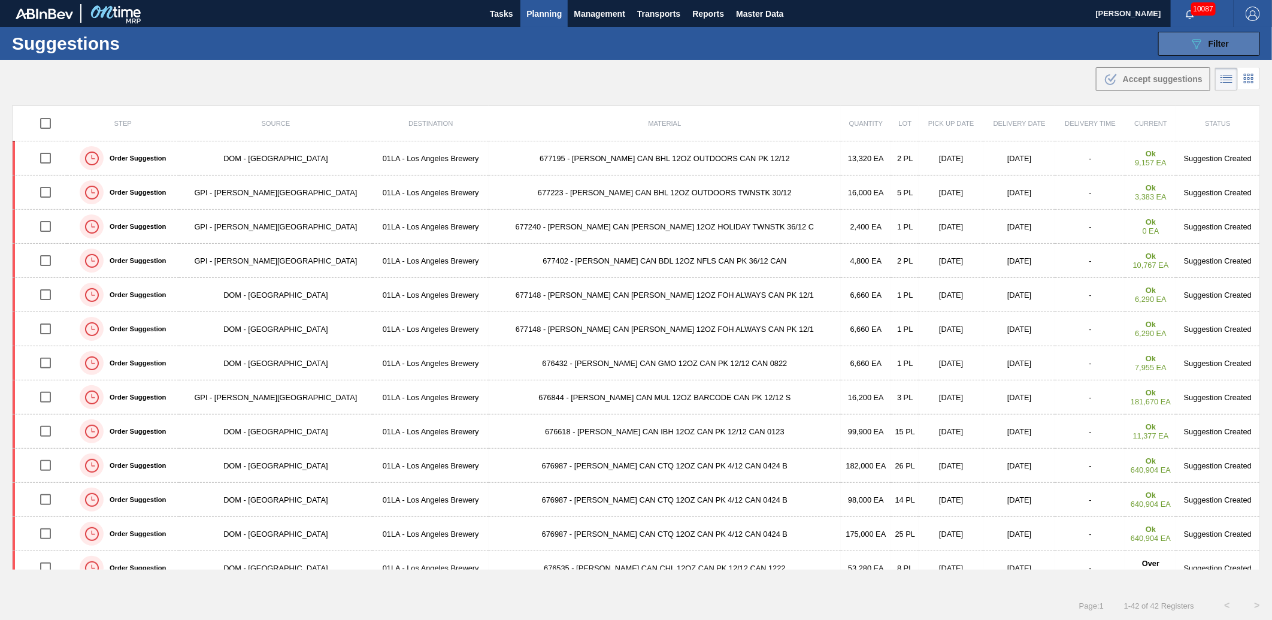
click at [1210, 45] on span "Filter" at bounding box center [1219, 44] width 20 height 10
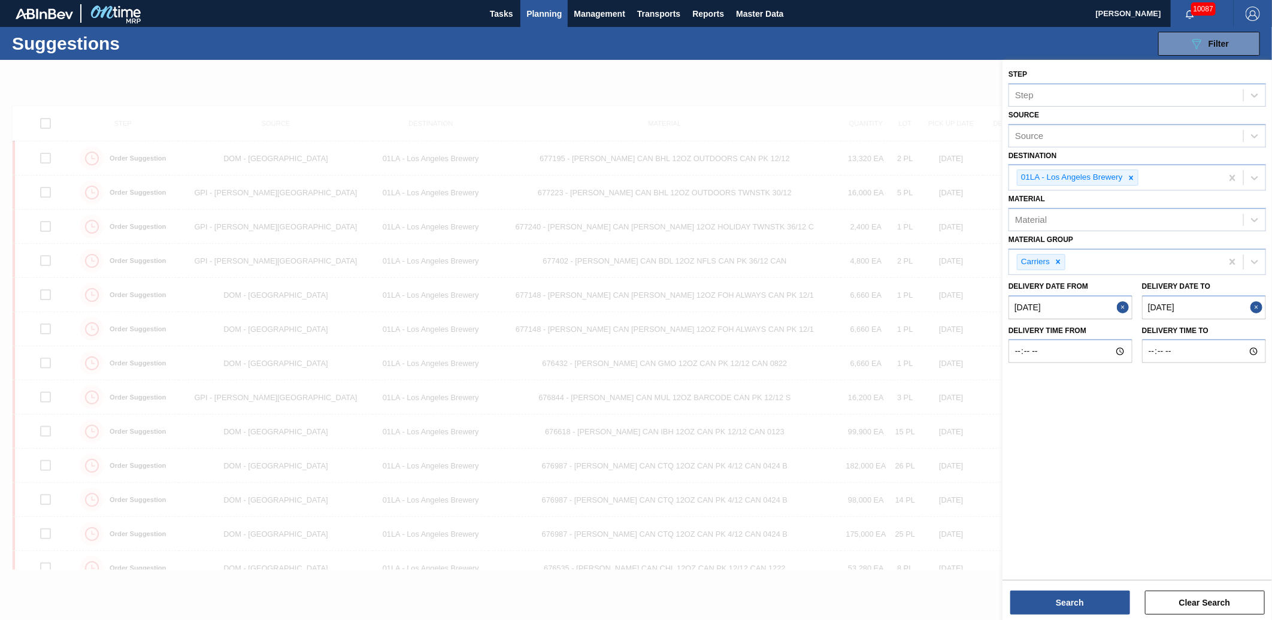
click at [882, 45] on div "Suggestions 089F7B8B-B2A5-4AFE-B5C0-19BA573D28AC Filter Step Step Source Source…" at bounding box center [636, 43] width 1272 height 33
click at [819, 75] on div at bounding box center [636, 370] width 1272 height 620
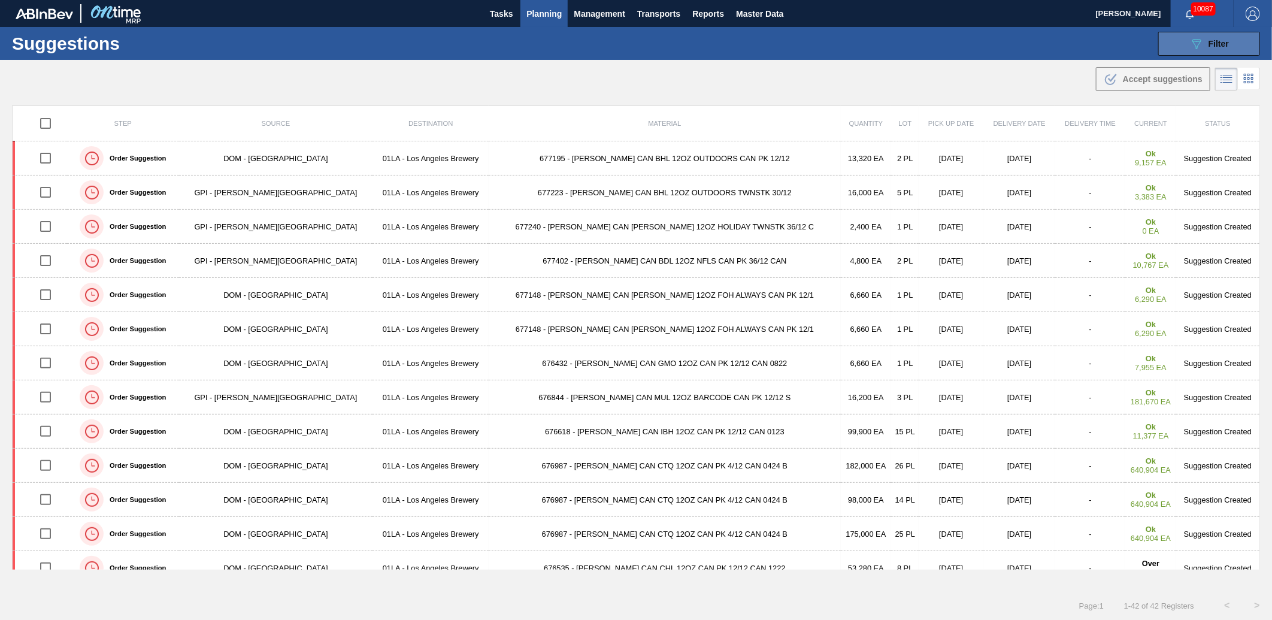
click at [1206, 44] on div "089F7B8B-B2A5-4AFE-B5C0-19BA573D28AC Filter" at bounding box center [1209, 44] width 40 height 14
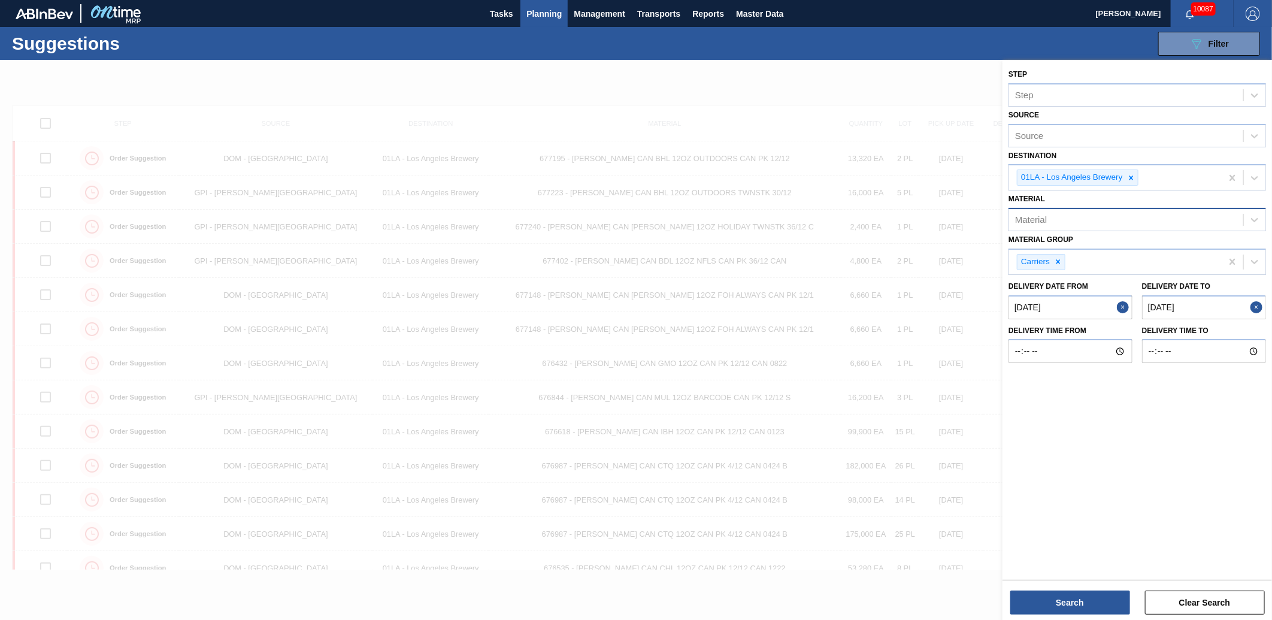
click at [1064, 220] on div "Material" at bounding box center [1126, 219] width 234 height 17
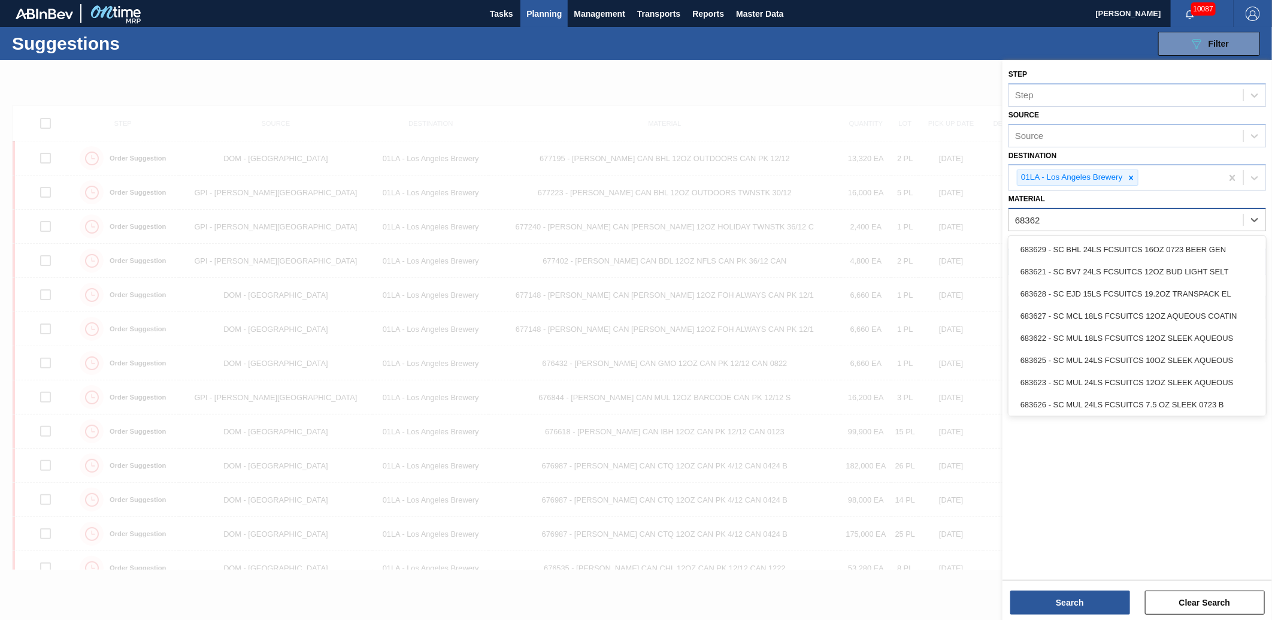
type input "683622"
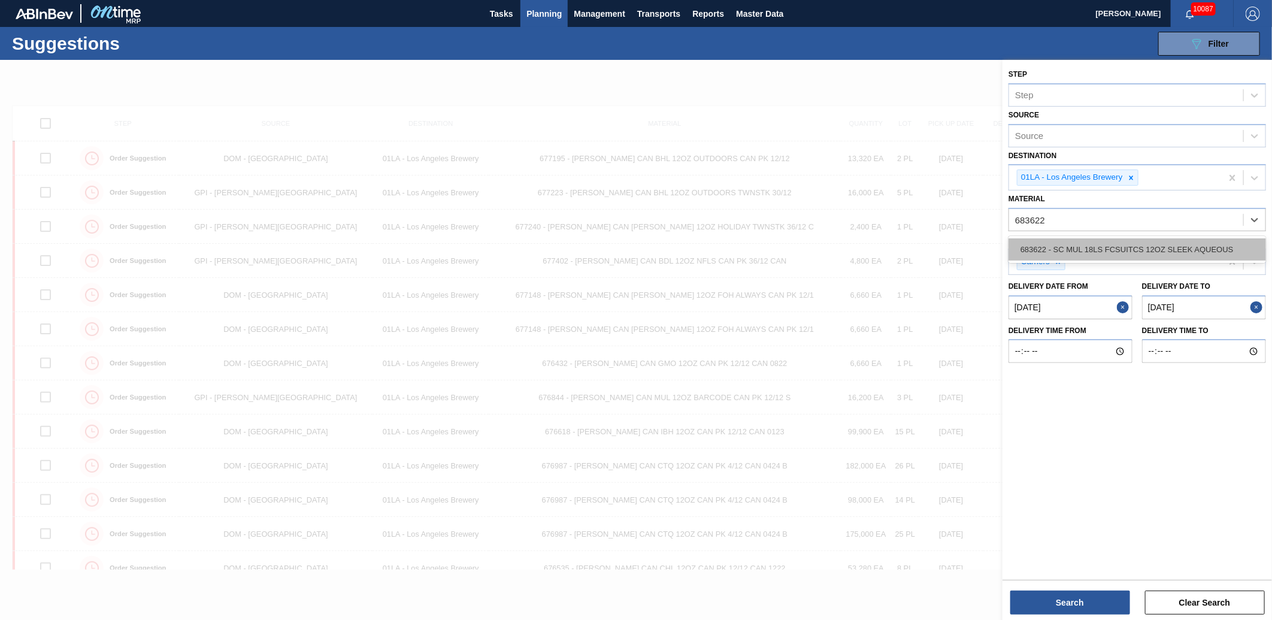
click at [1069, 249] on div "683622 - SC MUL 18LS FCSUITCS 12OZ SLEEK AQUEOUS" at bounding box center [1138, 249] width 258 height 22
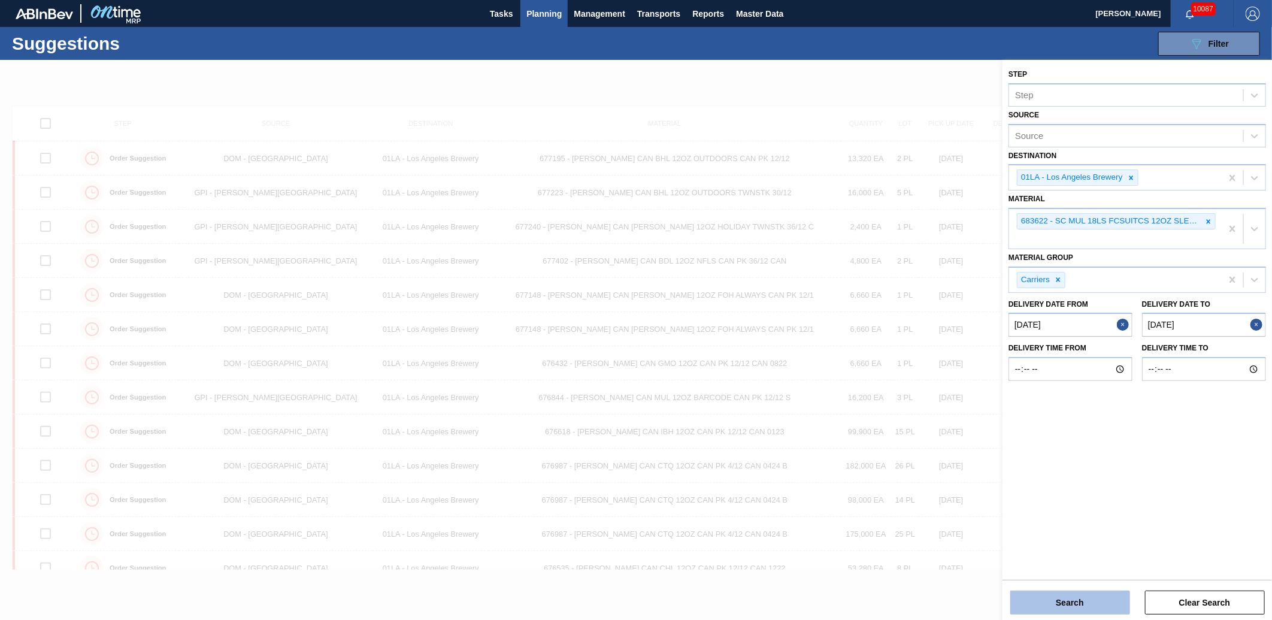
click at [1089, 601] on button "Search" at bounding box center [1070, 603] width 120 height 24
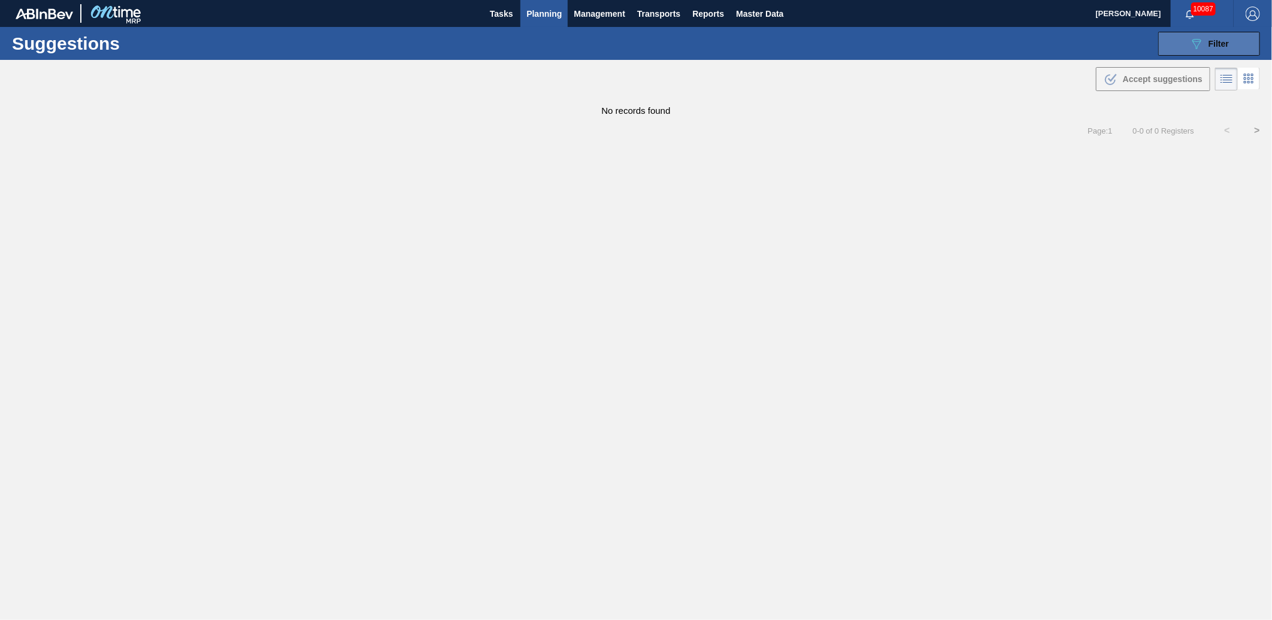
click at [1219, 43] on span "Filter" at bounding box center [1219, 44] width 20 height 10
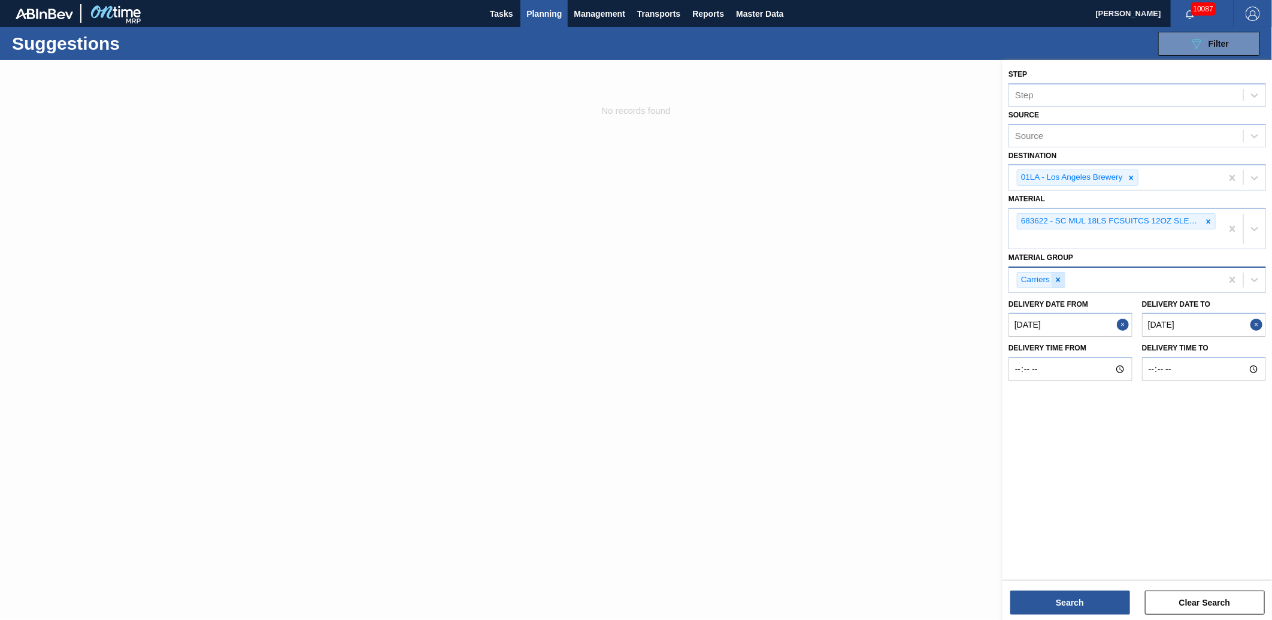
click at [1060, 275] on icon at bounding box center [1058, 279] width 8 height 8
click at [1067, 600] on button "Search" at bounding box center [1070, 603] width 120 height 24
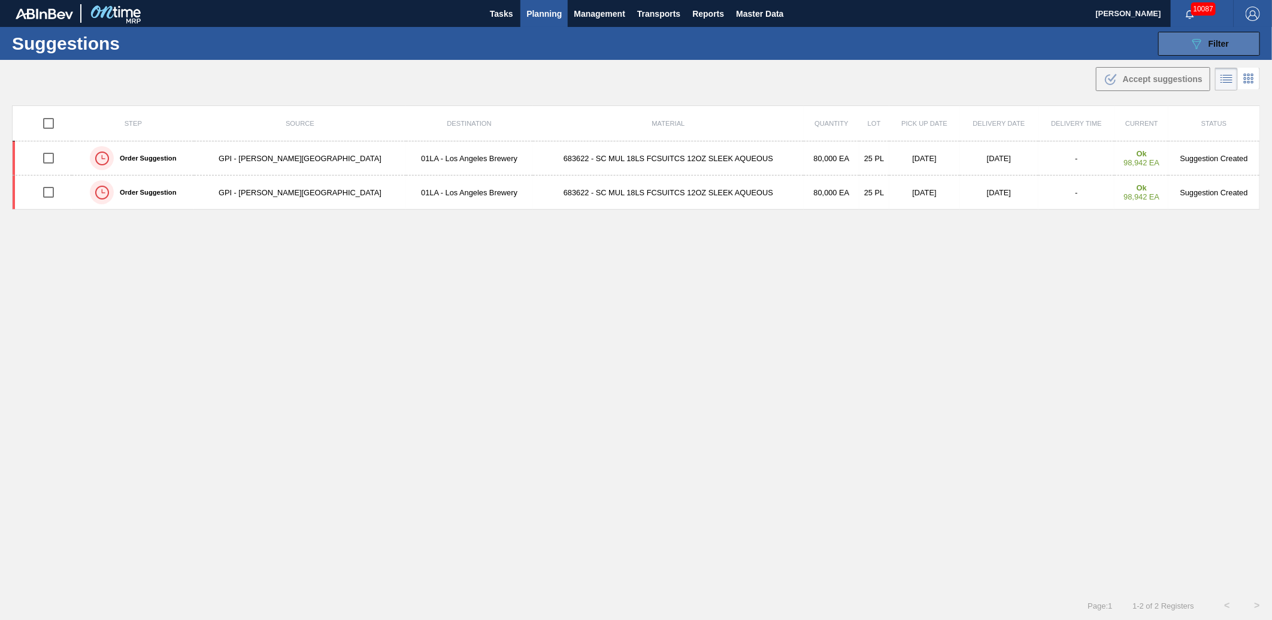
click at [1209, 44] on span "Filter" at bounding box center [1219, 44] width 20 height 10
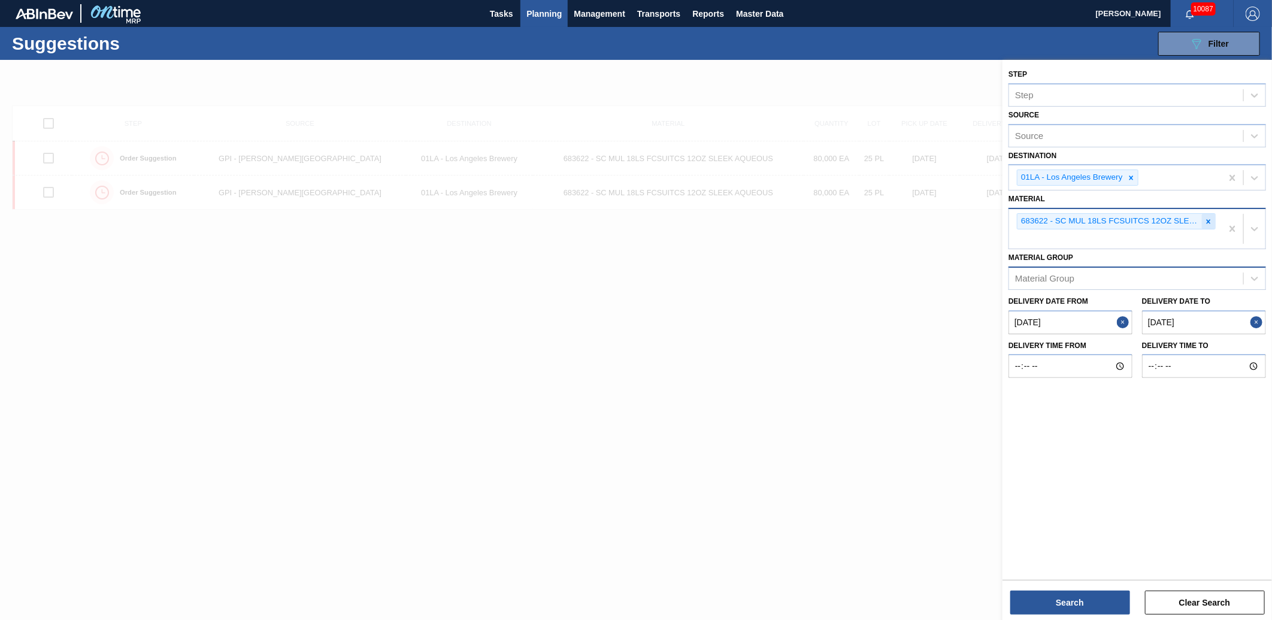
click at [1211, 222] on icon at bounding box center [1208, 221] width 8 height 8
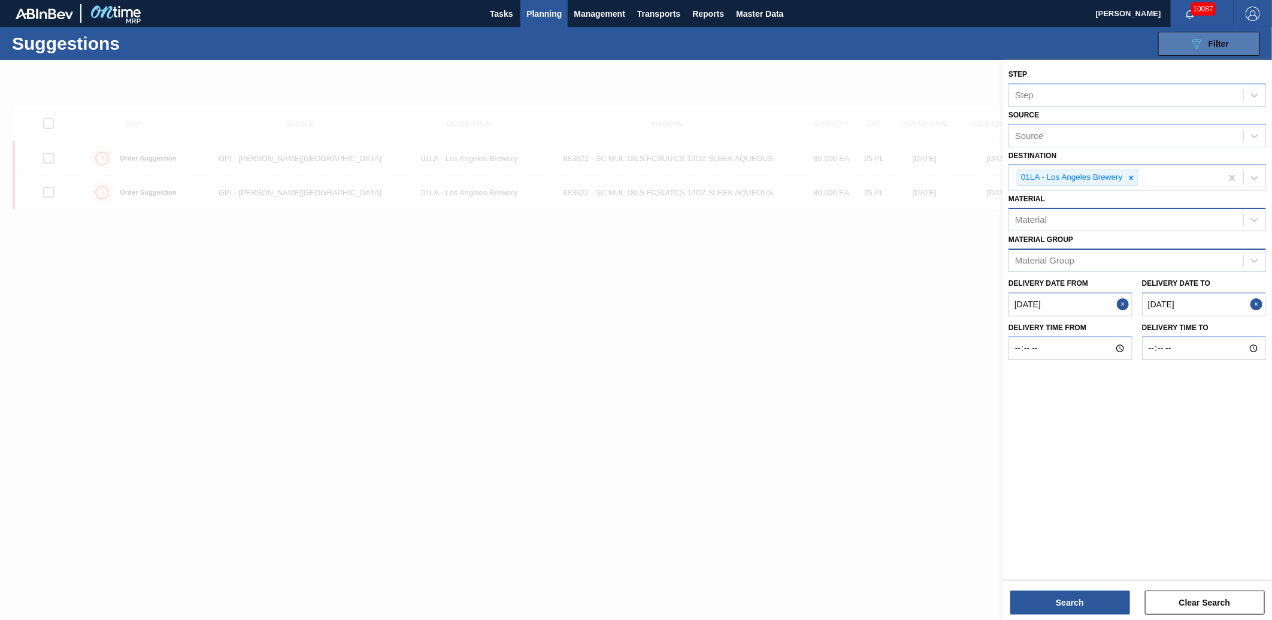
click at [1206, 37] on div "089F7B8B-B2A5-4AFE-B5C0-19BA573D28AC Filter" at bounding box center [1209, 44] width 40 height 14
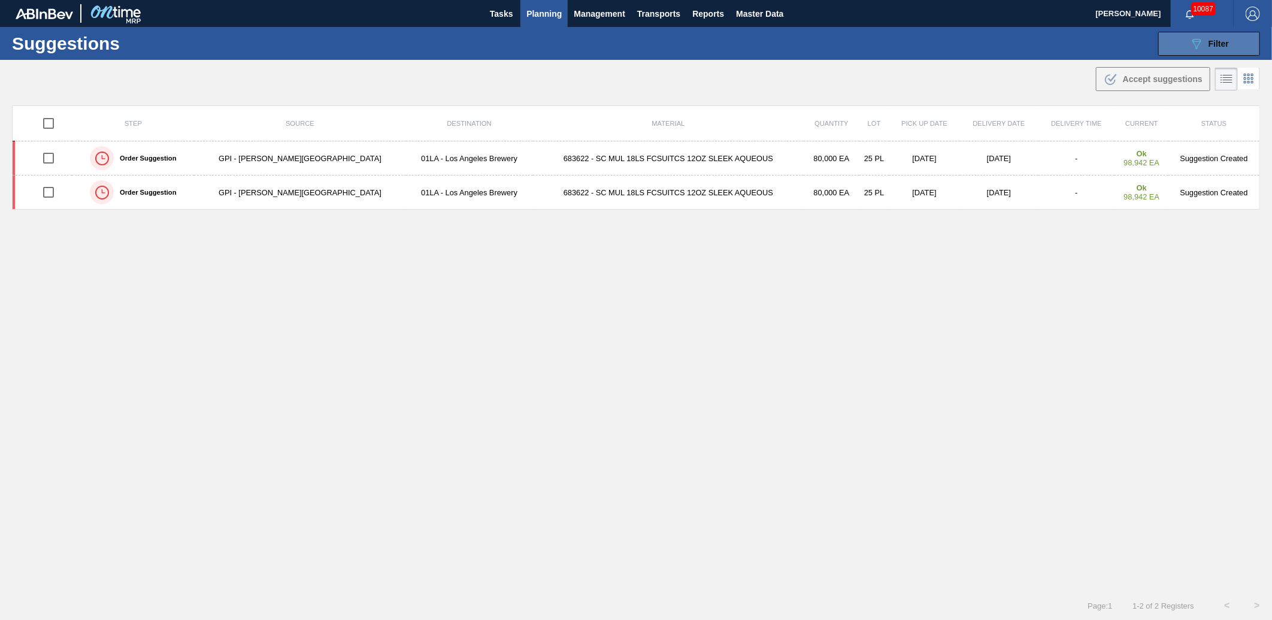
click at [1211, 42] on span "Filter" at bounding box center [1219, 44] width 20 height 10
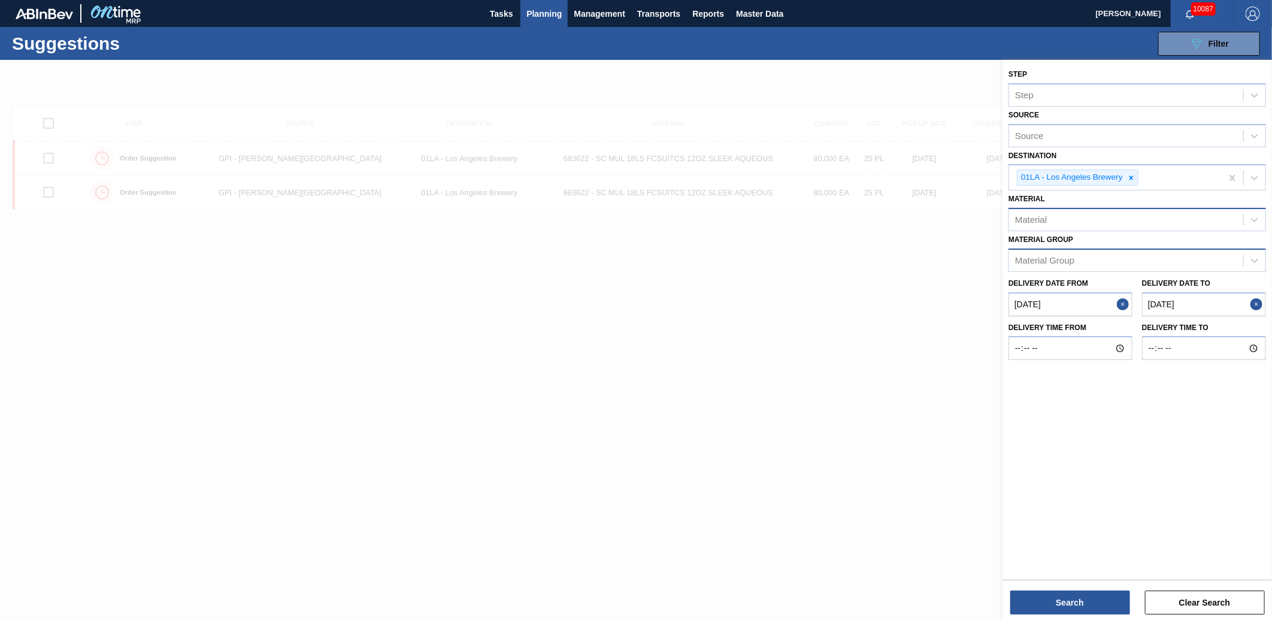
drag, startPoint x: 1129, startPoint y: 178, endPoint x: 1091, endPoint y: 585, distance: 408.5
click at [1100, 529] on div "Step Step Source Source Destination 01LA - Los Angeles Brewery Material Materia…" at bounding box center [1138, 318] width 270 height 517
click at [1077, 596] on button "Search" at bounding box center [1070, 603] width 120 height 24
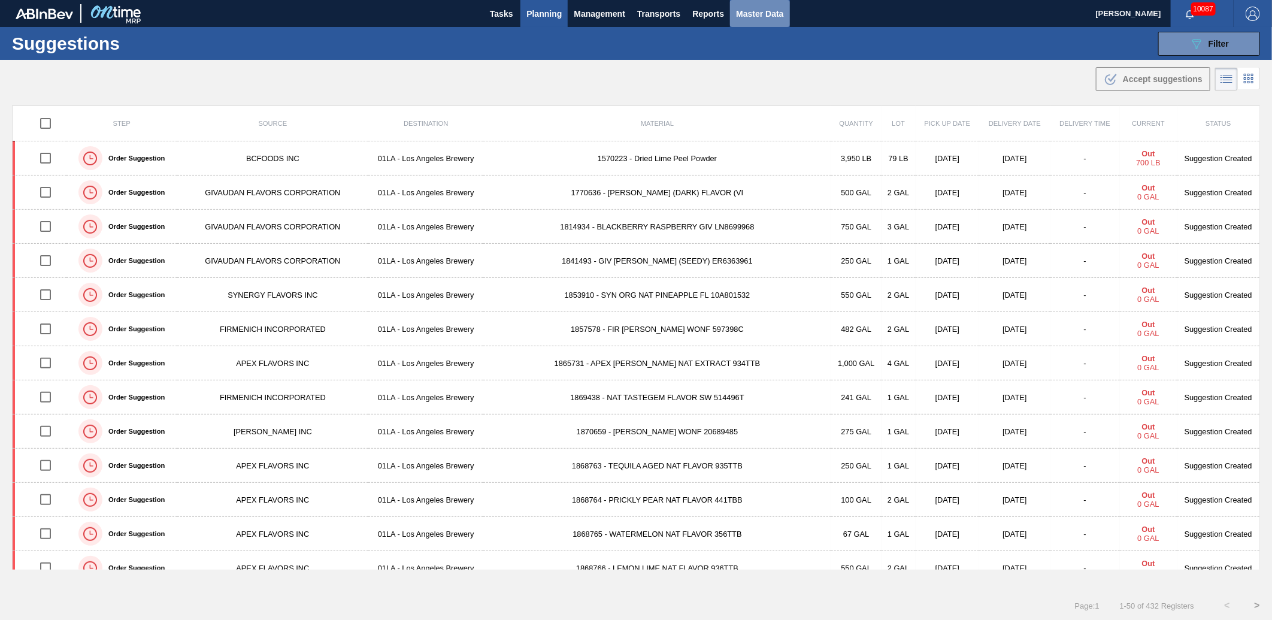
click at [750, 9] on span "Master Data" at bounding box center [759, 14] width 47 height 14
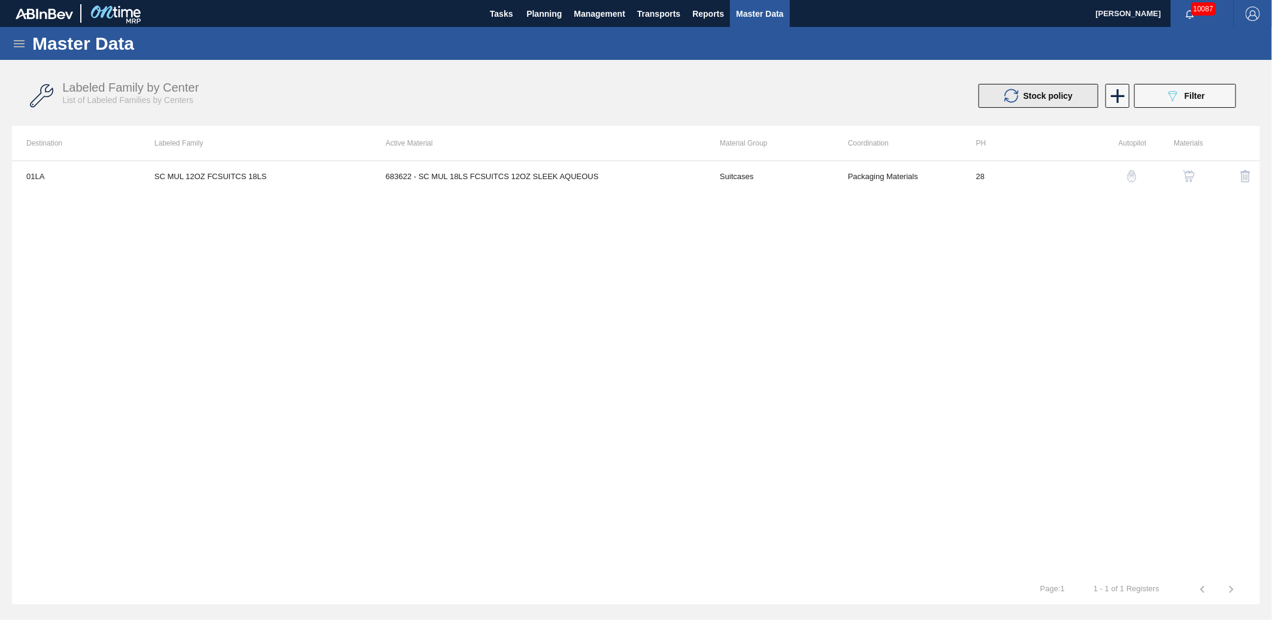
drag, startPoint x: 1045, startPoint y: 100, endPoint x: 1022, endPoint y: 107, distance: 24.3
click at [1022, 107] on button "Stock policy" at bounding box center [1039, 96] width 120 height 24
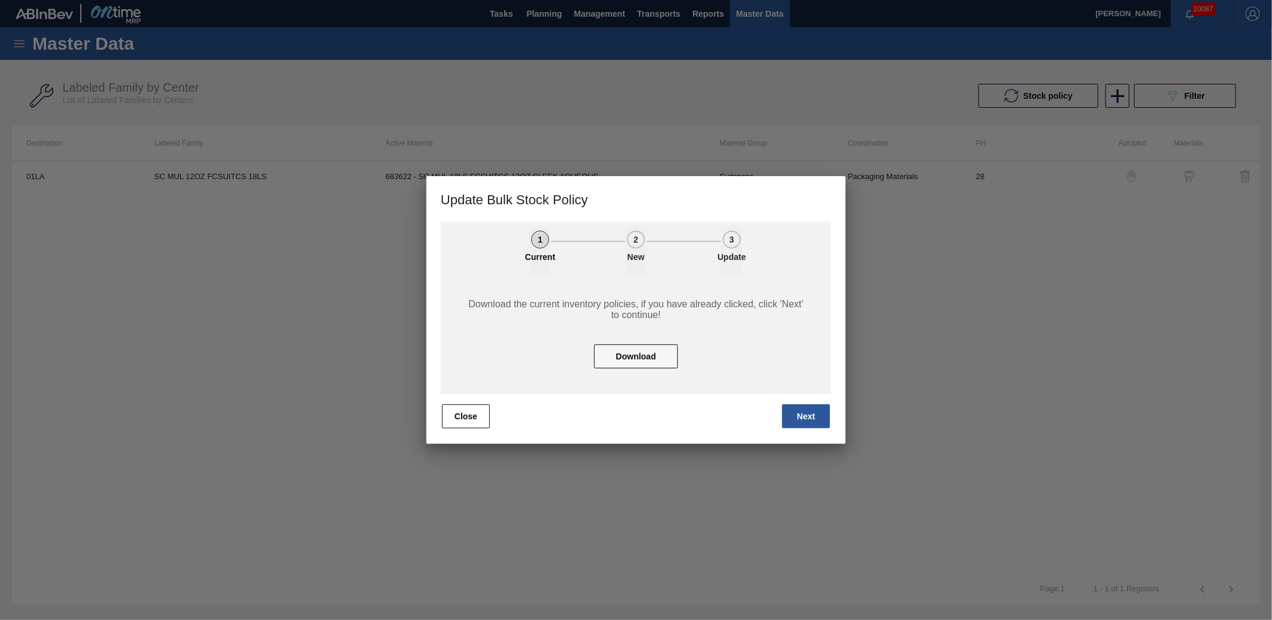
drag, startPoint x: 810, startPoint y: 415, endPoint x: 504, endPoint y: 422, distance: 306.1
click at [507, 422] on div "Close Next" at bounding box center [636, 416] width 390 height 26
click at [471, 423] on button "Close" at bounding box center [466, 416] width 48 height 24
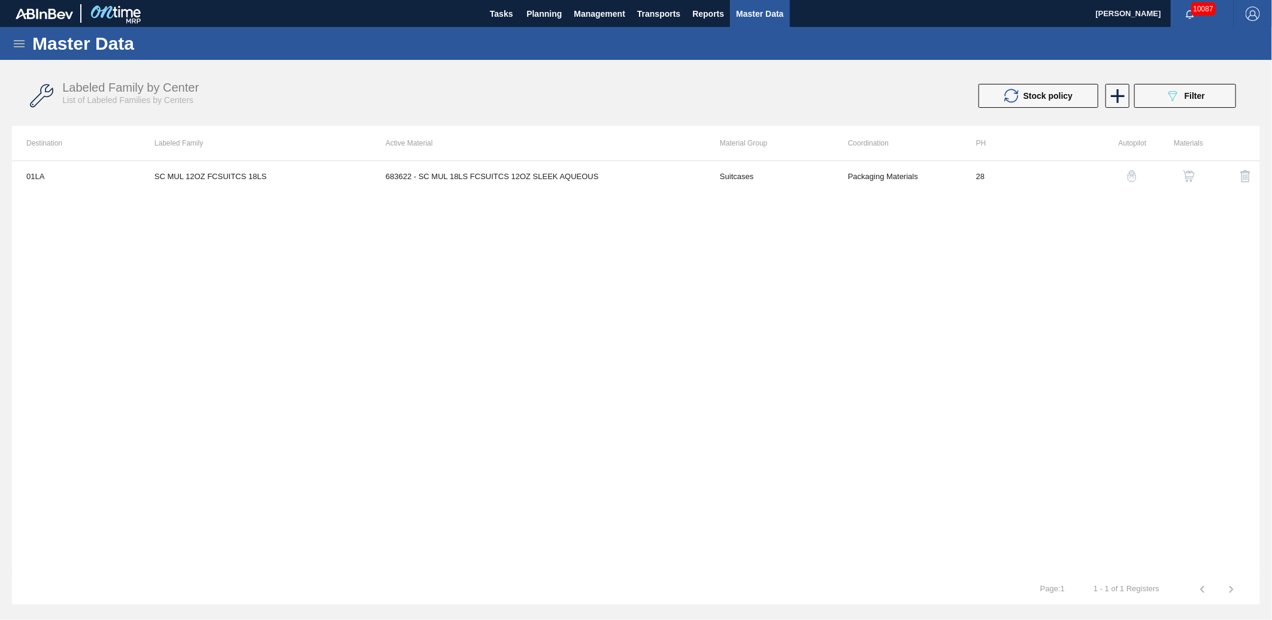
drag, startPoint x: 973, startPoint y: 297, endPoint x: 765, endPoint y: 255, distance: 212.0
click at [968, 296] on div "01LA SC MUL 12OZ FCSUITCS 18LS 683622 - SC MUL 18LS FCSUITCS 12OZ SLEEK AQUEOUS…" at bounding box center [636, 368] width 1248 height 414
click at [1121, 97] on icon at bounding box center [1117, 95] width 23 height 23
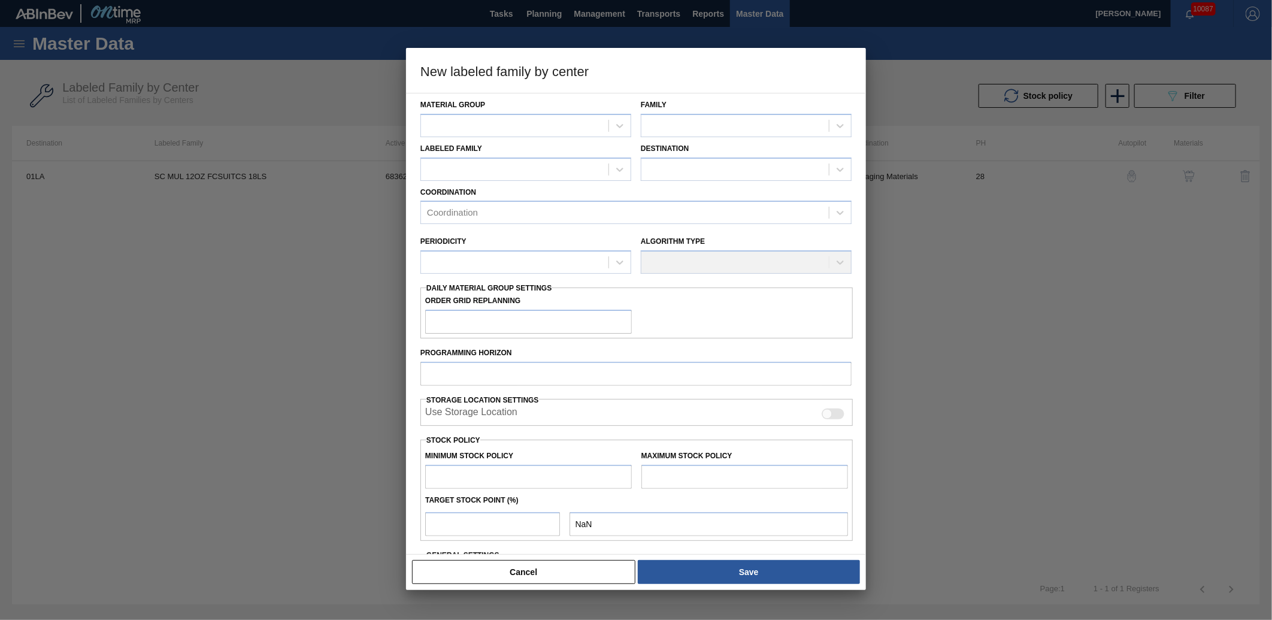
scroll to position [108, 0]
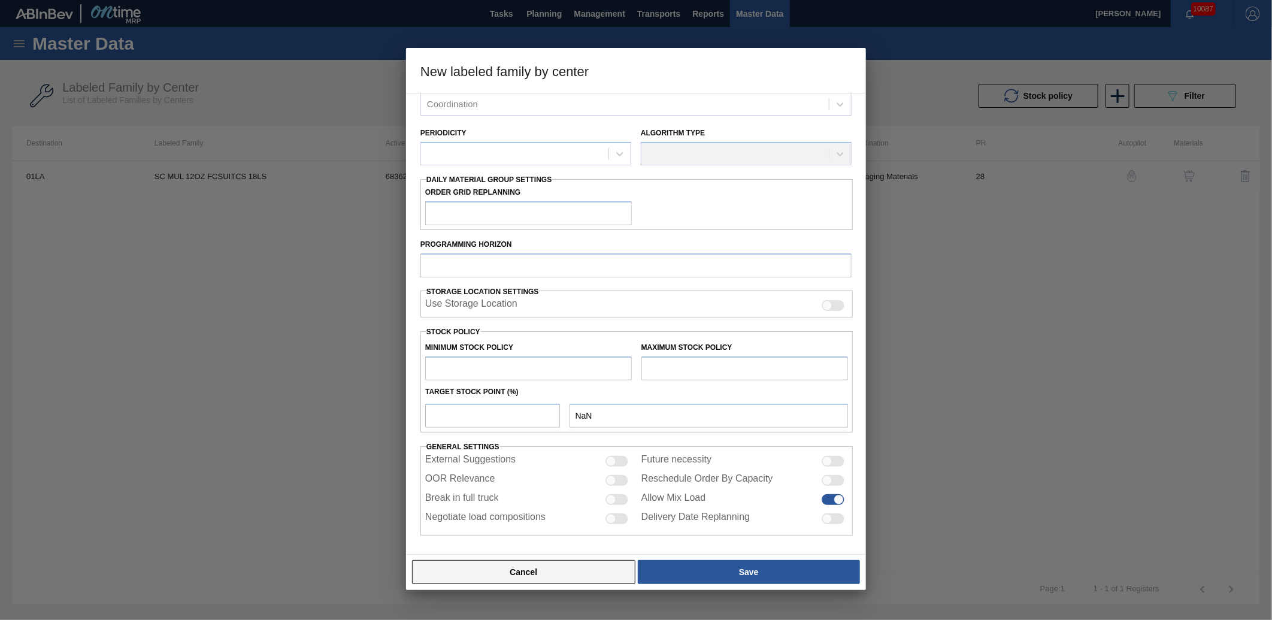
click at [577, 576] on button "Cancel" at bounding box center [523, 572] width 223 height 24
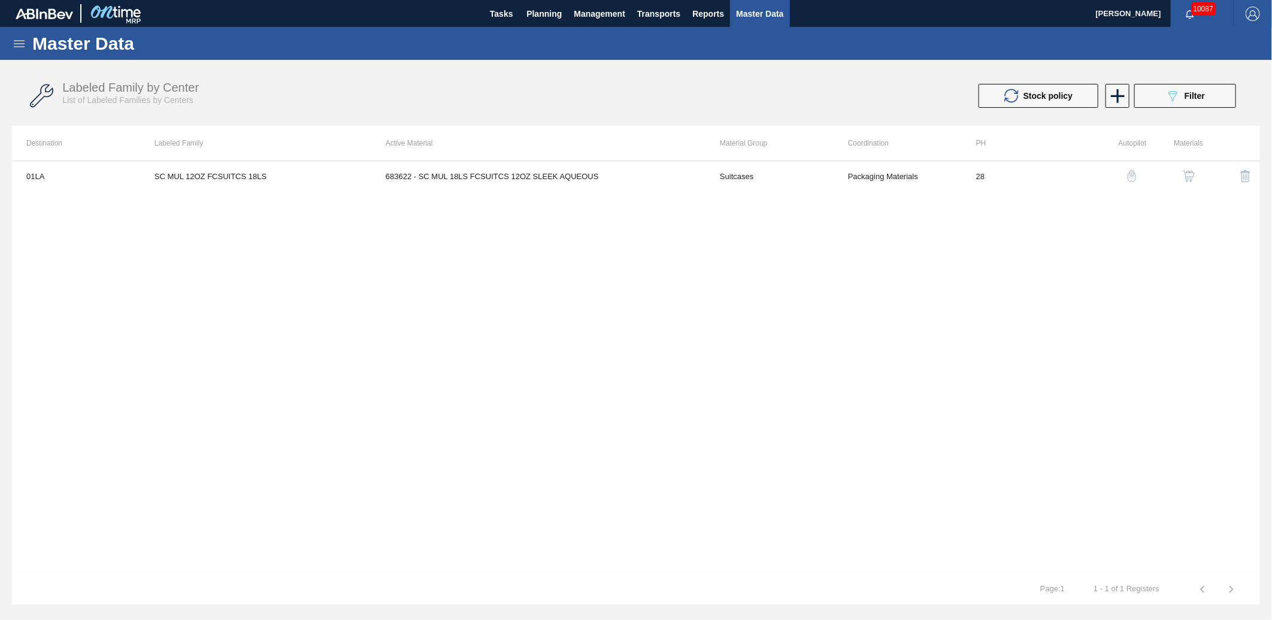
click at [750, 272] on div "01LA SC MUL 12OZ FCSUITCS 18LS 683622 - SC MUL 18LS FCSUITCS 12OZ SLEEK AQUEOUS…" at bounding box center [636, 368] width 1248 height 414
click at [16, 38] on icon at bounding box center [19, 44] width 14 height 14
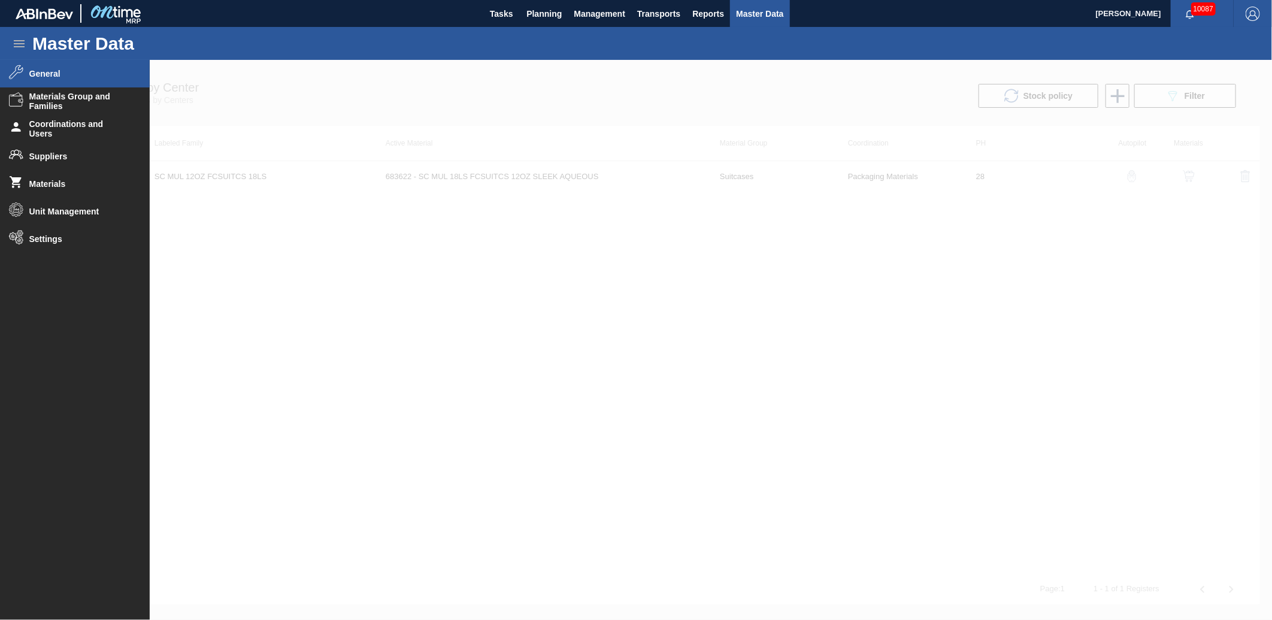
click at [48, 78] on li "General" at bounding box center [75, 74] width 150 height 28
